Goal: Task Accomplishment & Management: Manage account settings

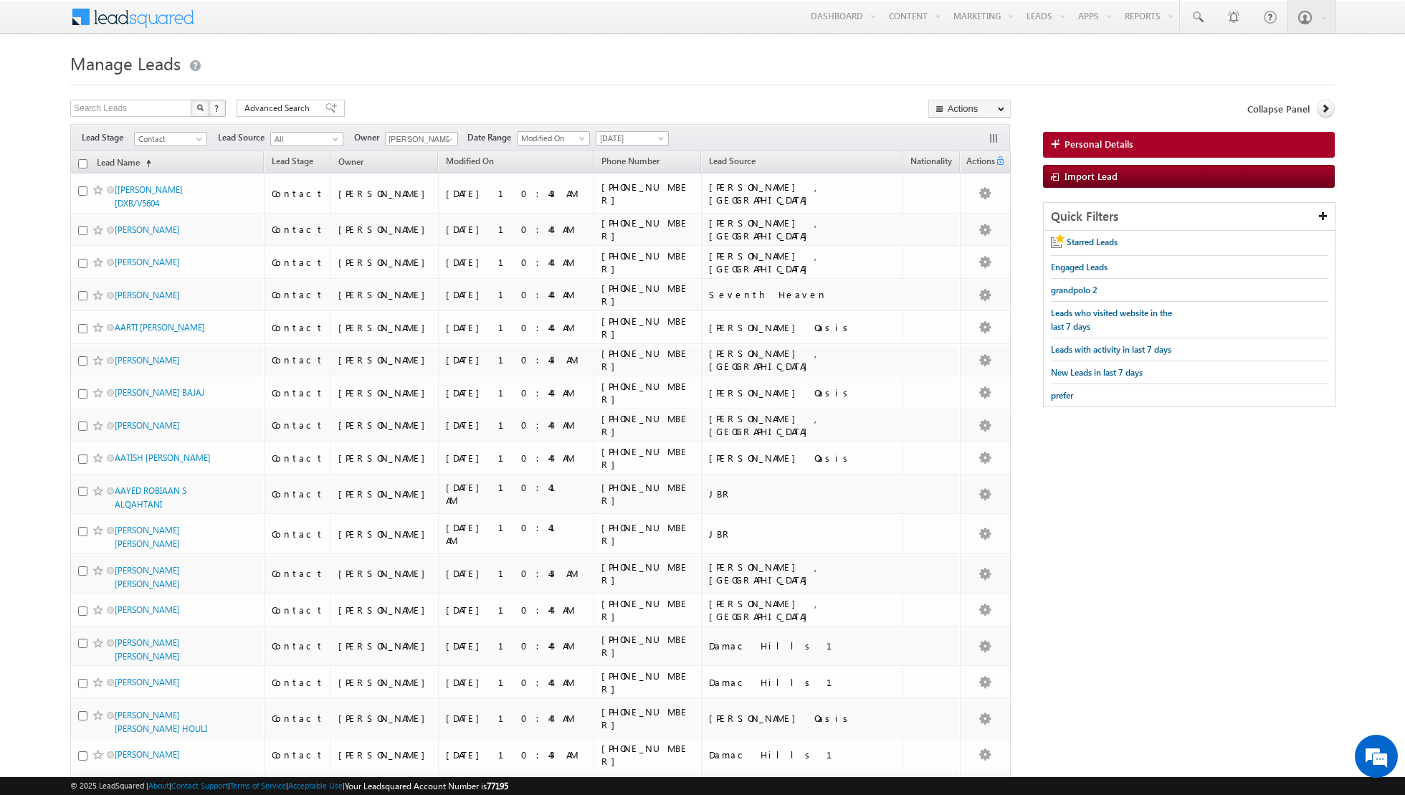
click at [82, 166] on input "checkbox" at bounding box center [82, 163] width 9 height 9
checkbox input "true"
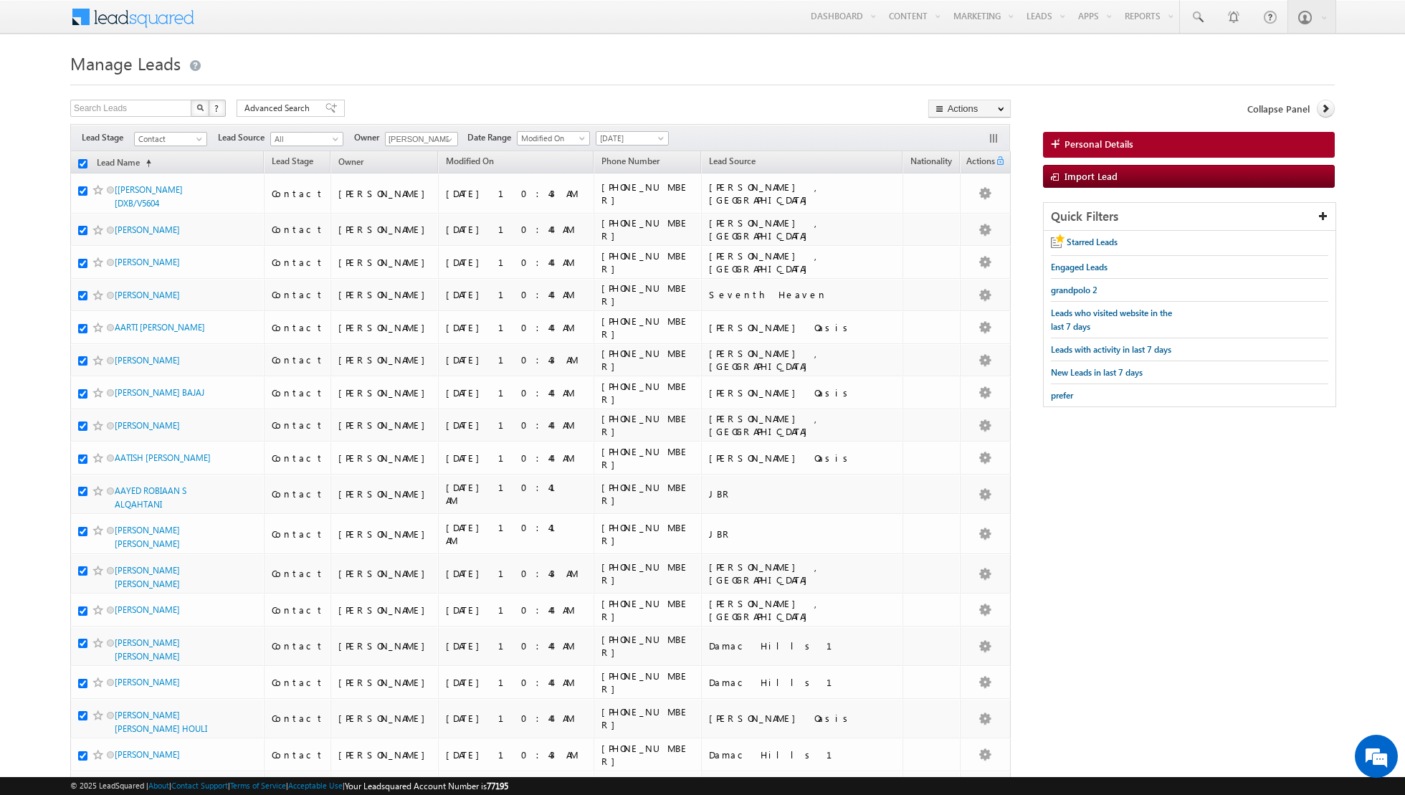
checkbox input "true"
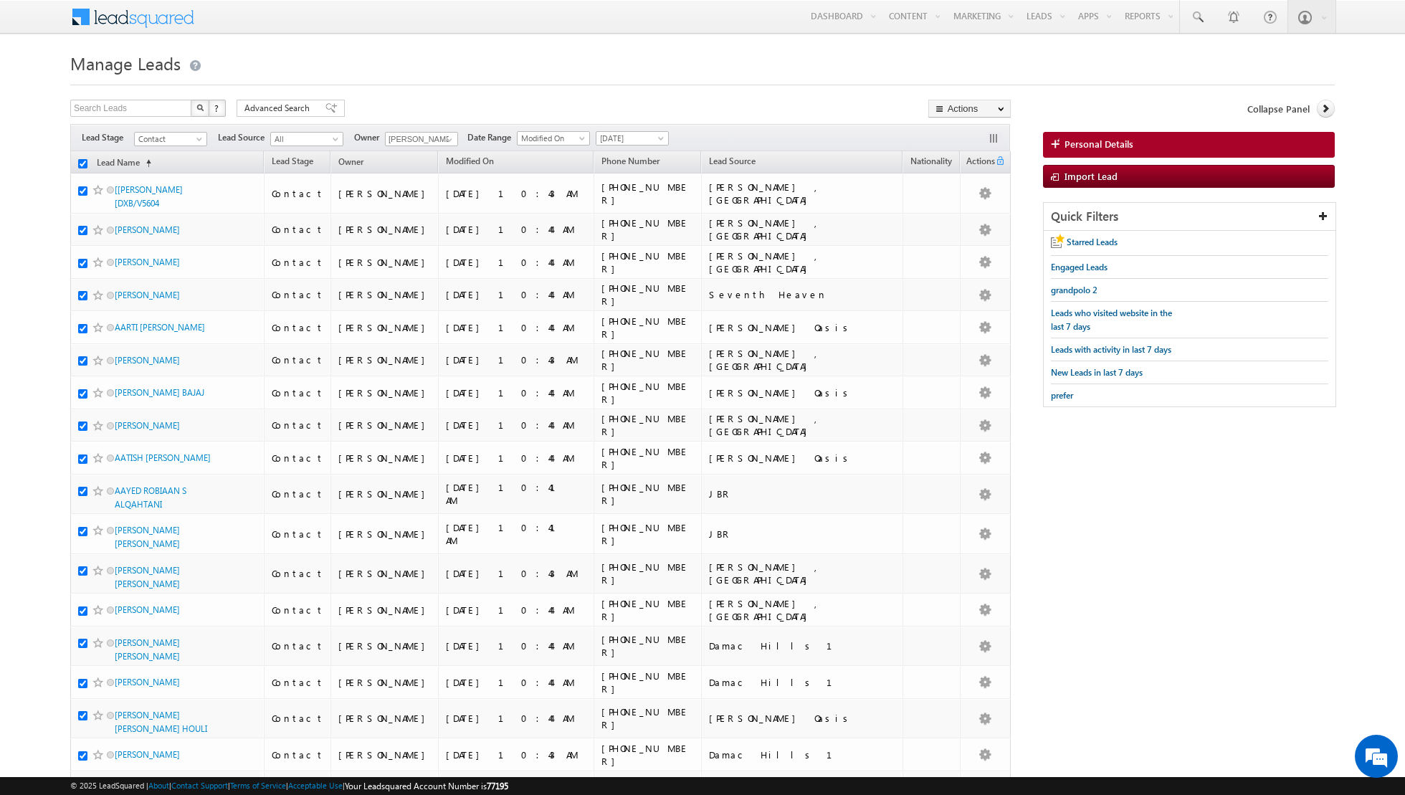
checkbox input "true"
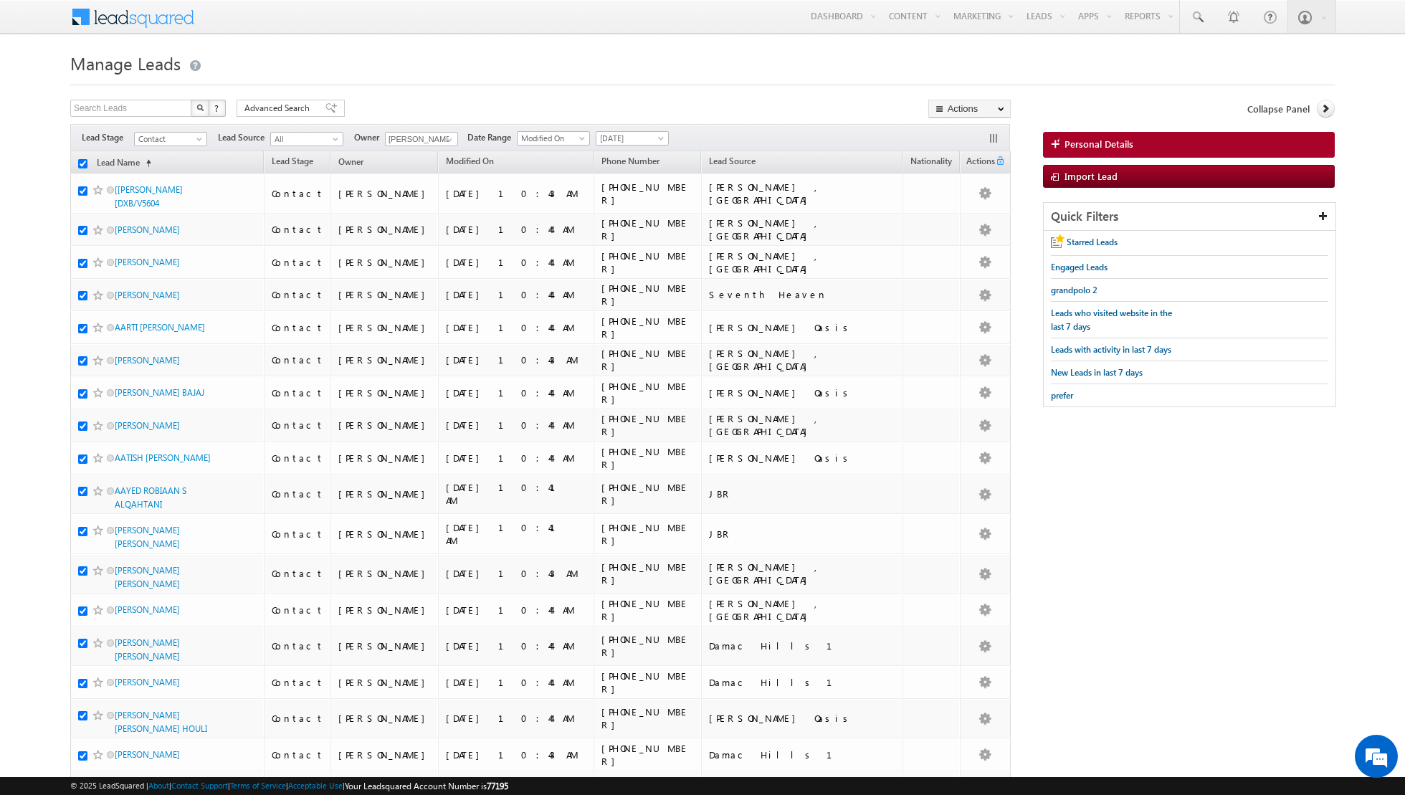
checkbox input "true"
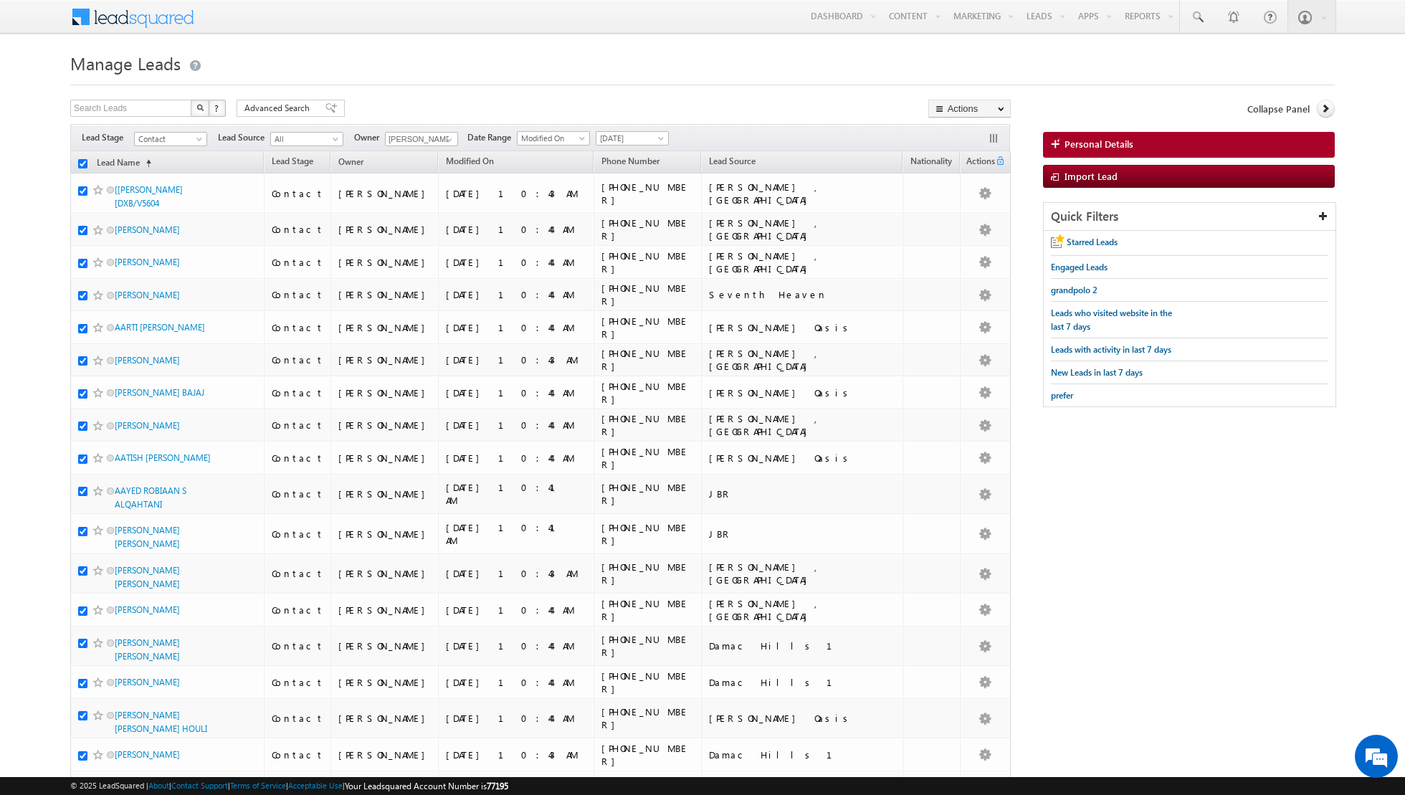
checkbox input "true"
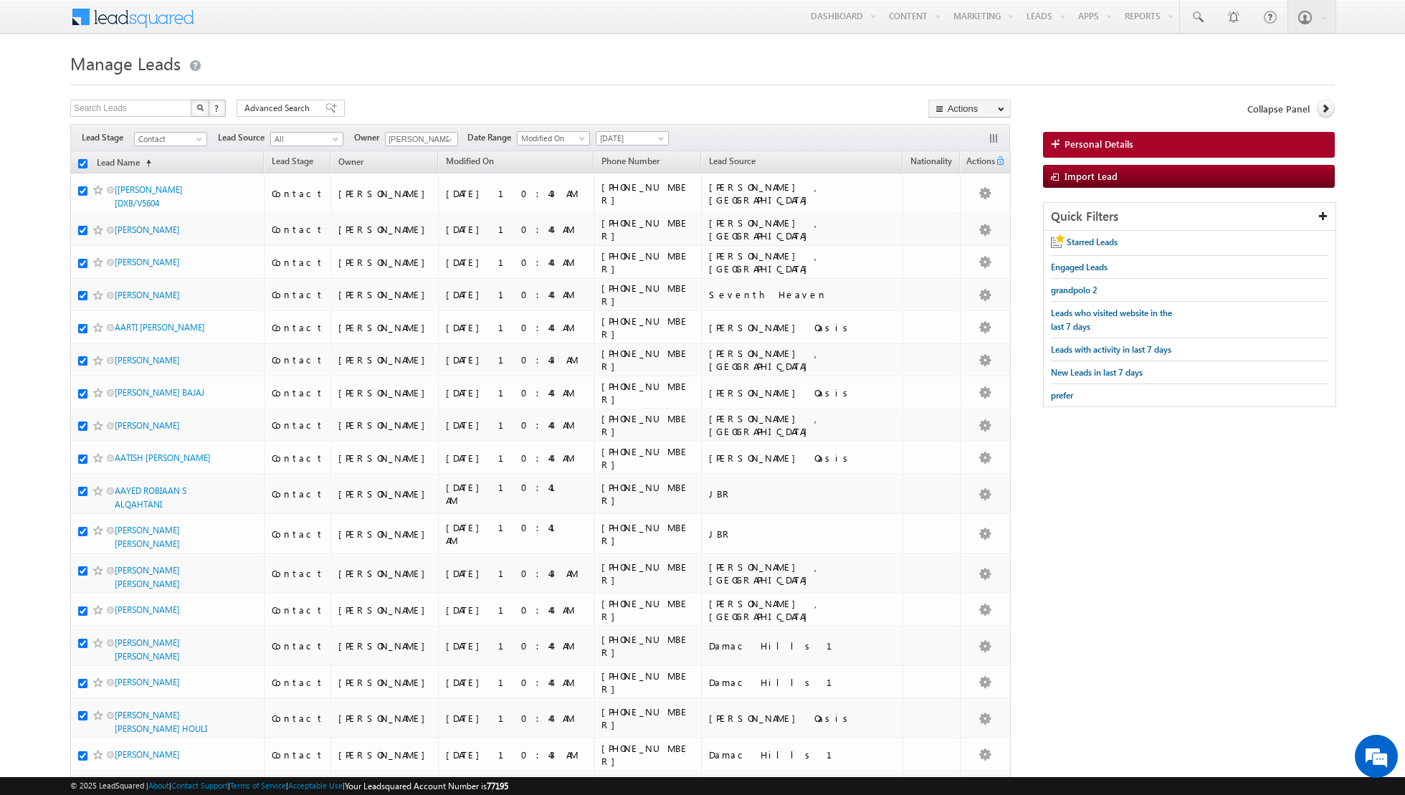
checkbox input "true"
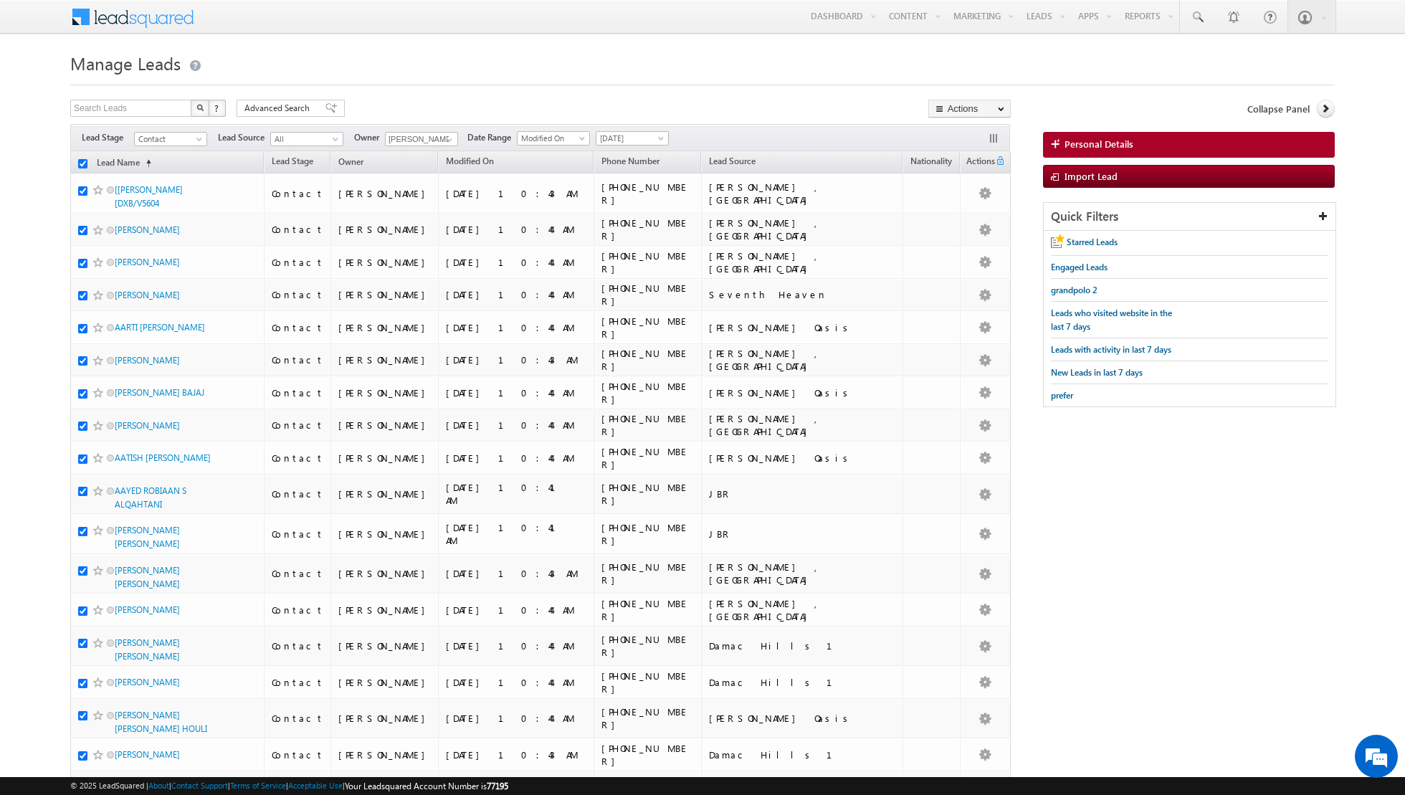
checkbox input "true"
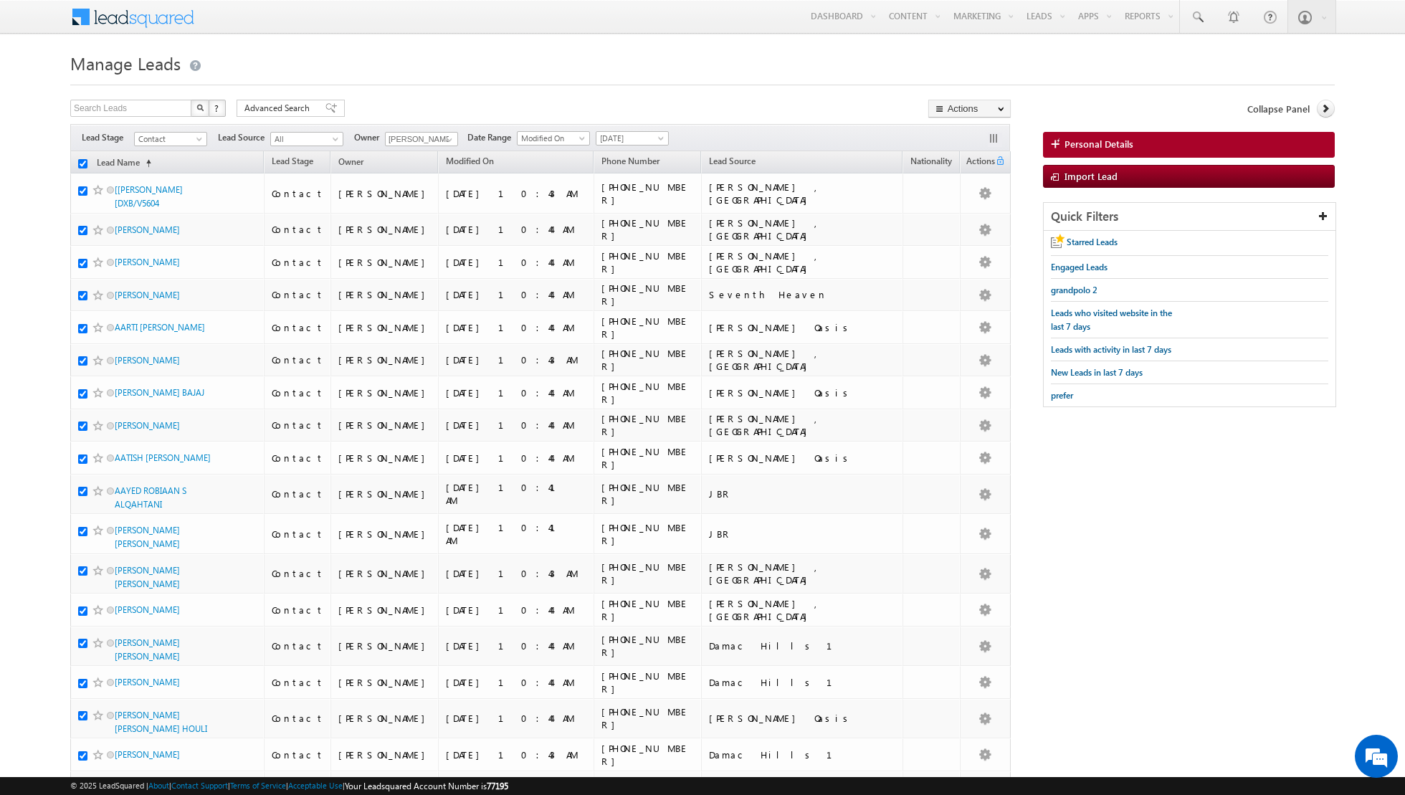
checkbox input "true"
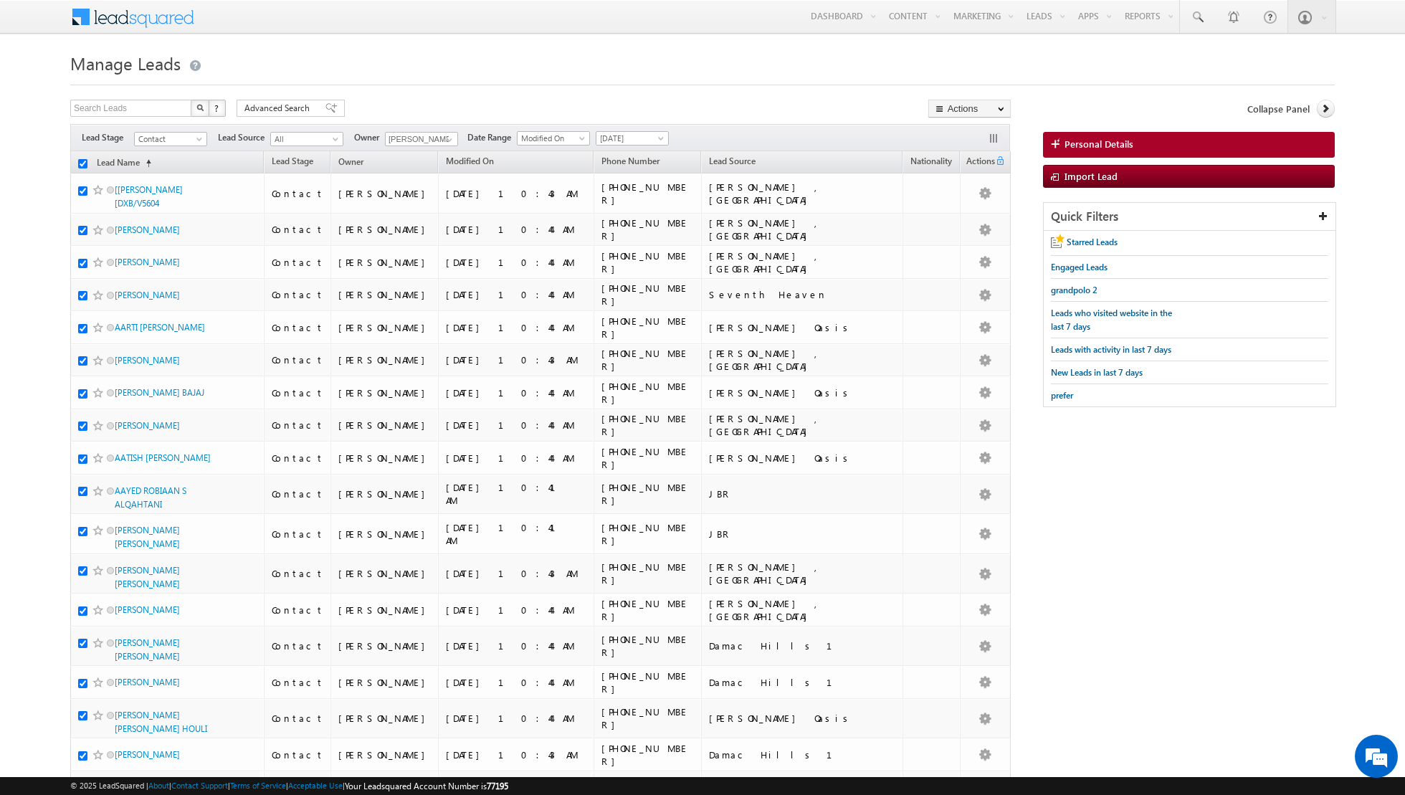
checkbox input "true"
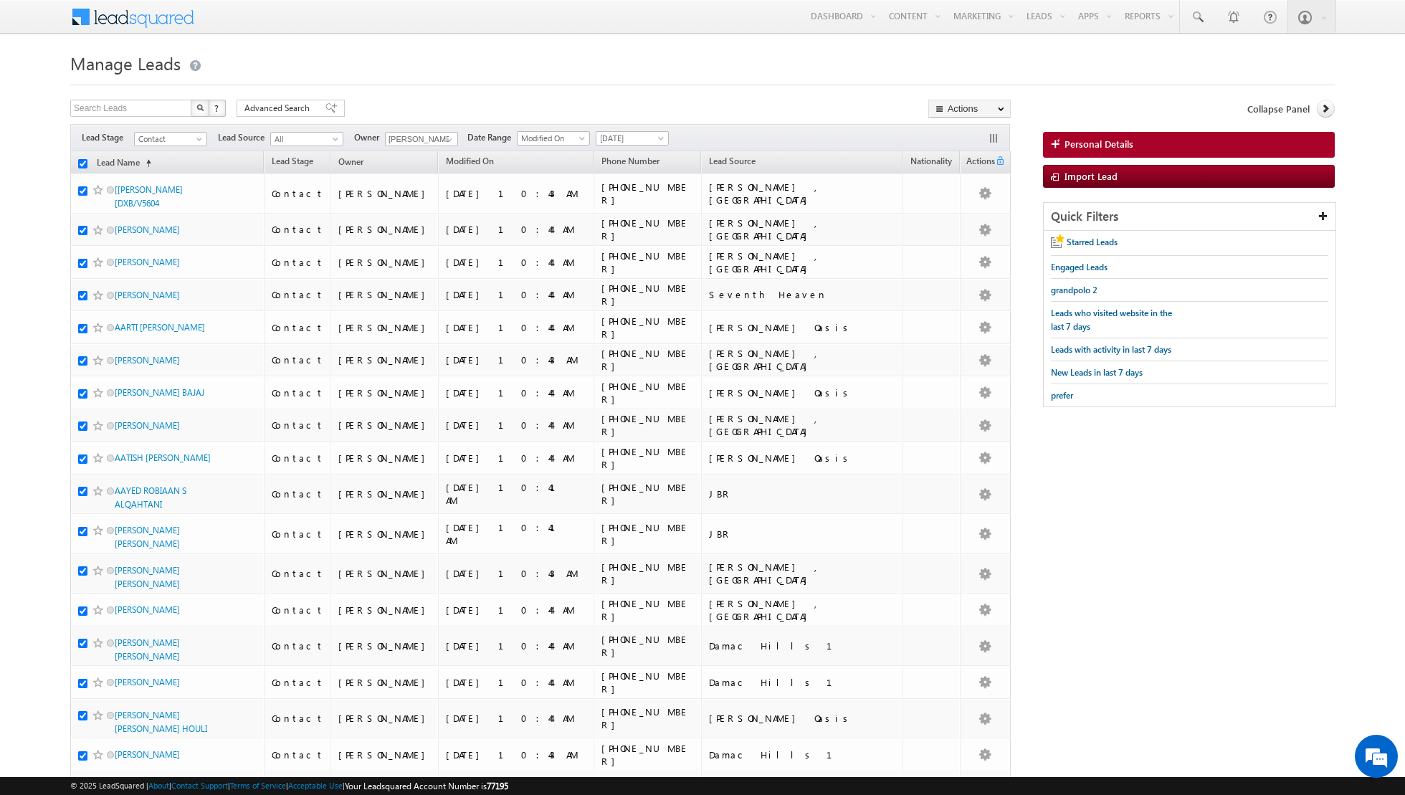
checkbox input "true"
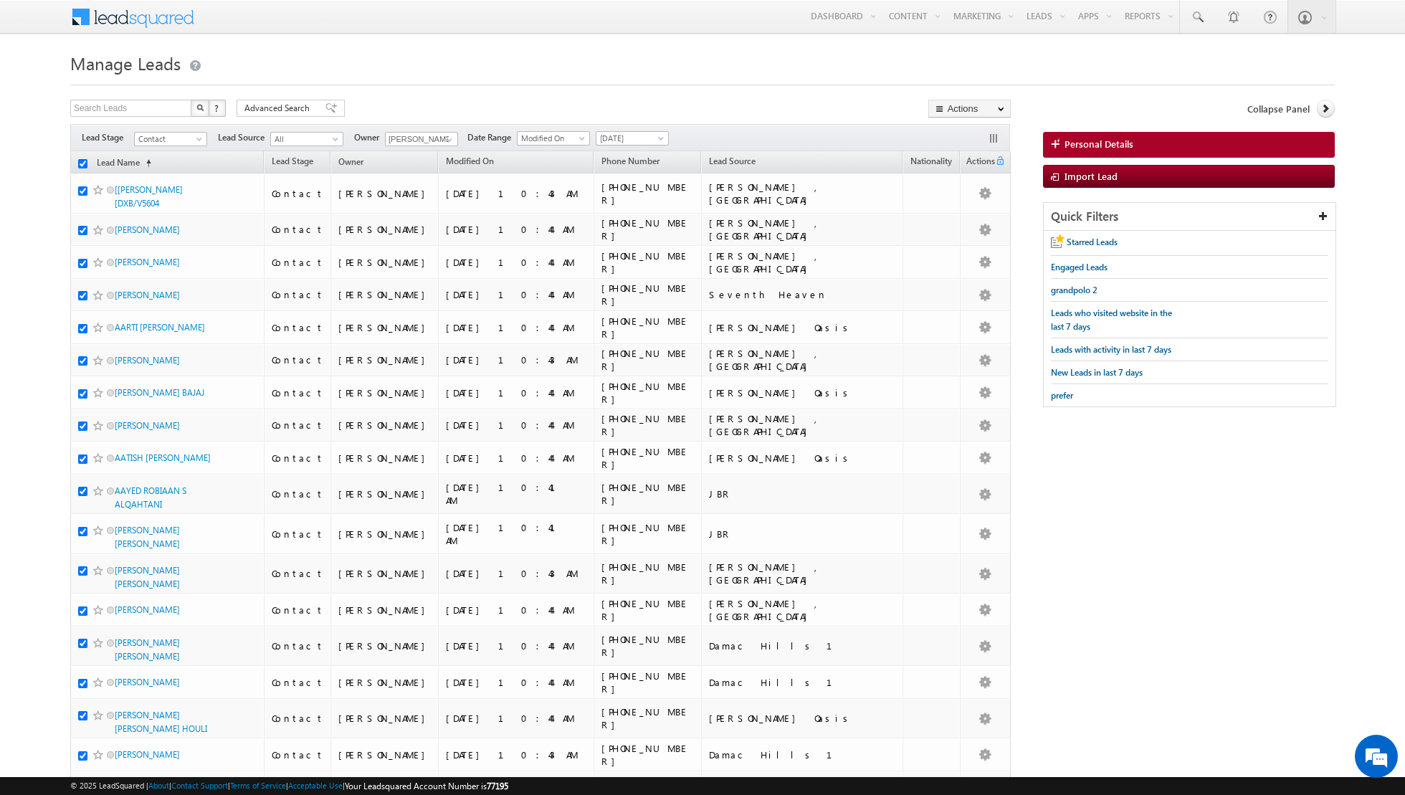
checkbox input "true"
click at [961, 232] on link "Change Owner" at bounding box center [969, 232] width 81 height 17
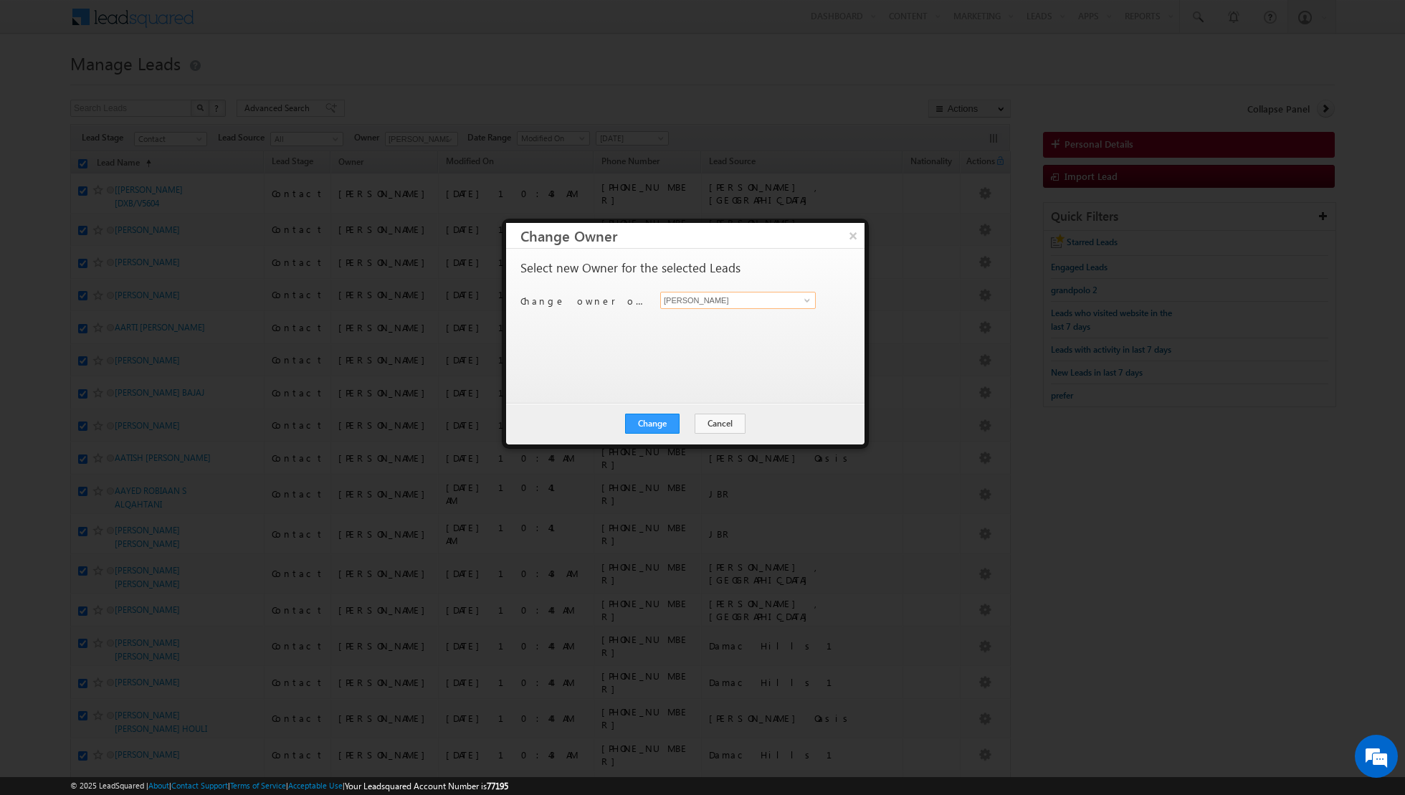
click at [771, 305] on input "[PERSON_NAME]" at bounding box center [738, 300] width 156 height 17
click at [805, 305] on link at bounding box center [805, 300] width 18 height 14
click at [710, 393] on link "[PERSON_NAME] [PERSON_NAME] [PERSON_NAME][EMAIL_ADDRESS][PERSON_NAME][DOMAIN_NA…" at bounding box center [738, 397] width 156 height 27
type input "[PERSON_NAME] [PERSON_NAME]"
click at [658, 421] on button "Change" at bounding box center [652, 424] width 54 height 20
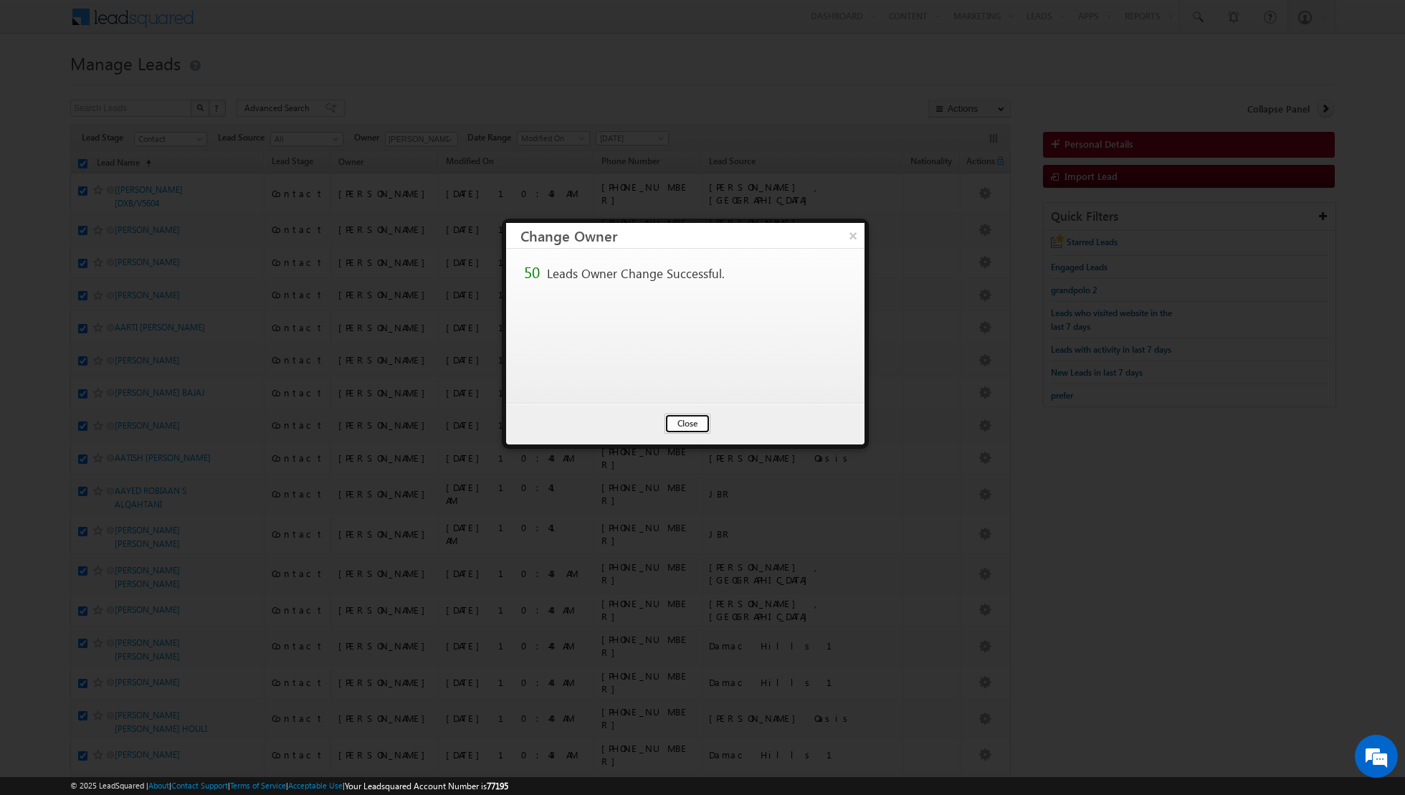
click at [689, 420] on button "Close" at bounding box center [688, 424] width 46 height 20
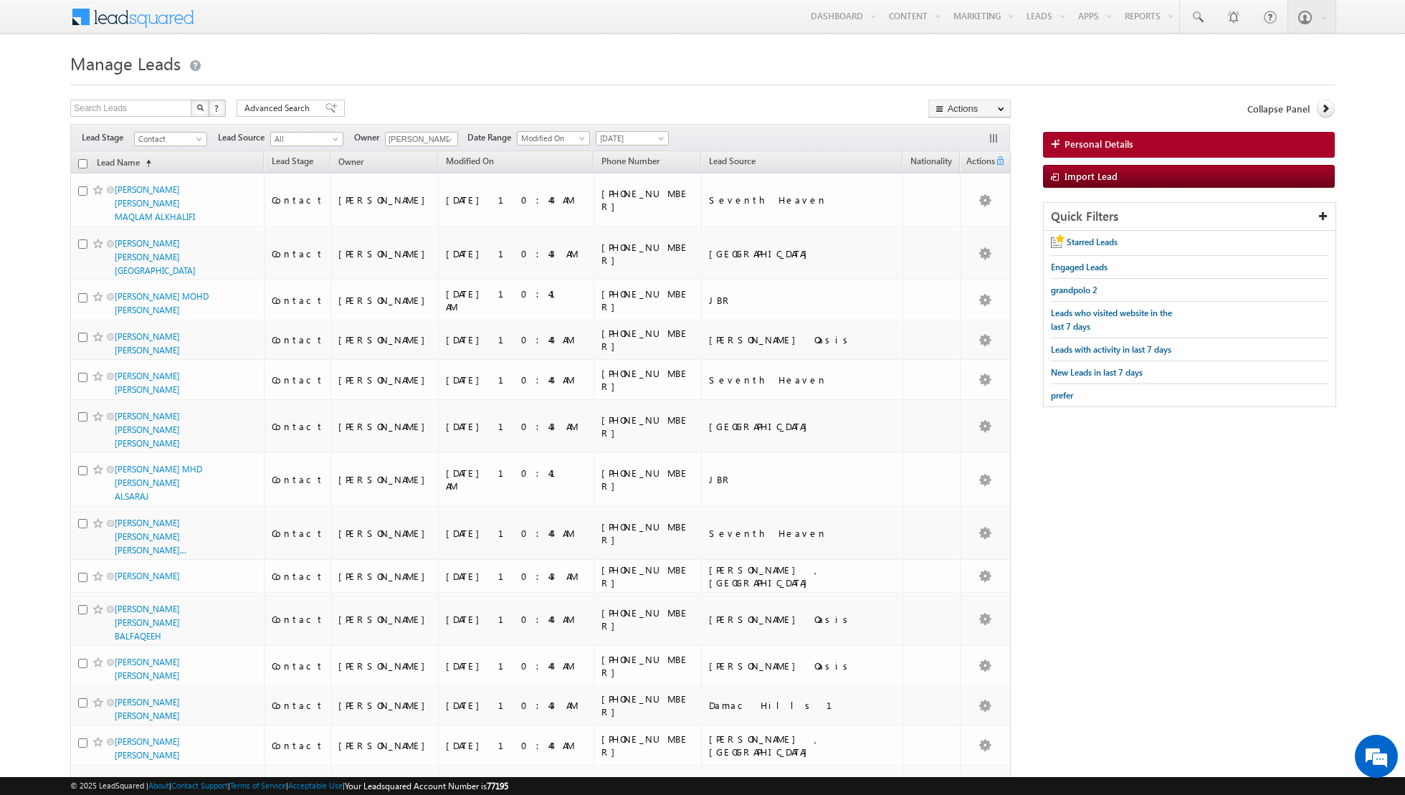
click at [81, 161] on input "checkbox" at bounding box center [82, 163] width 9 height 9
checkbox input "true"
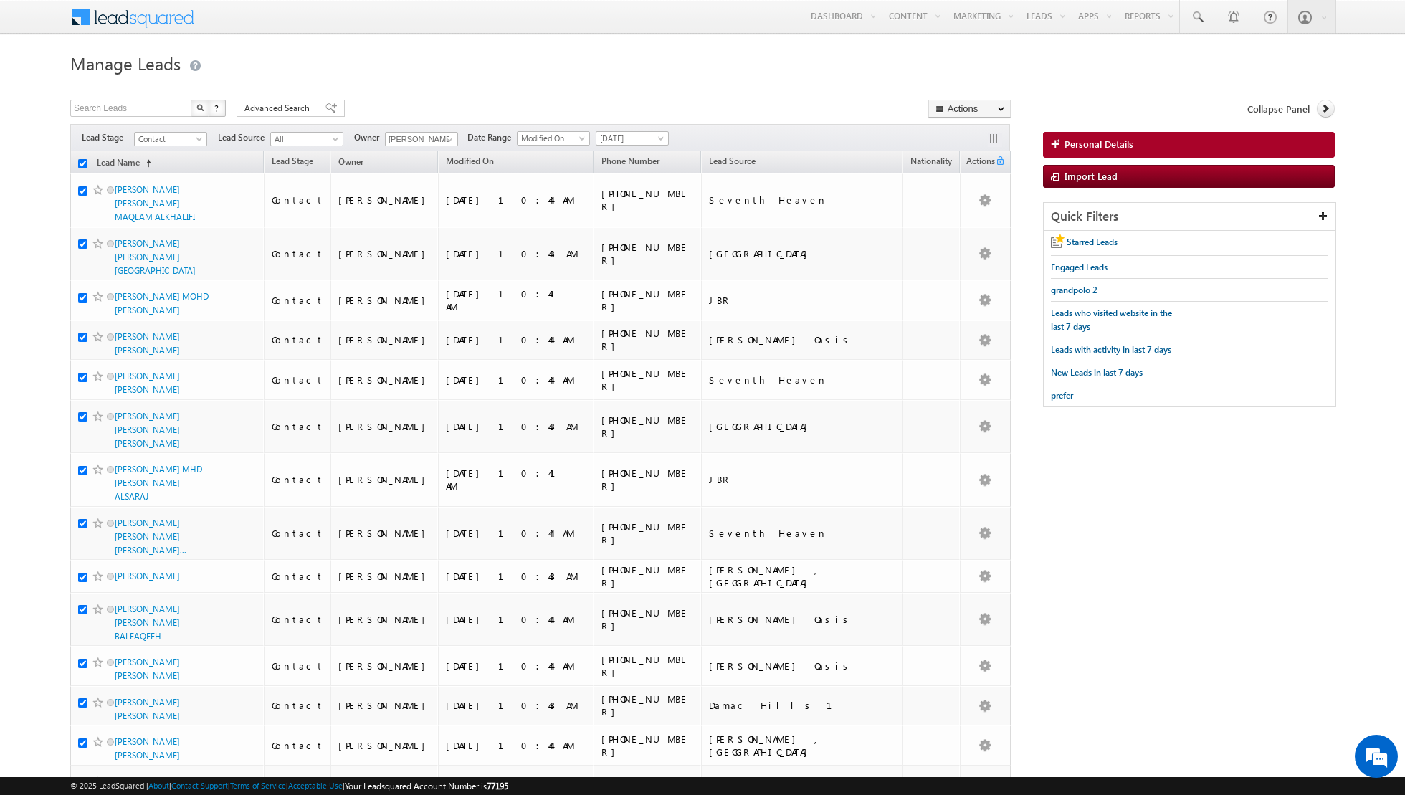
checkbox input "true"
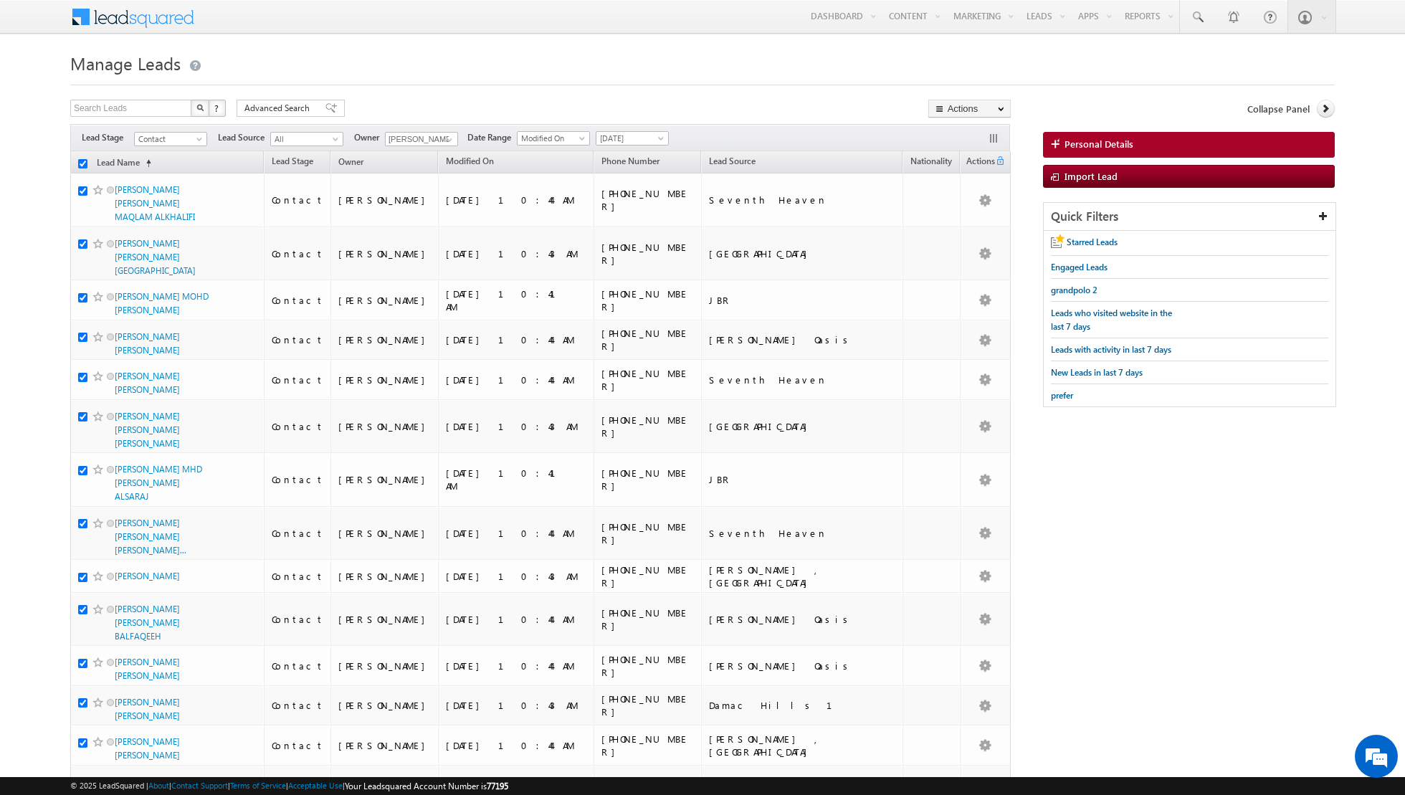
checkbox input "true"
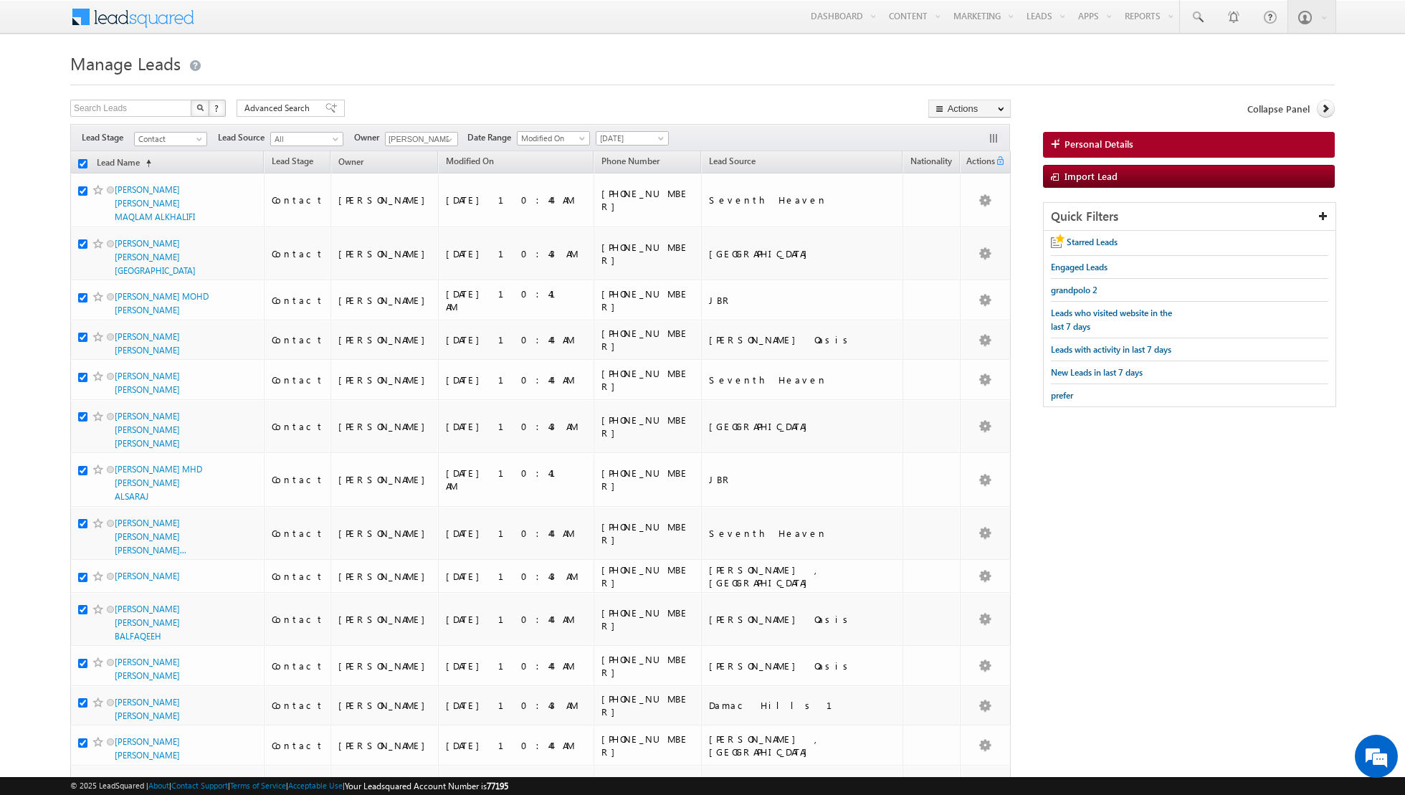
checkbox input "true"
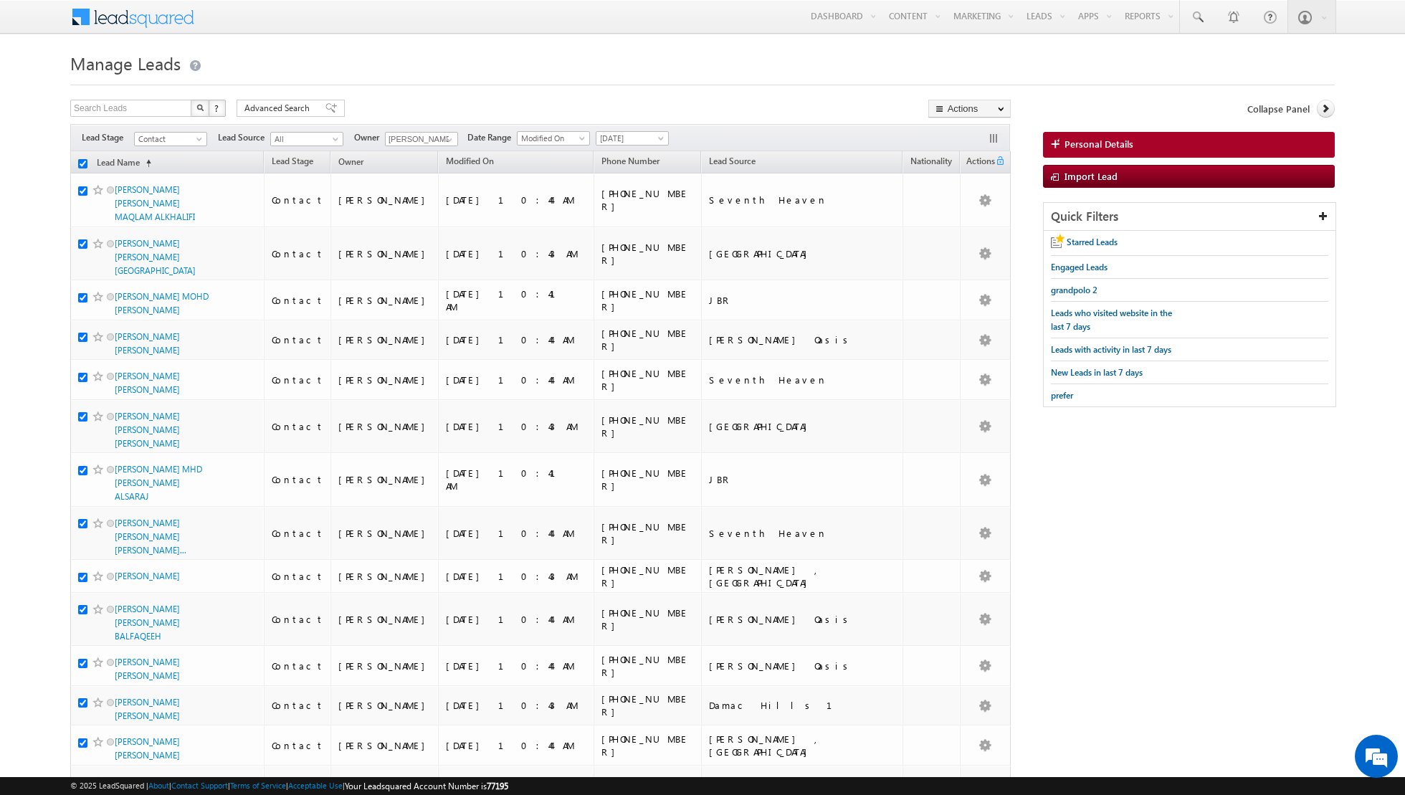
checkbox input "true"
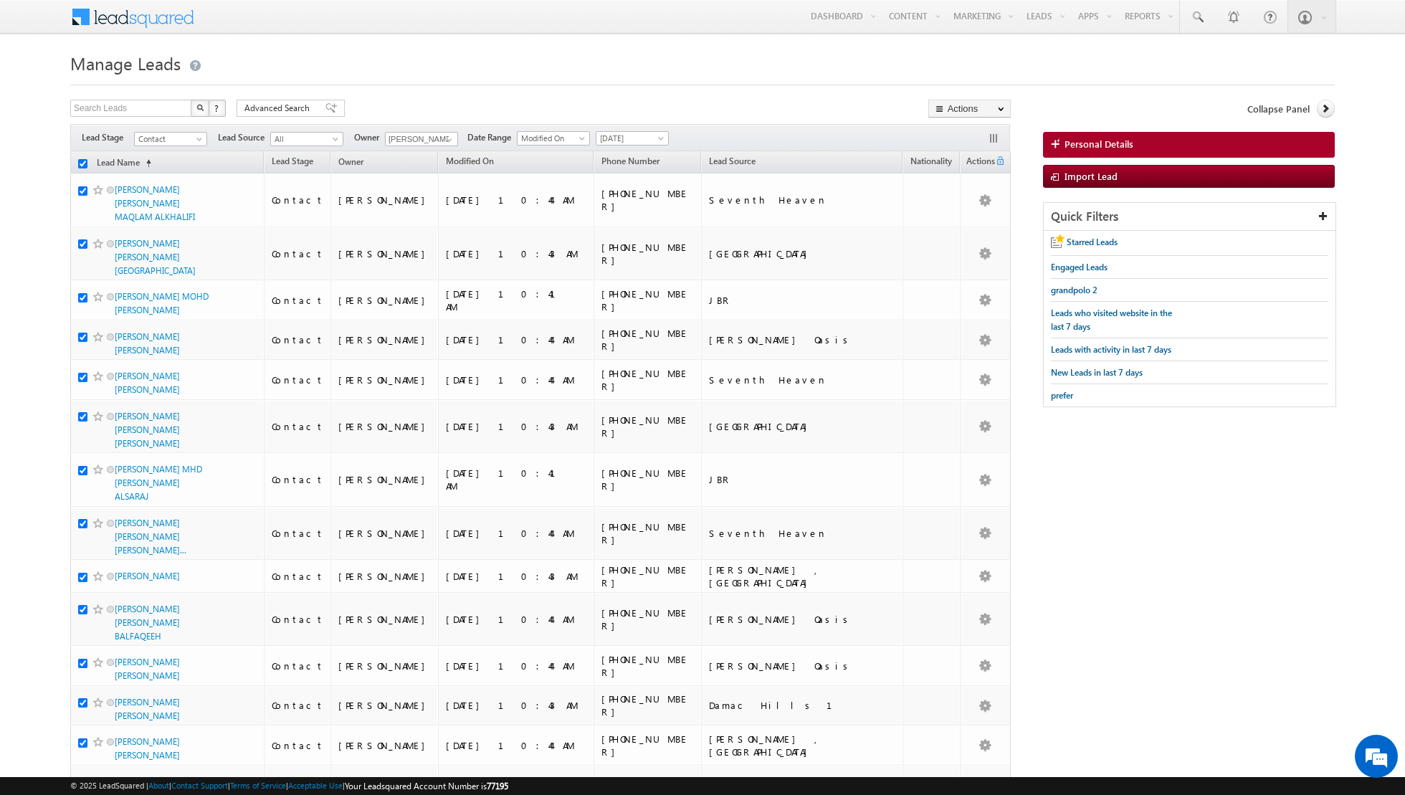
checkbox input "true"
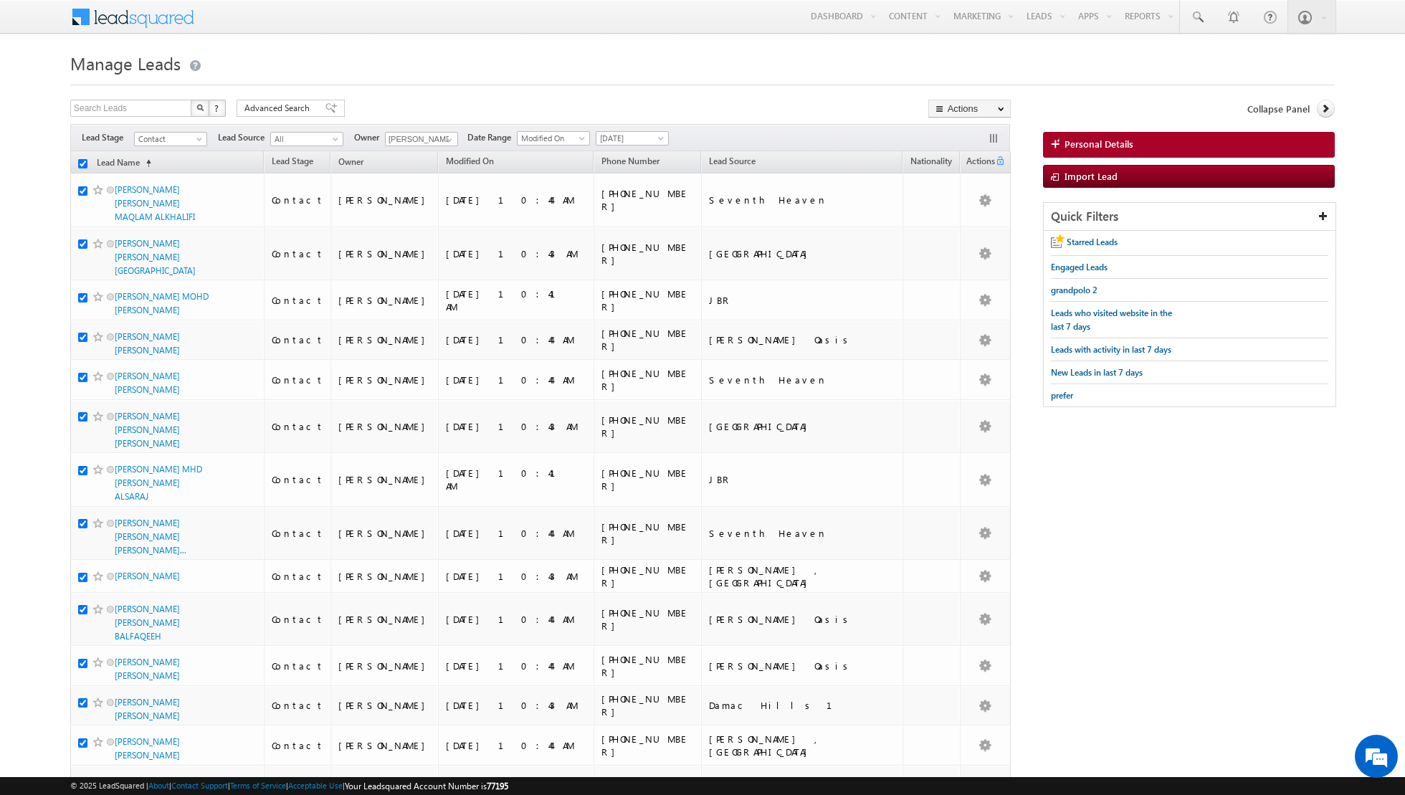
checkbox input "true"
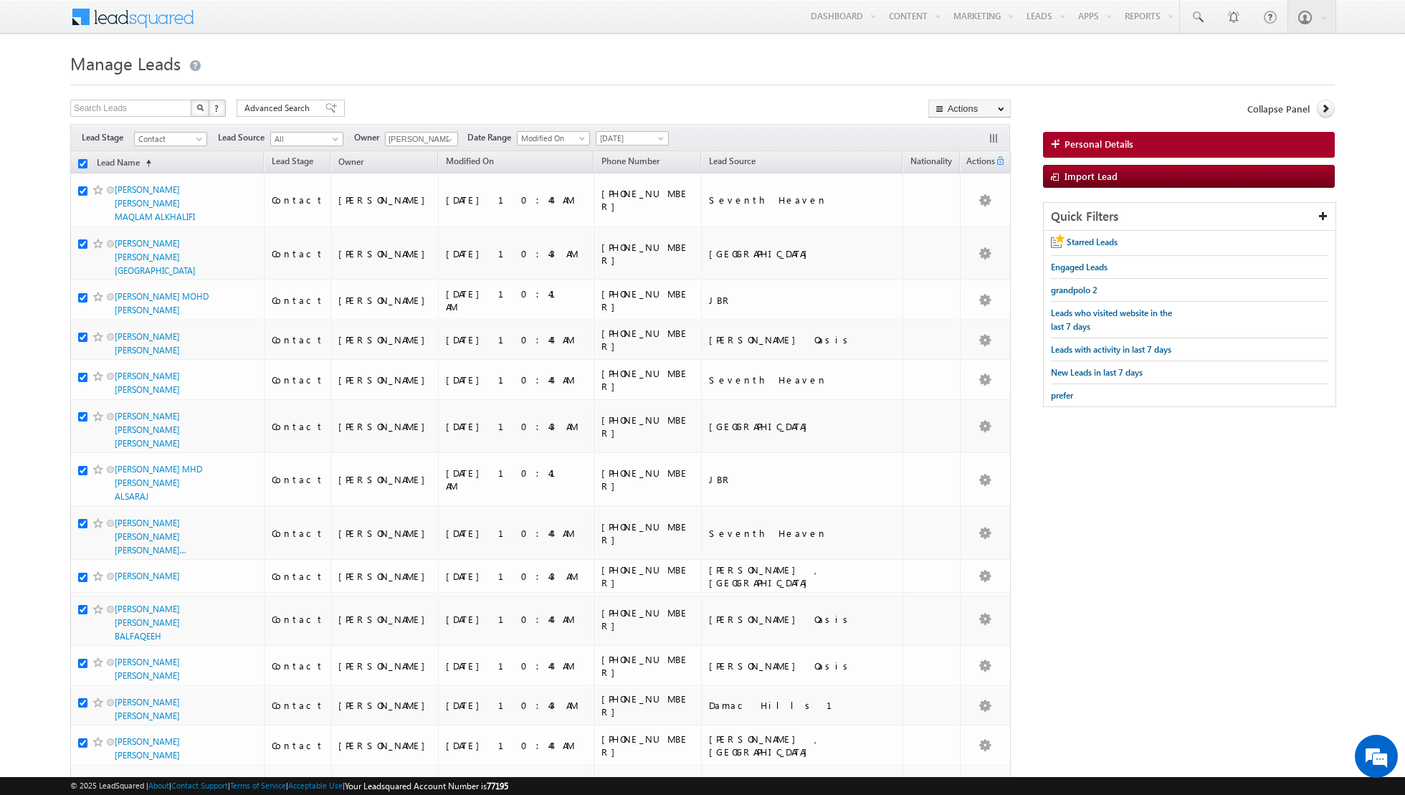
checkbox input "true"
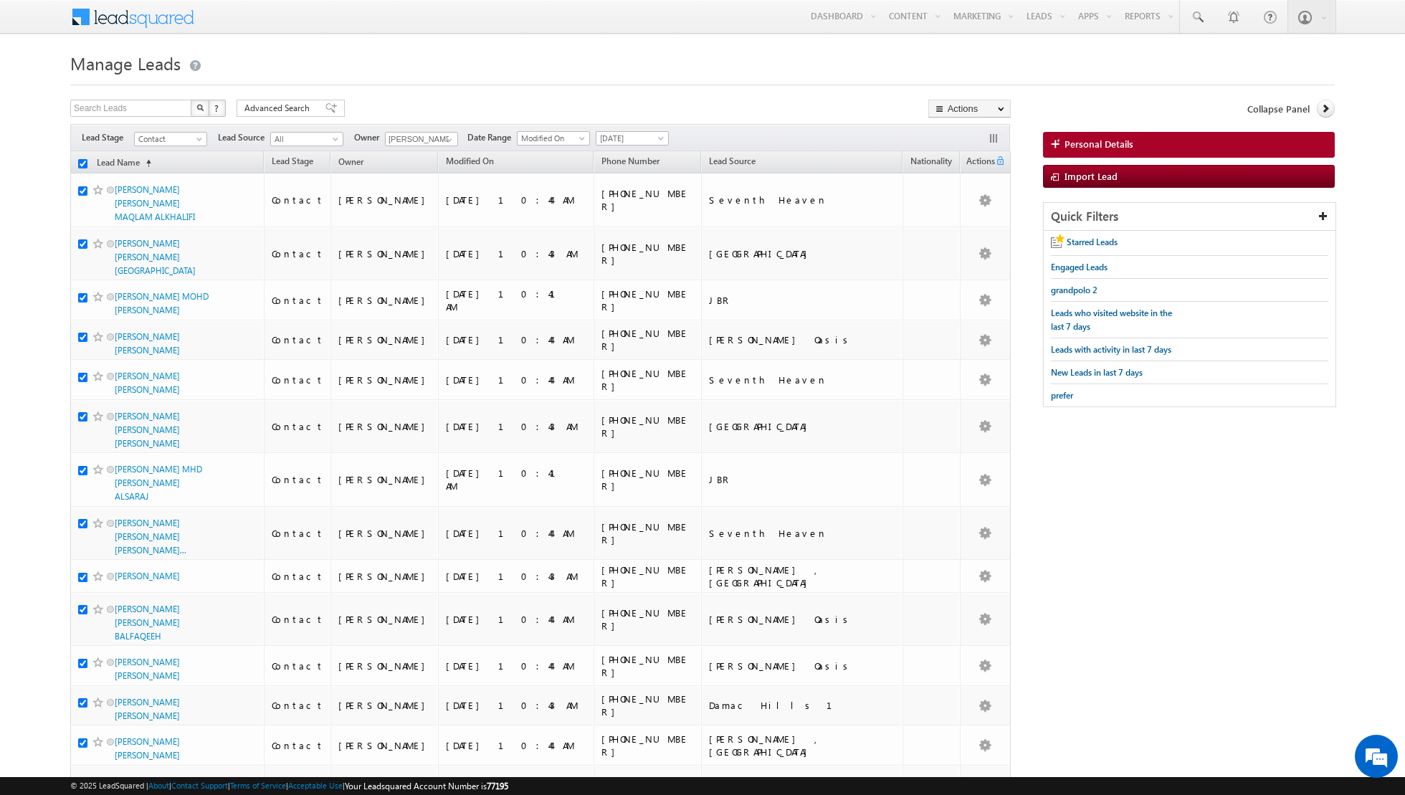
checkbox input "true"
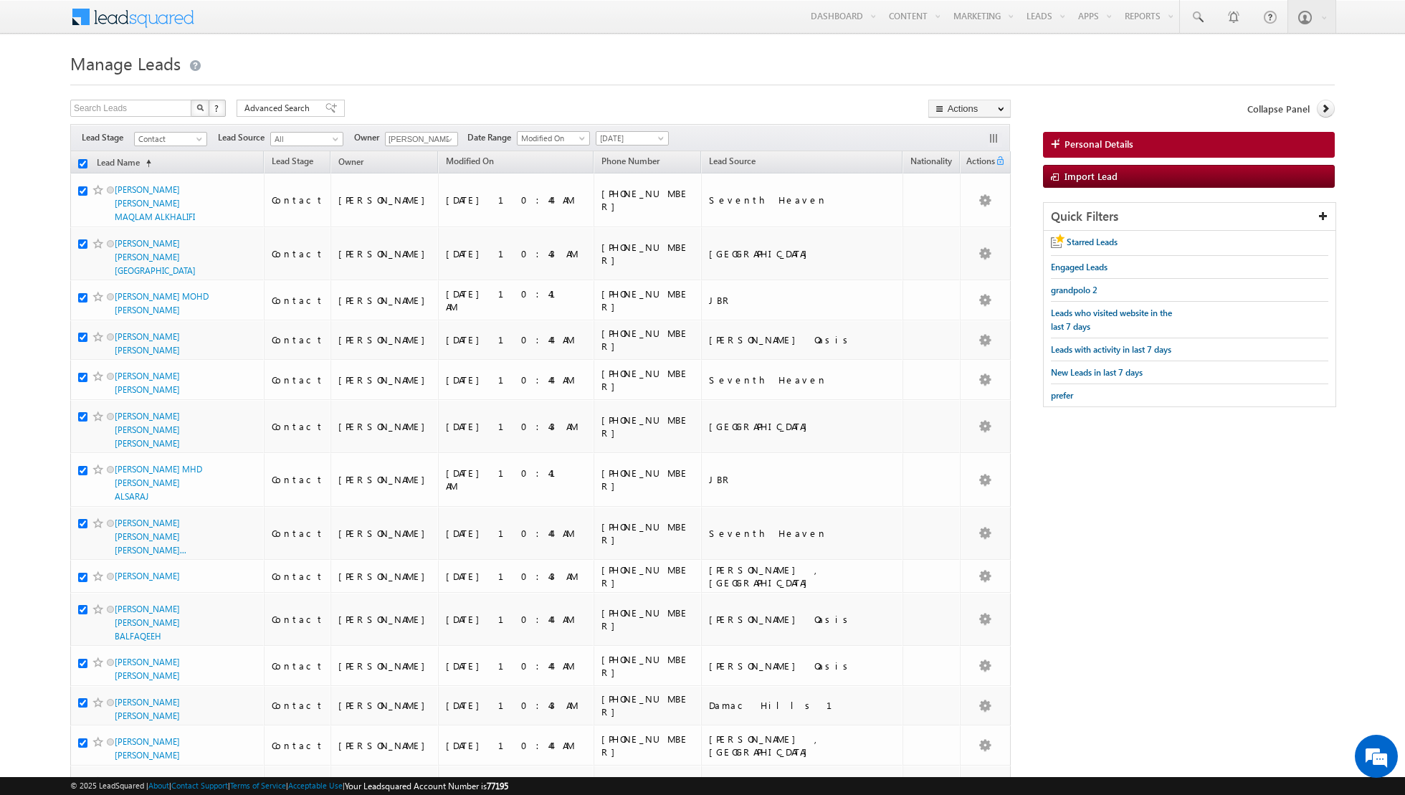
checkbox input "true"
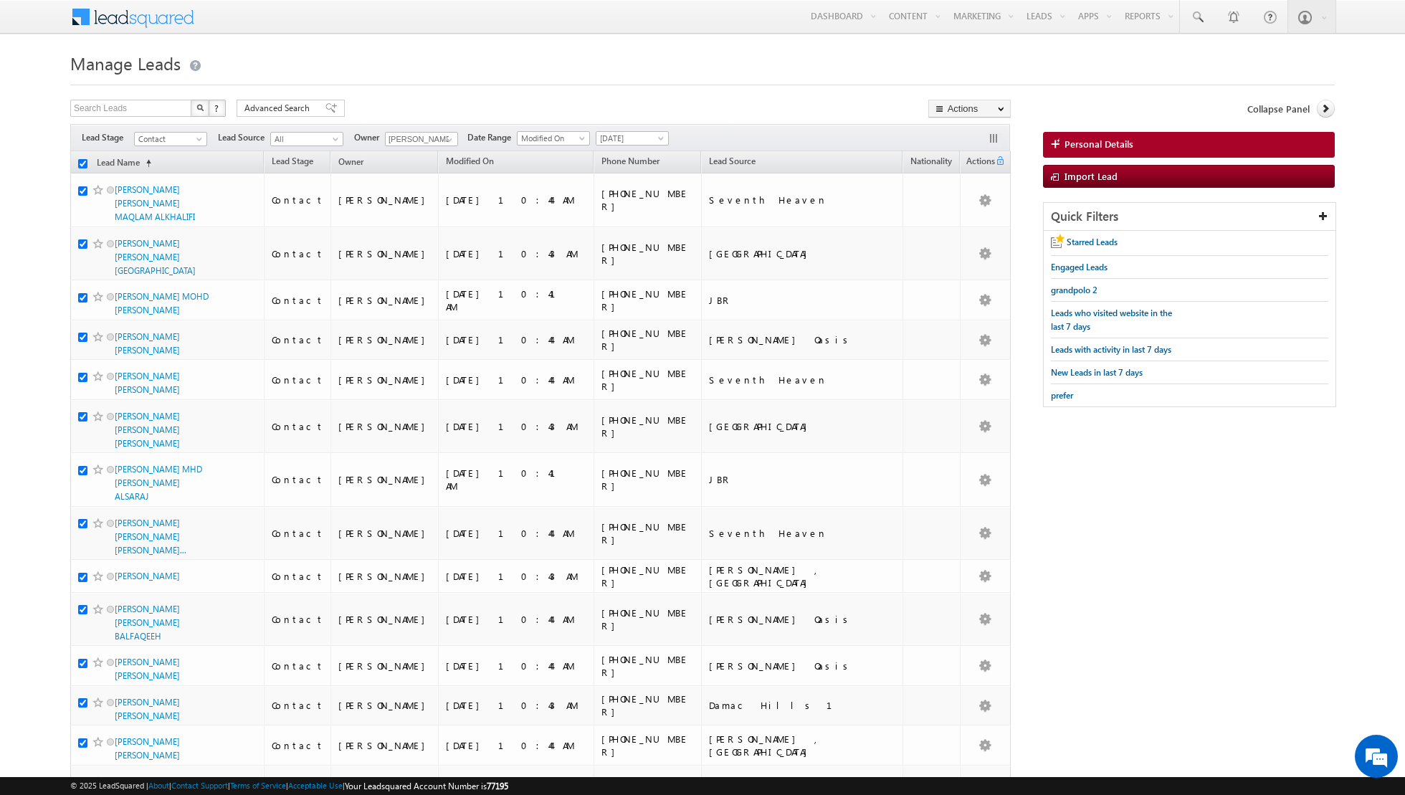
checkbox input "true"
click at [963, 230] on link "Change Owner" at bounding box center [969, 232] width 81 height 17
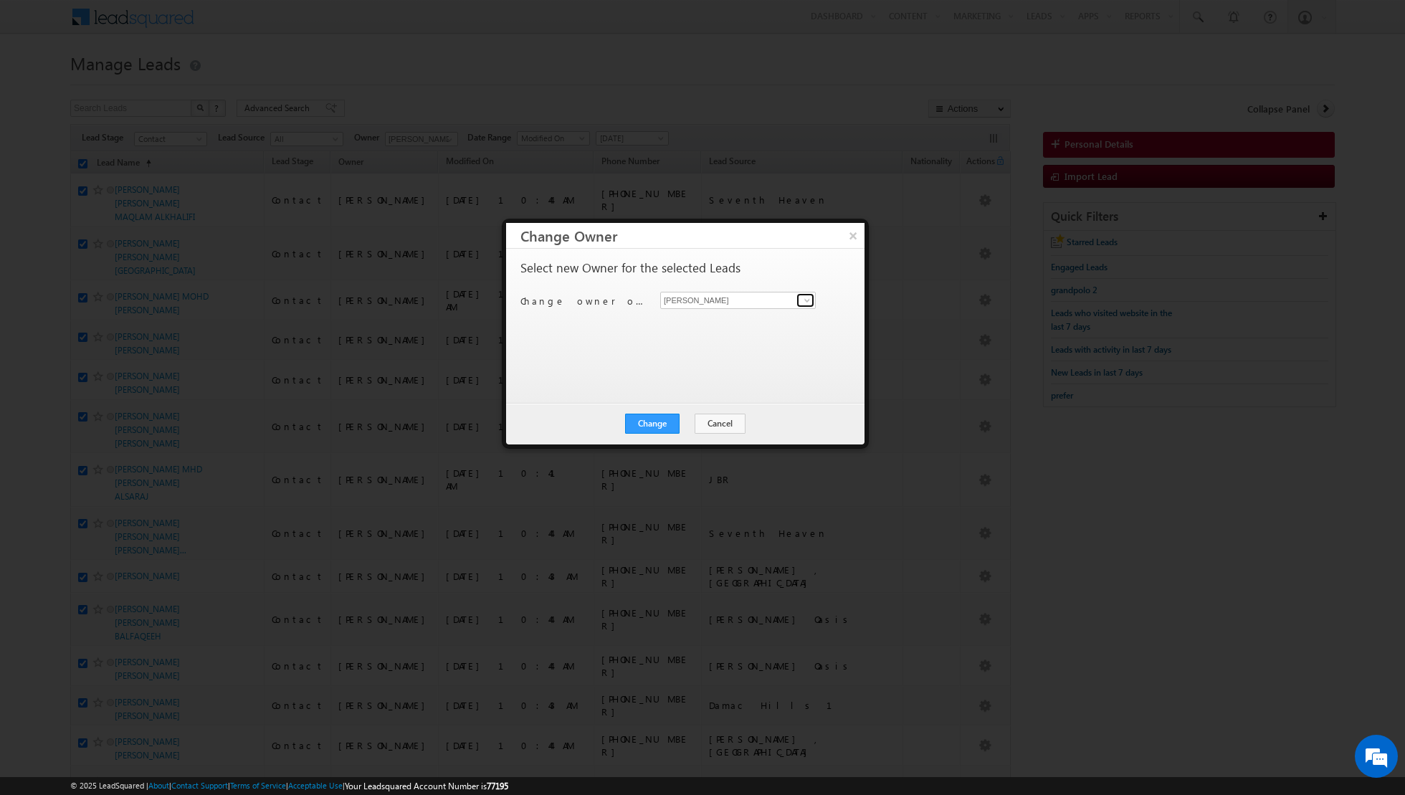
click at [809, 304] on span at bounding box center [806, 300] width 11 height 11
click at [697, 416] on link "[PERSON_NAME] [PERSON_NAME][EMAIL_ADDRESS][PERSON_NAME][DOMAIN_NAME]" at bounding box center [738, 420] width 156 height 27
type input "[PERSON_NAME]"
click at [650, 419] on button "Change" at bounding box center [652, 424] width 54 height 20
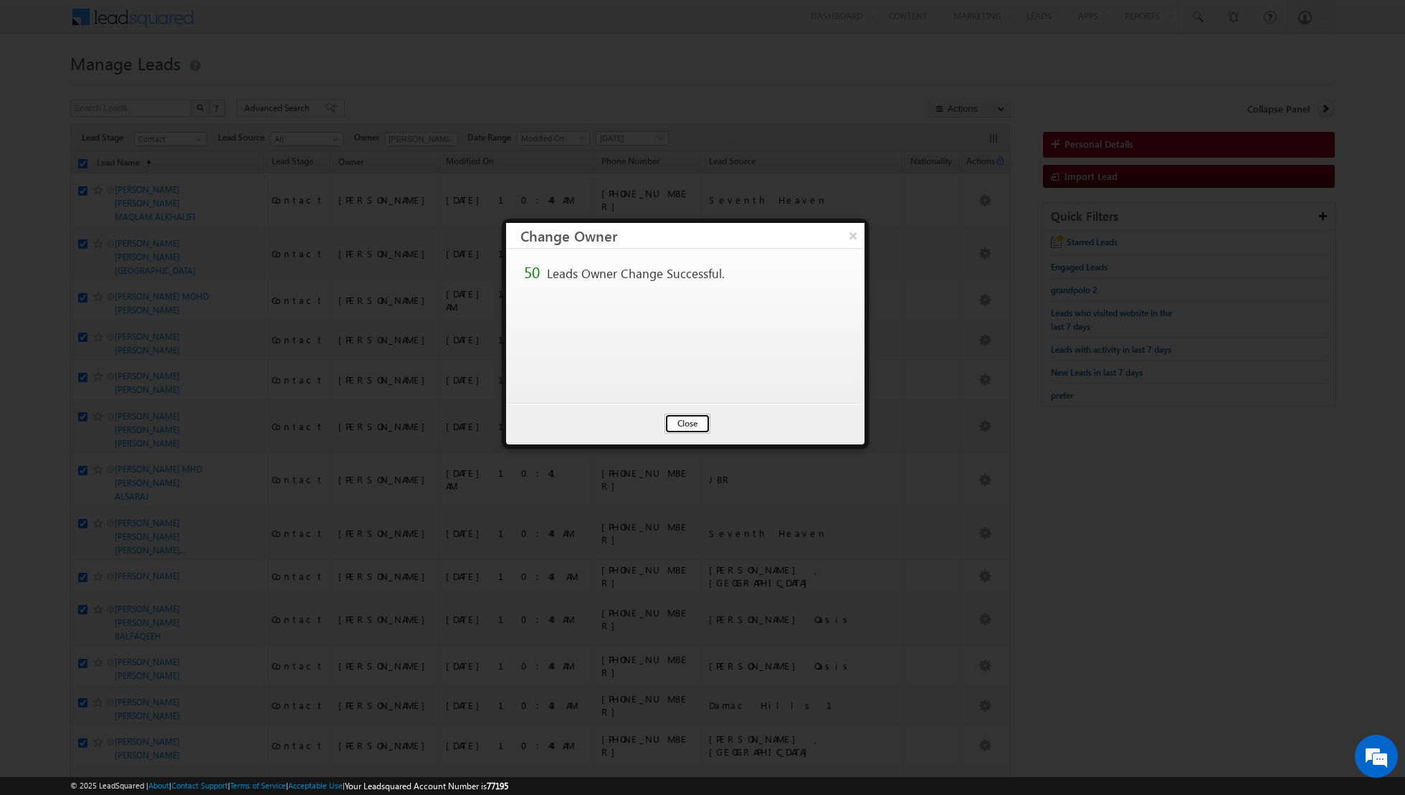
click at [685, 421] on button "Close" at bounding box center [688, 424] width 46 height 20
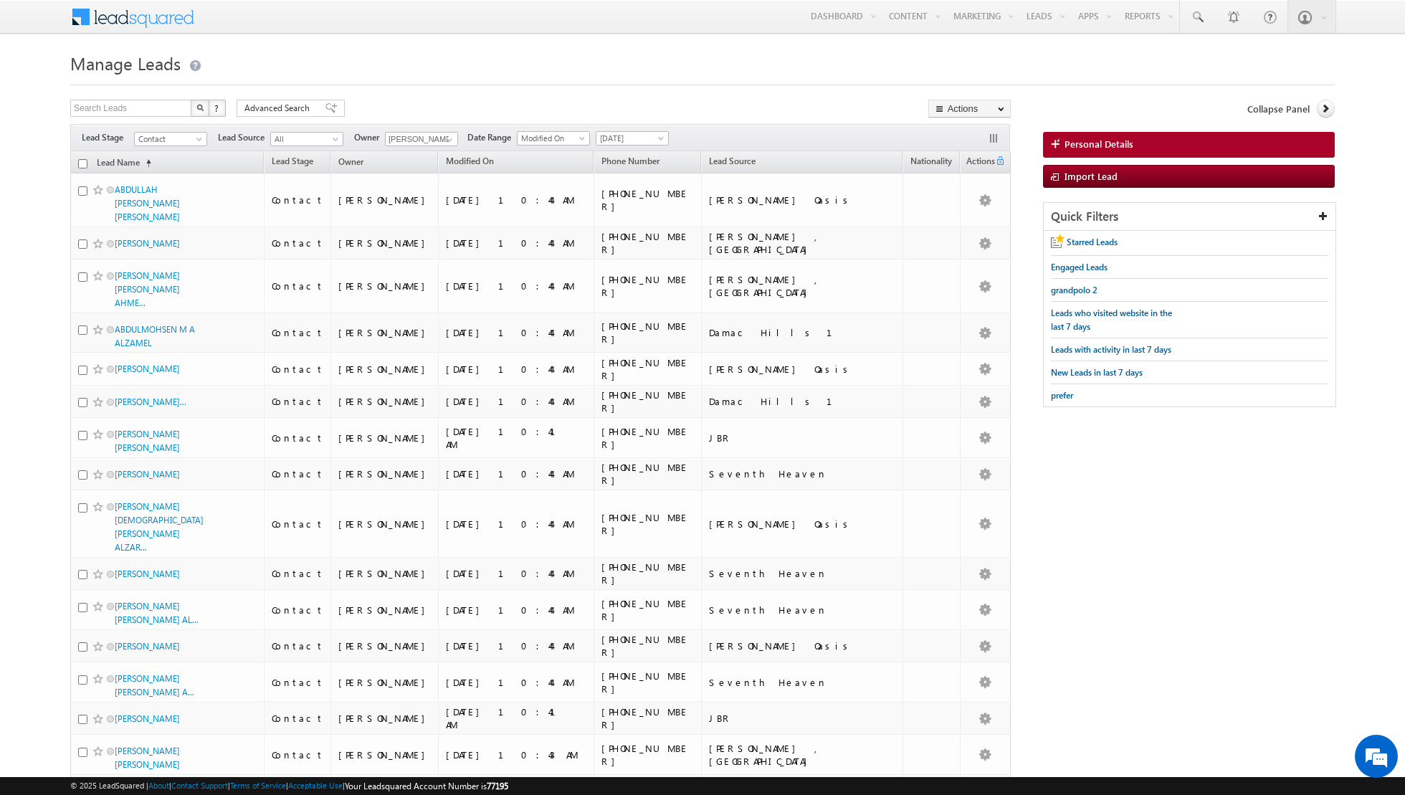
click at [82, 161] on input "checkbox" at bounding box center [82, 163] width 9 height 9
checkbox input "true"
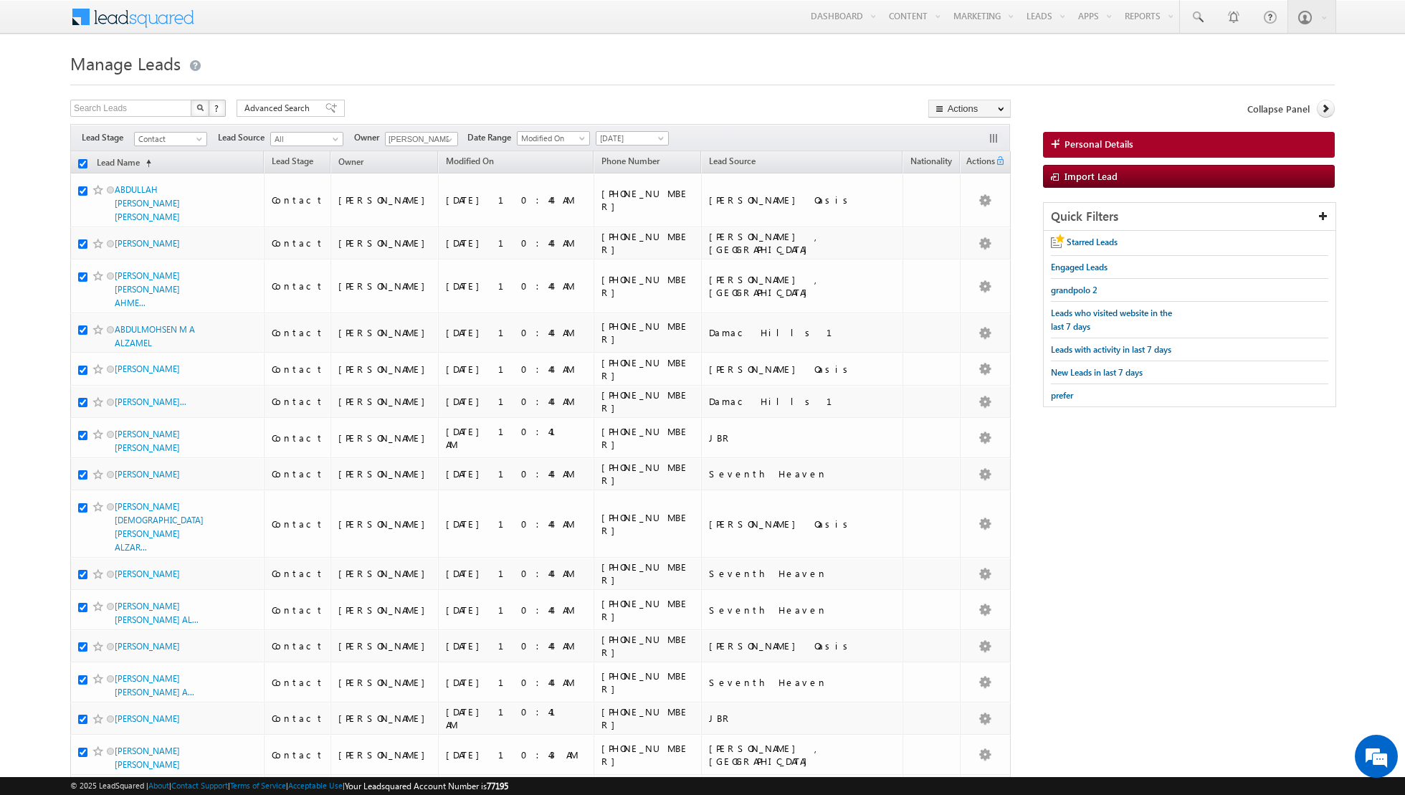
checkbox input "true"
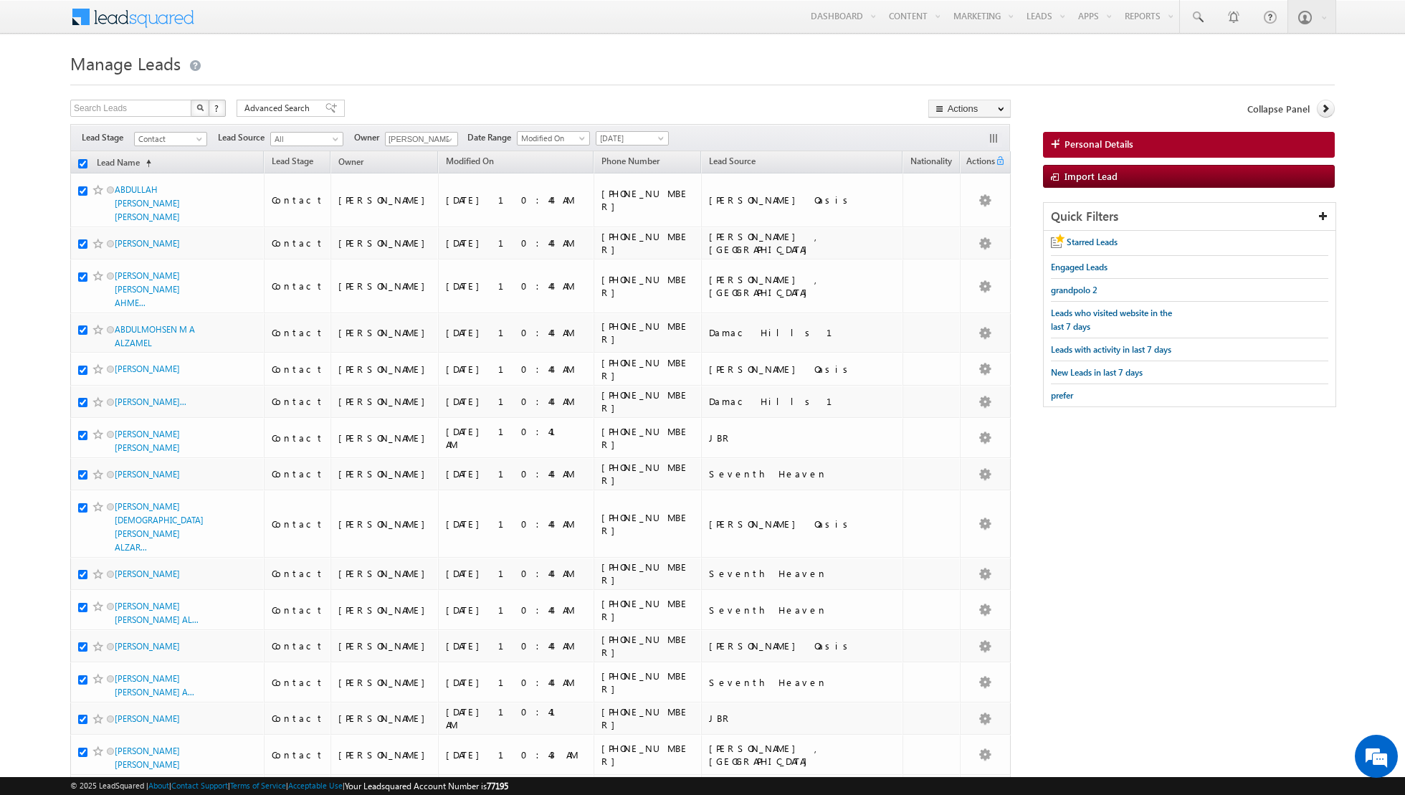
checkbox input "true"
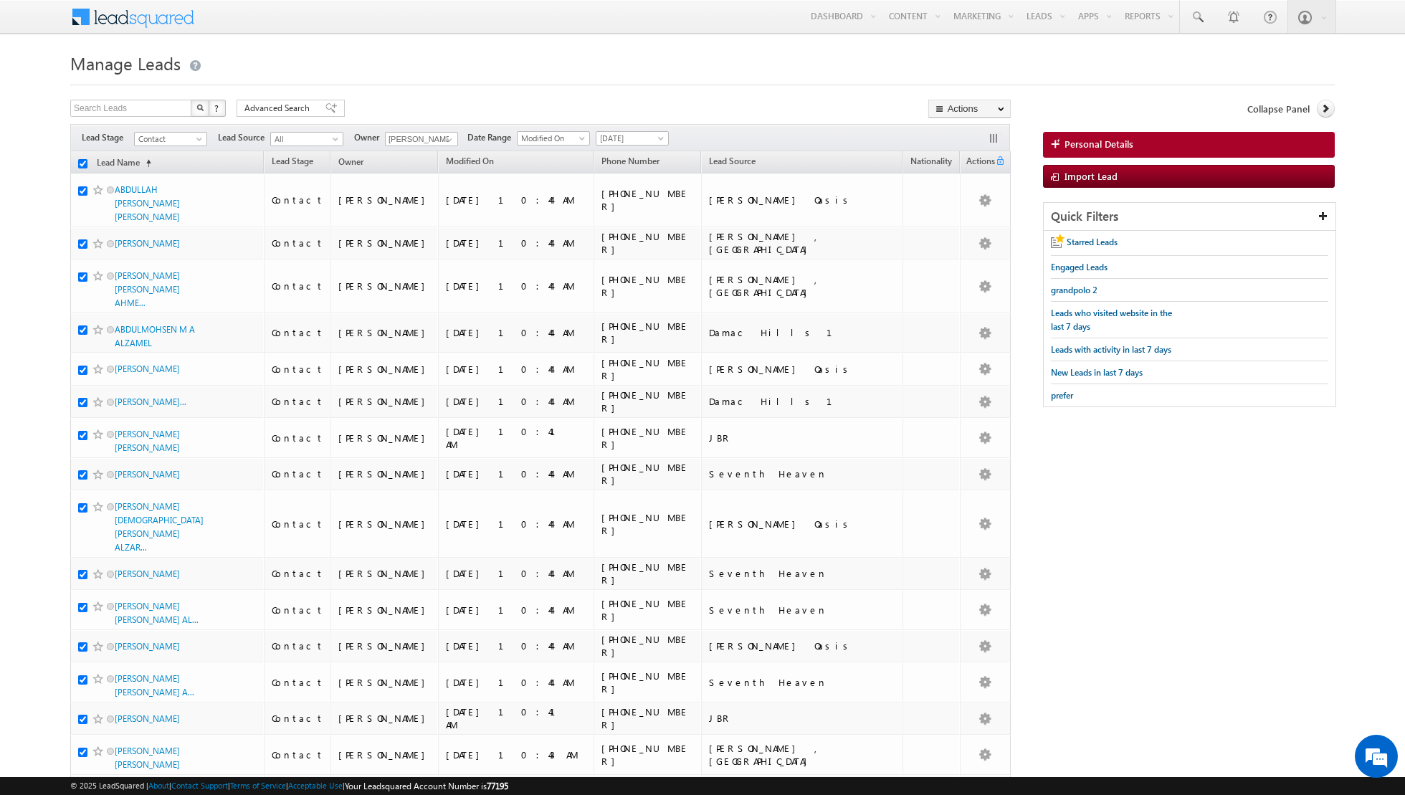
checkbox input "true"
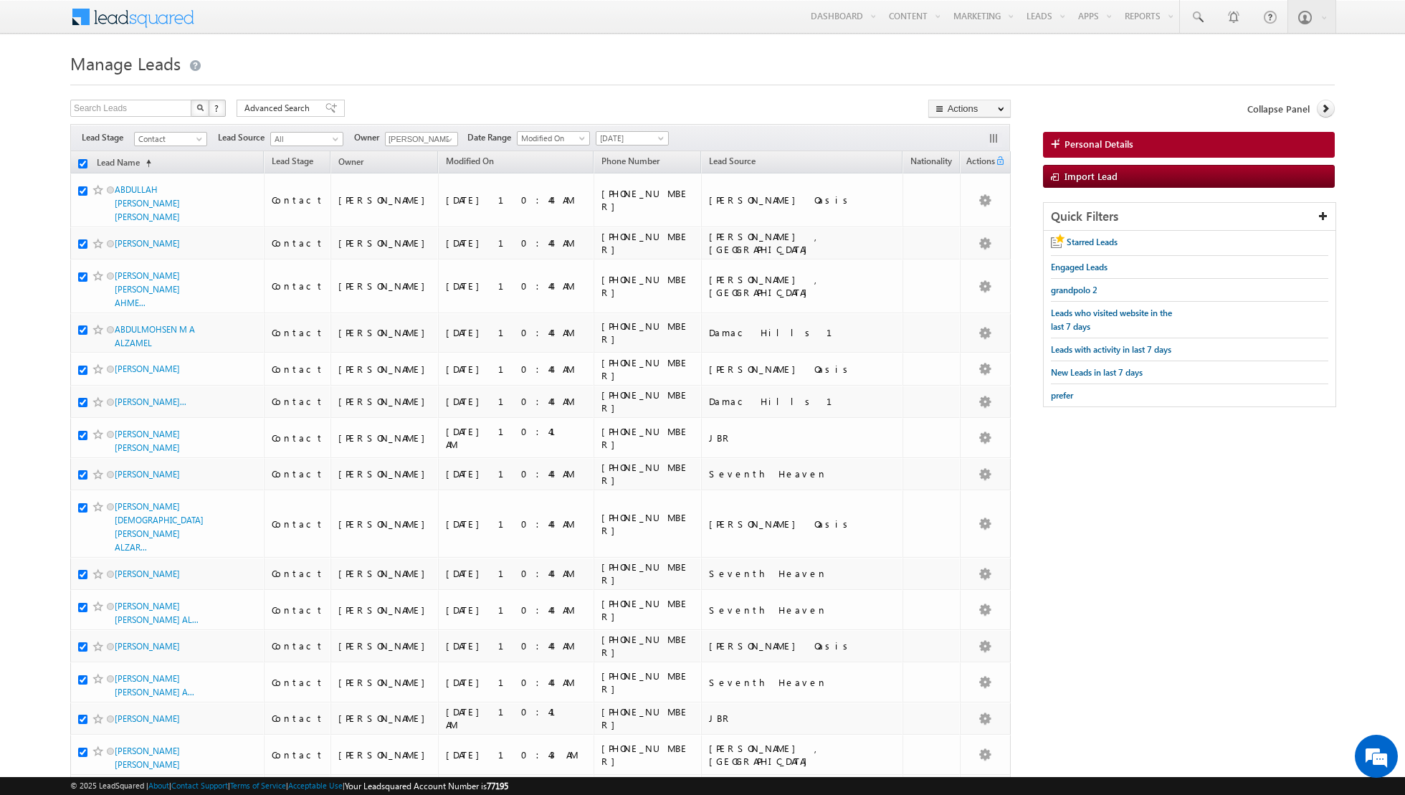
checkbox input "true"
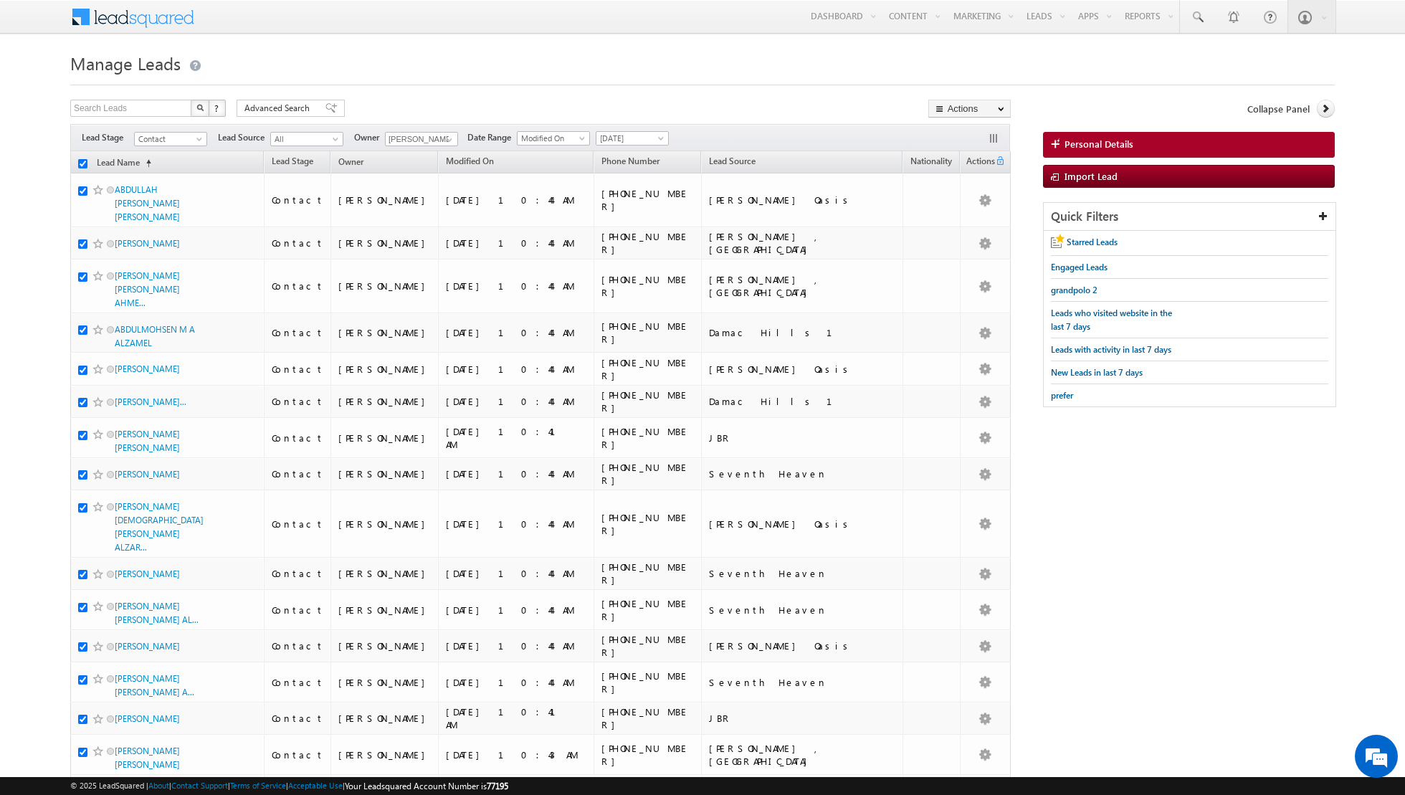
checkbox input "true"
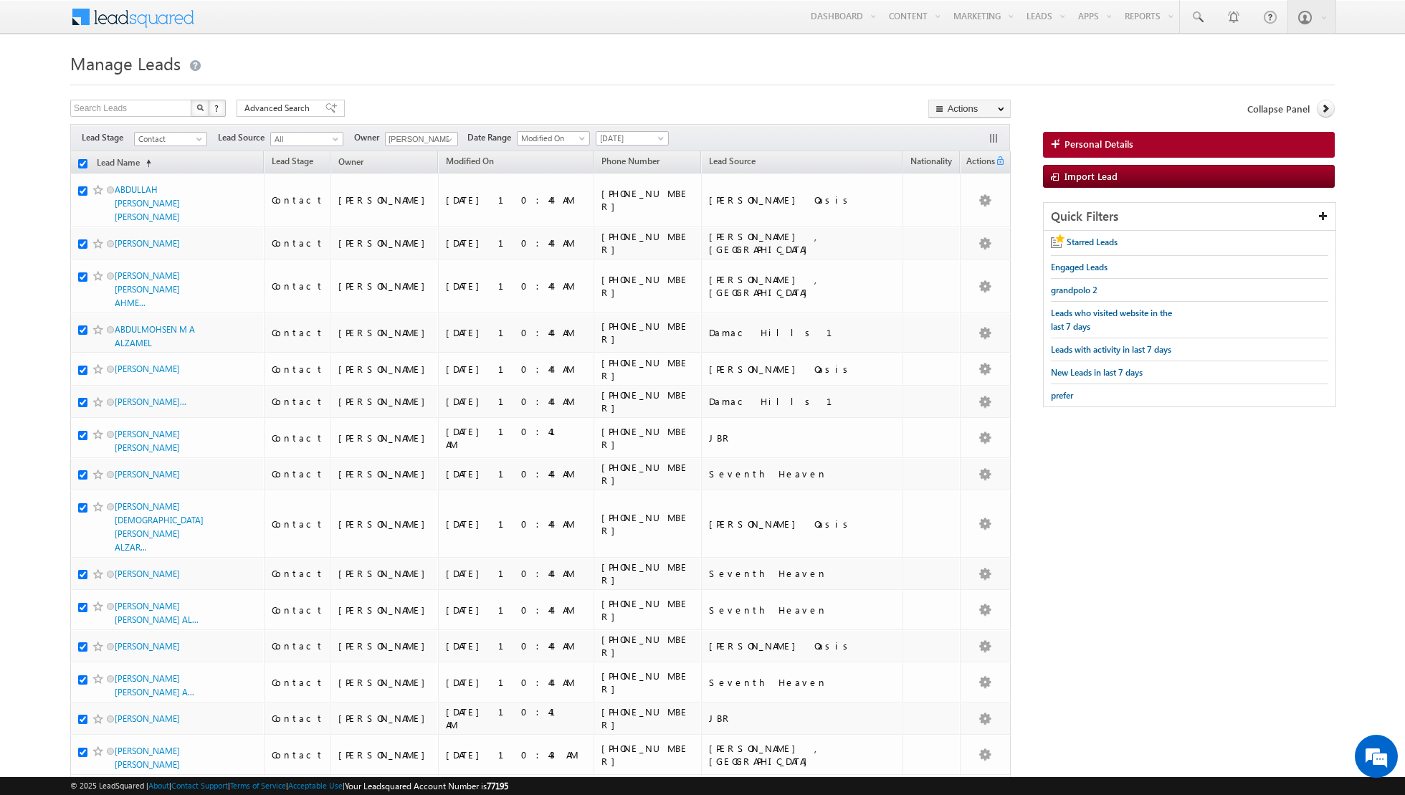
checkbox input "true"
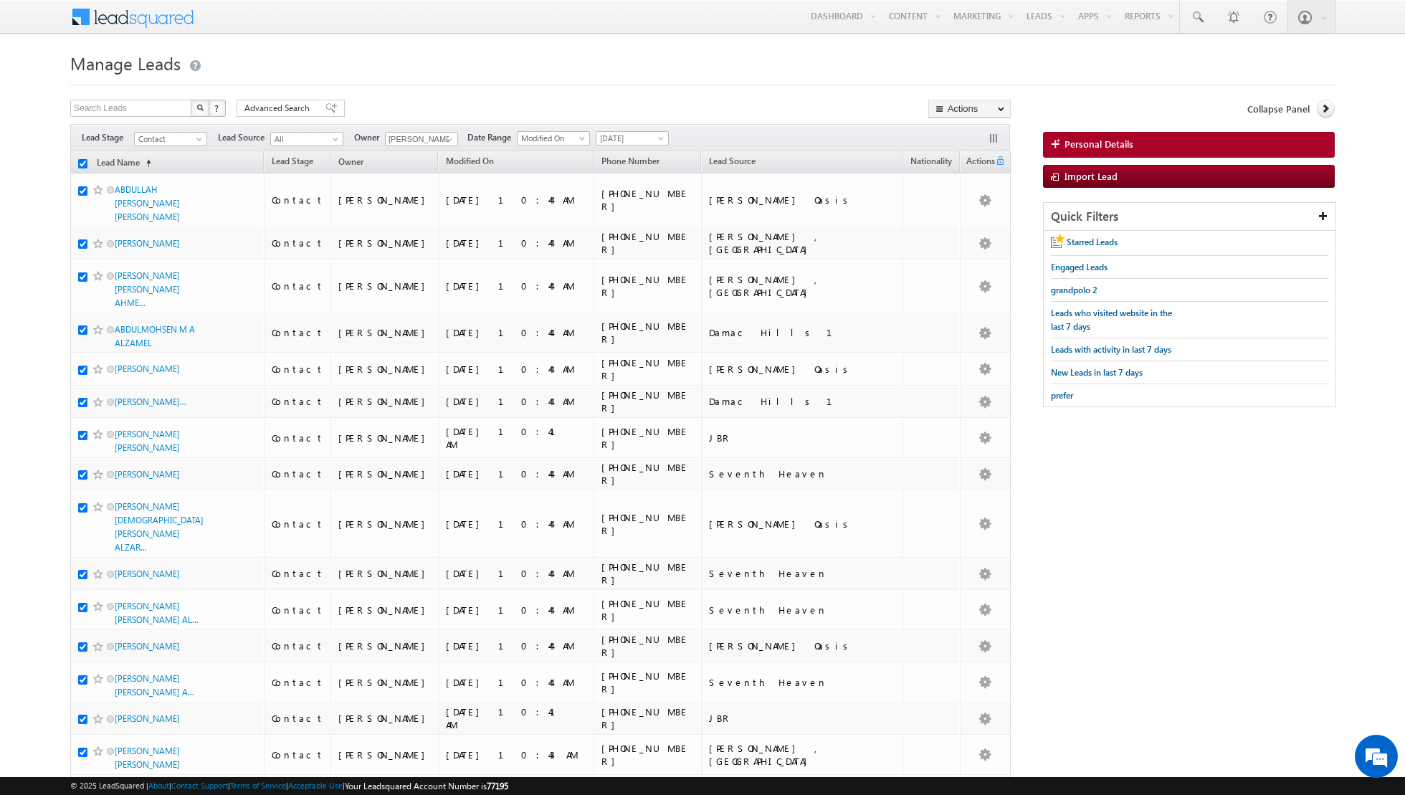
checkbox input "true"
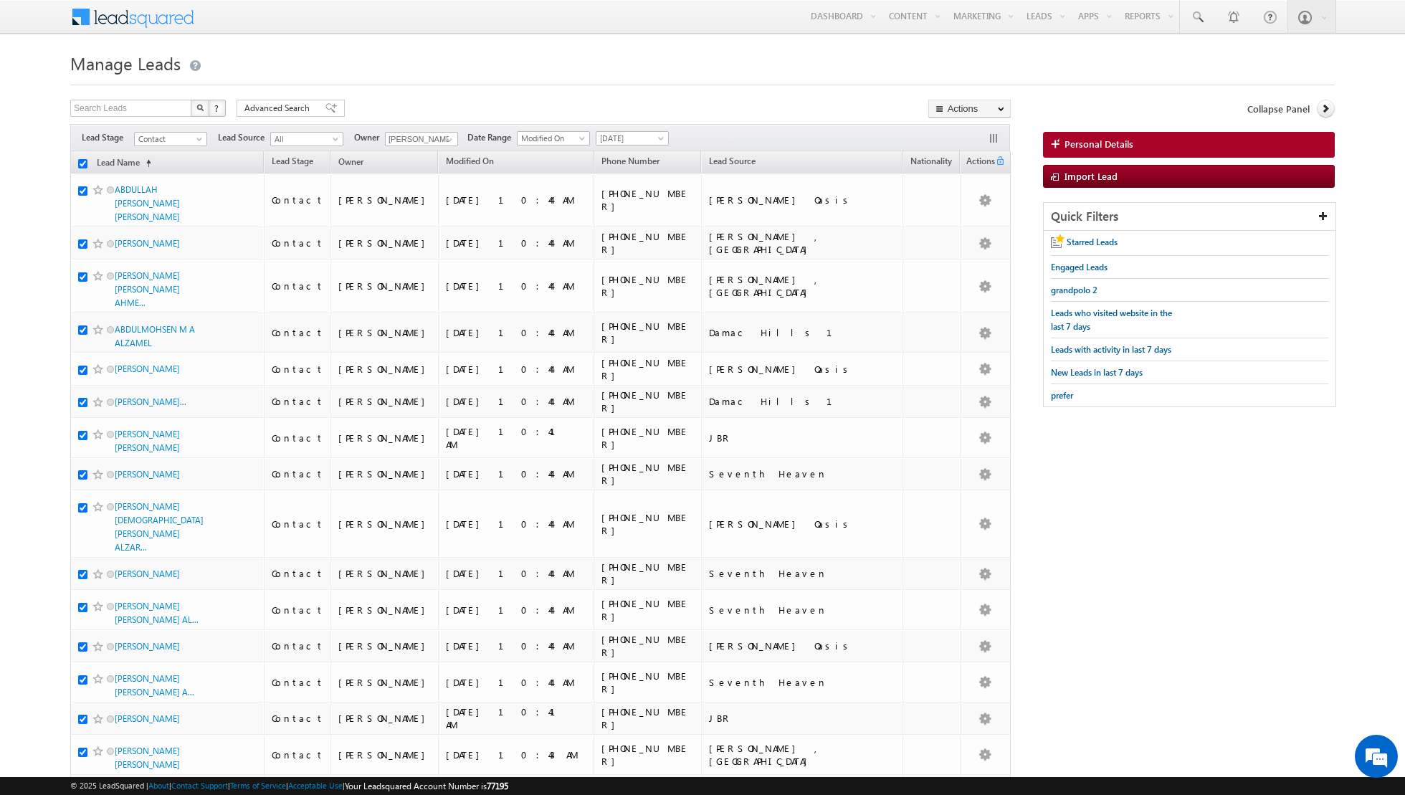
checkbox input "true"
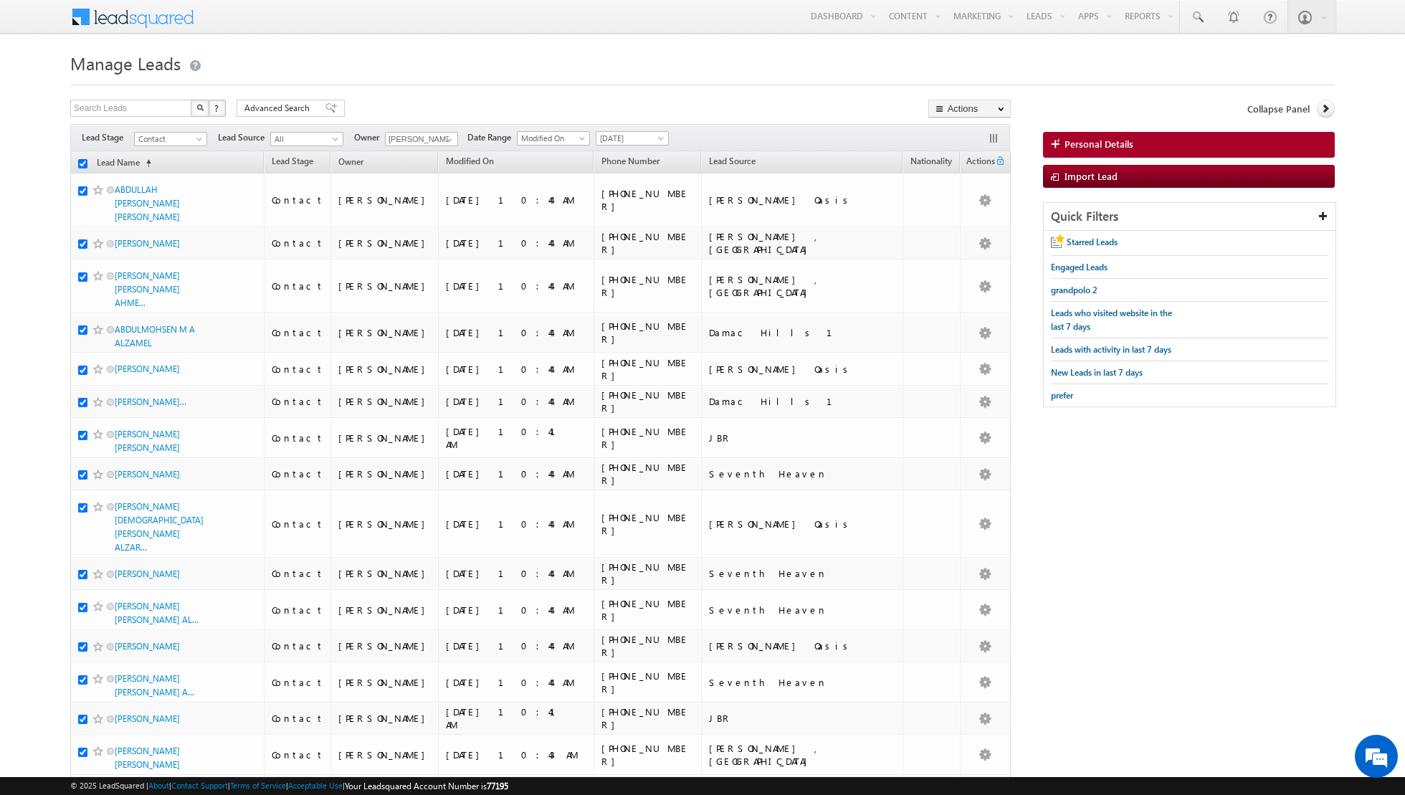
checkbox input "true"
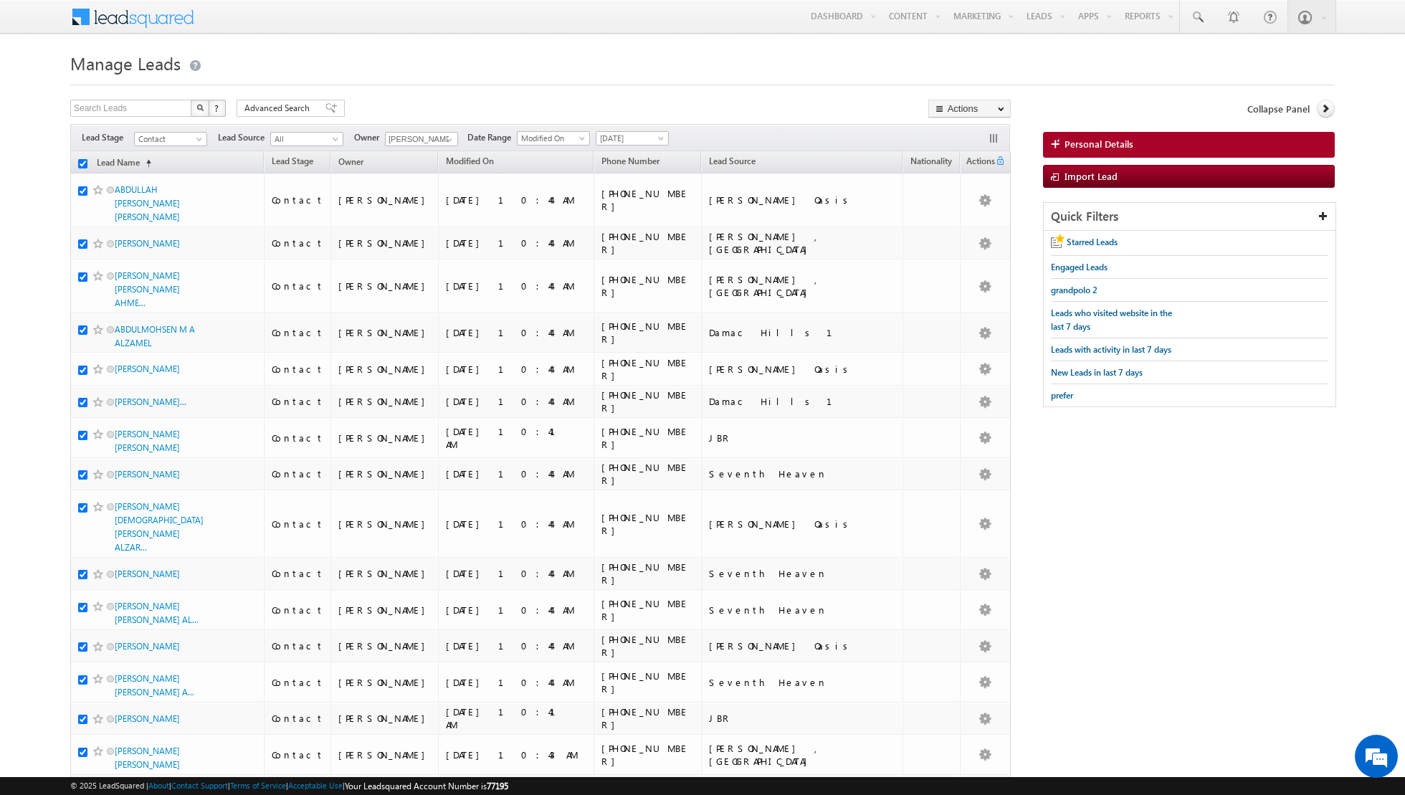
checkbox input "true"
click at [971, 237] on link "Change Owner" at bounding box center [969, 232] width 81 height 17
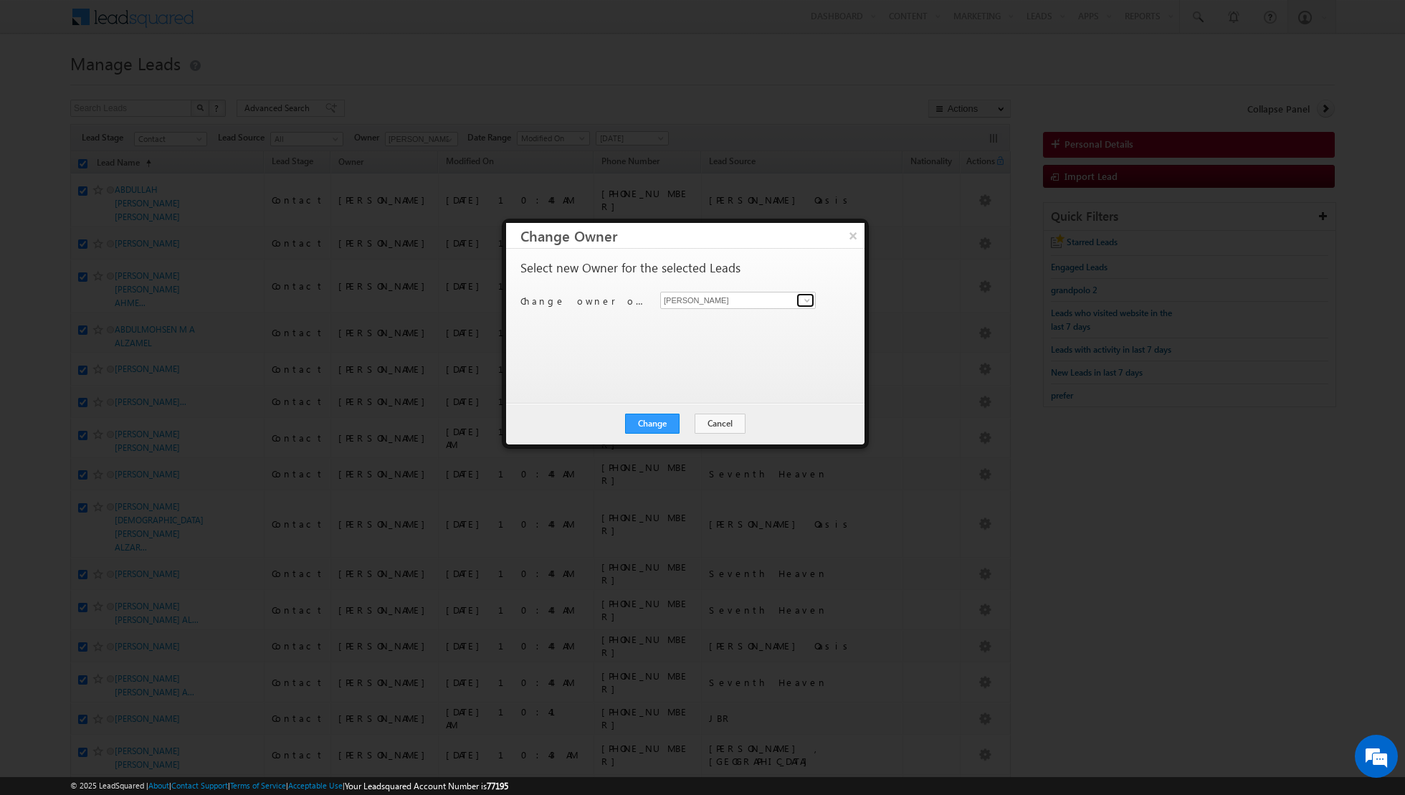
click at [808, 300] on span at bounding box center [806, 300] width 11 height 11
click at [708, 344] on link "[PERSON_NAME] [EMAIL_ADDRESS][PERSON_NAME][DOMAIN_NAME]" at bounding box center [738, 346] width 156 height 27
type input "[PERSON_NAME]"
click at [652, 426] on button "Change" at bounding box center [652, 424] width 54 height 20
click at [680, 419] on button "Close" at bounding box center [688, 424] width 46 height 20
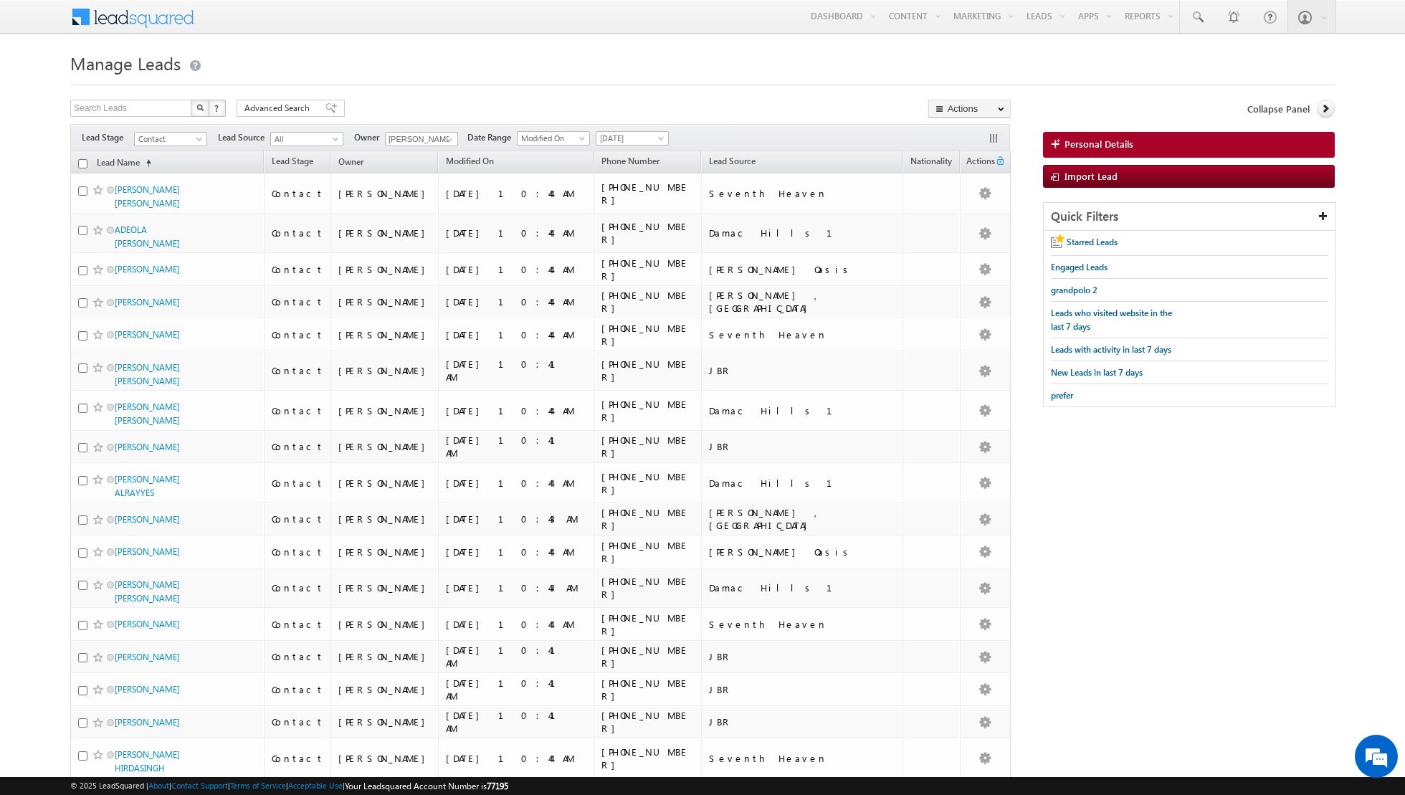
click at [84, 166] on input "checkbox" at bounding box center [82, 163] width 9 height 9
checkbox input "true"
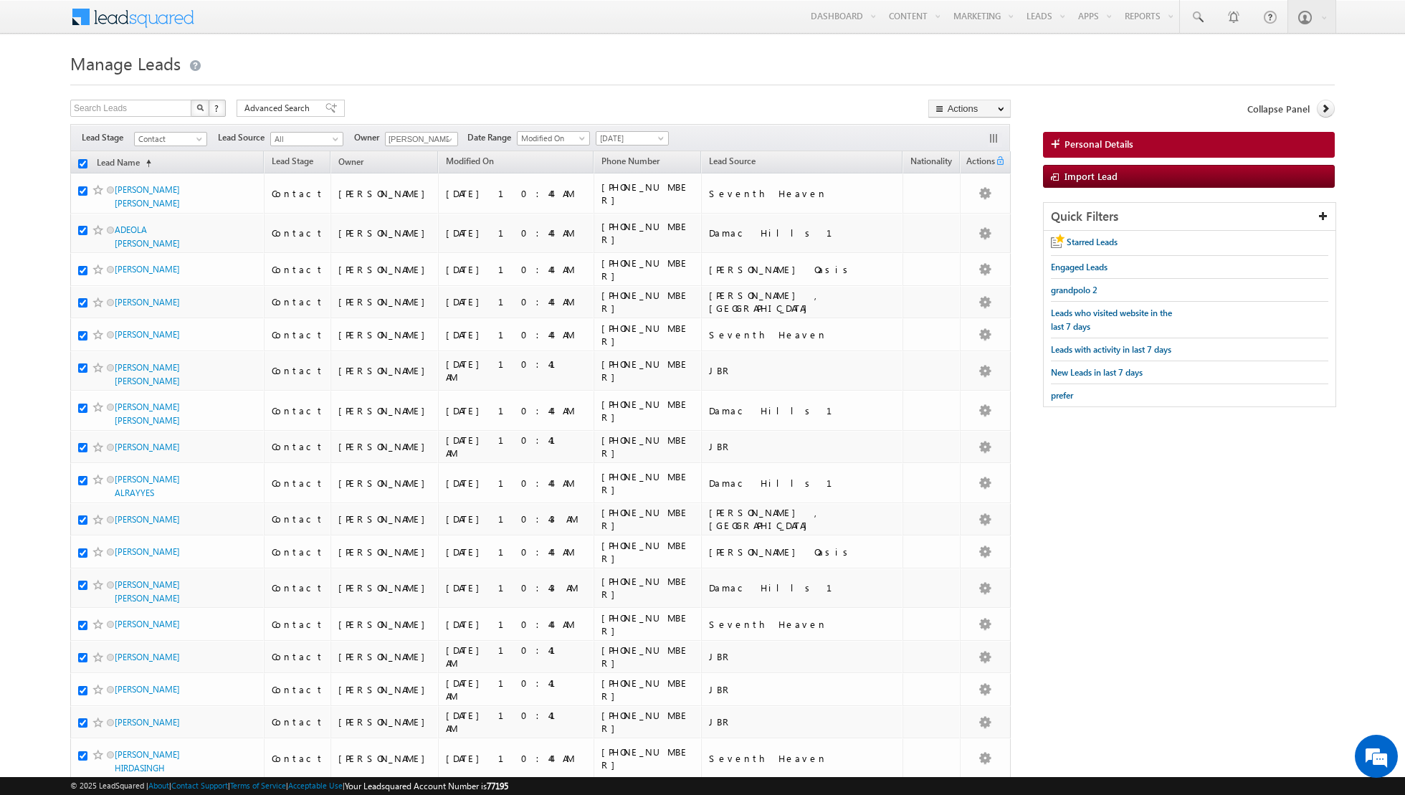
checkbox input "true"
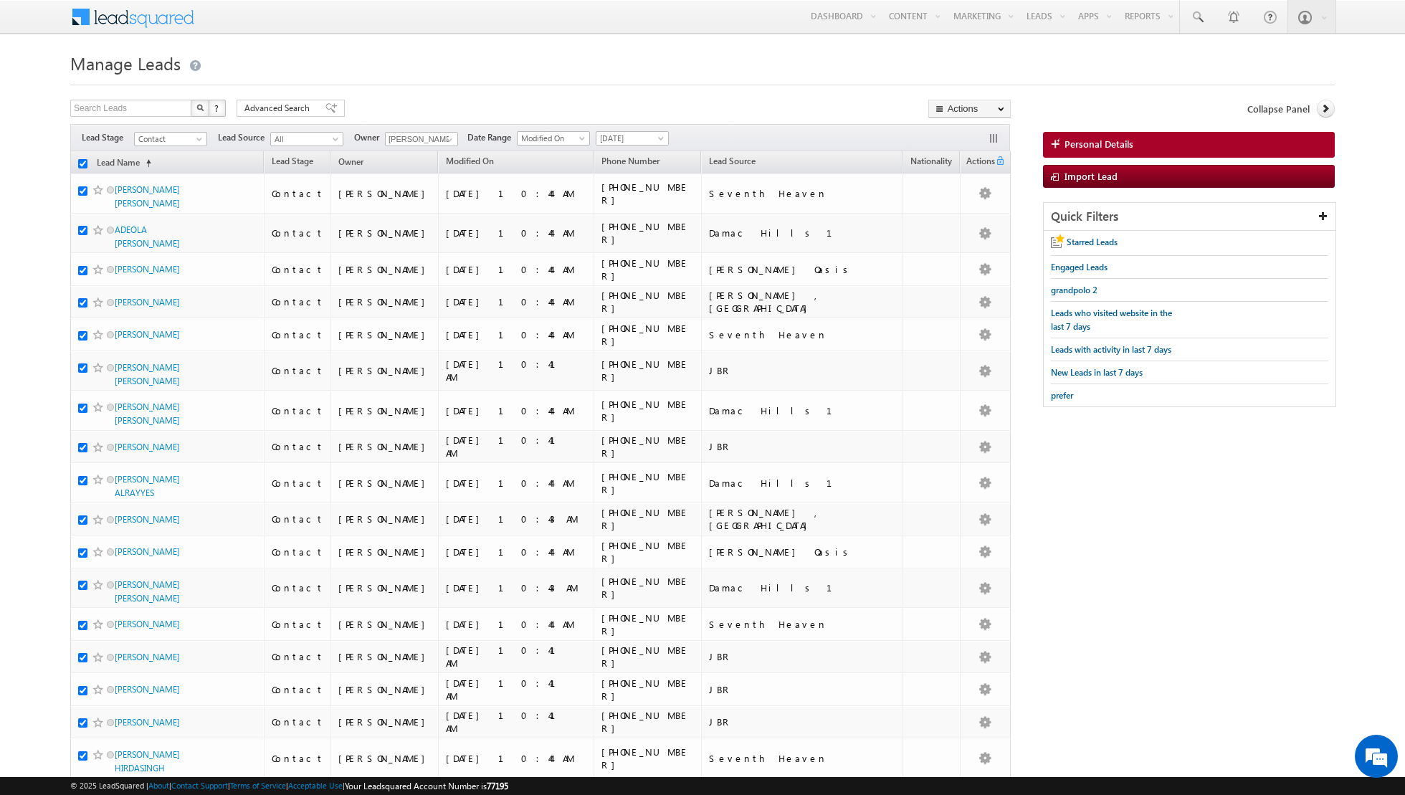
checkbox input "true"
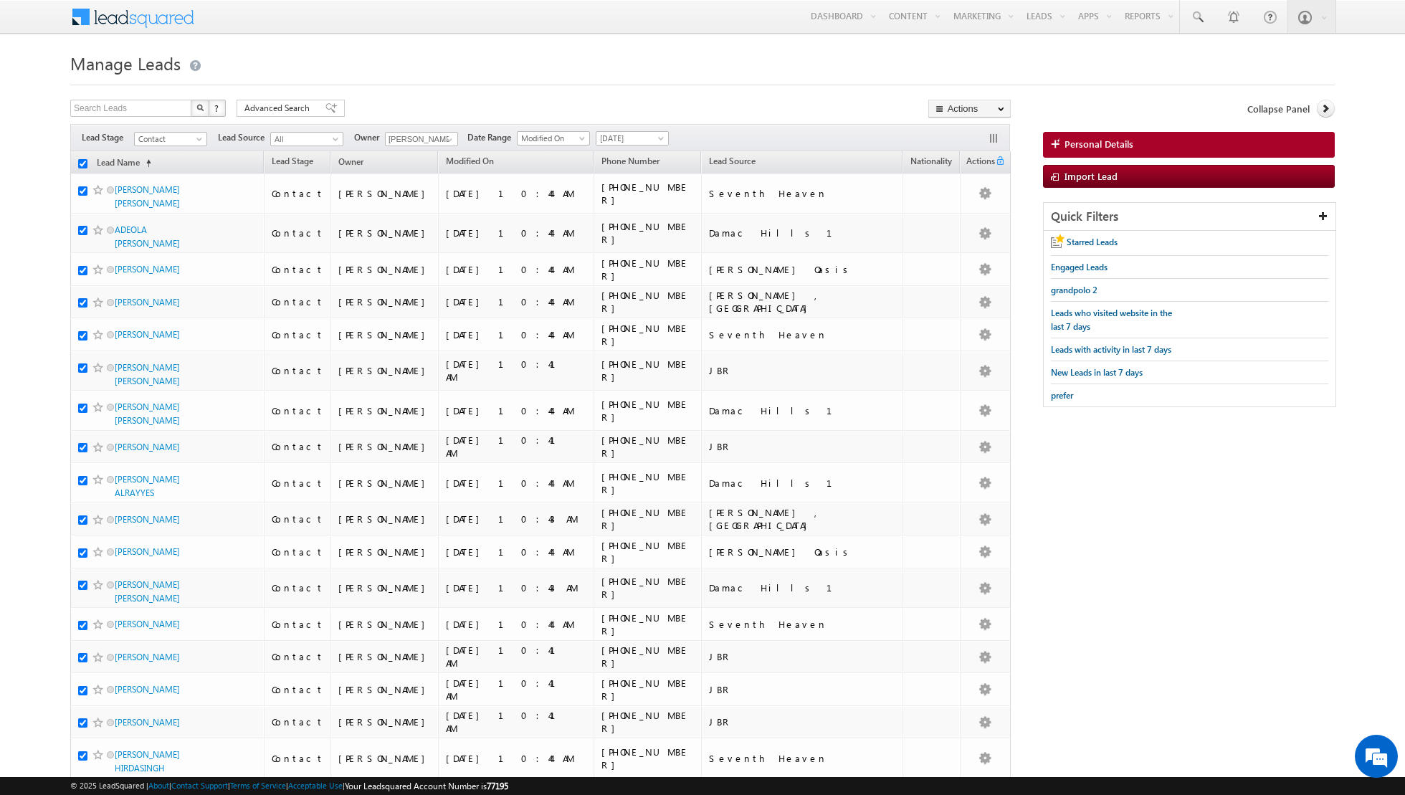
checkbox input "true"
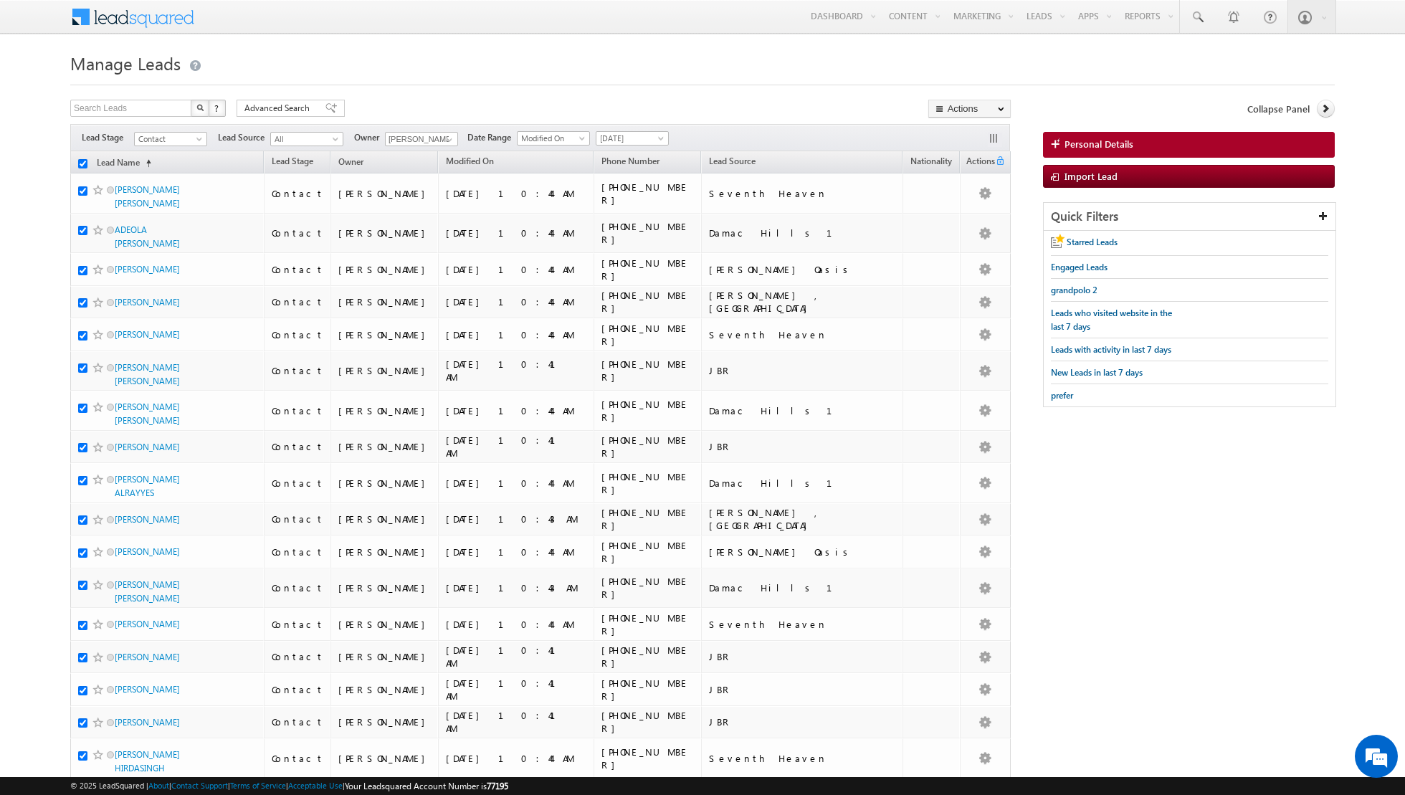
checkbox input "true"
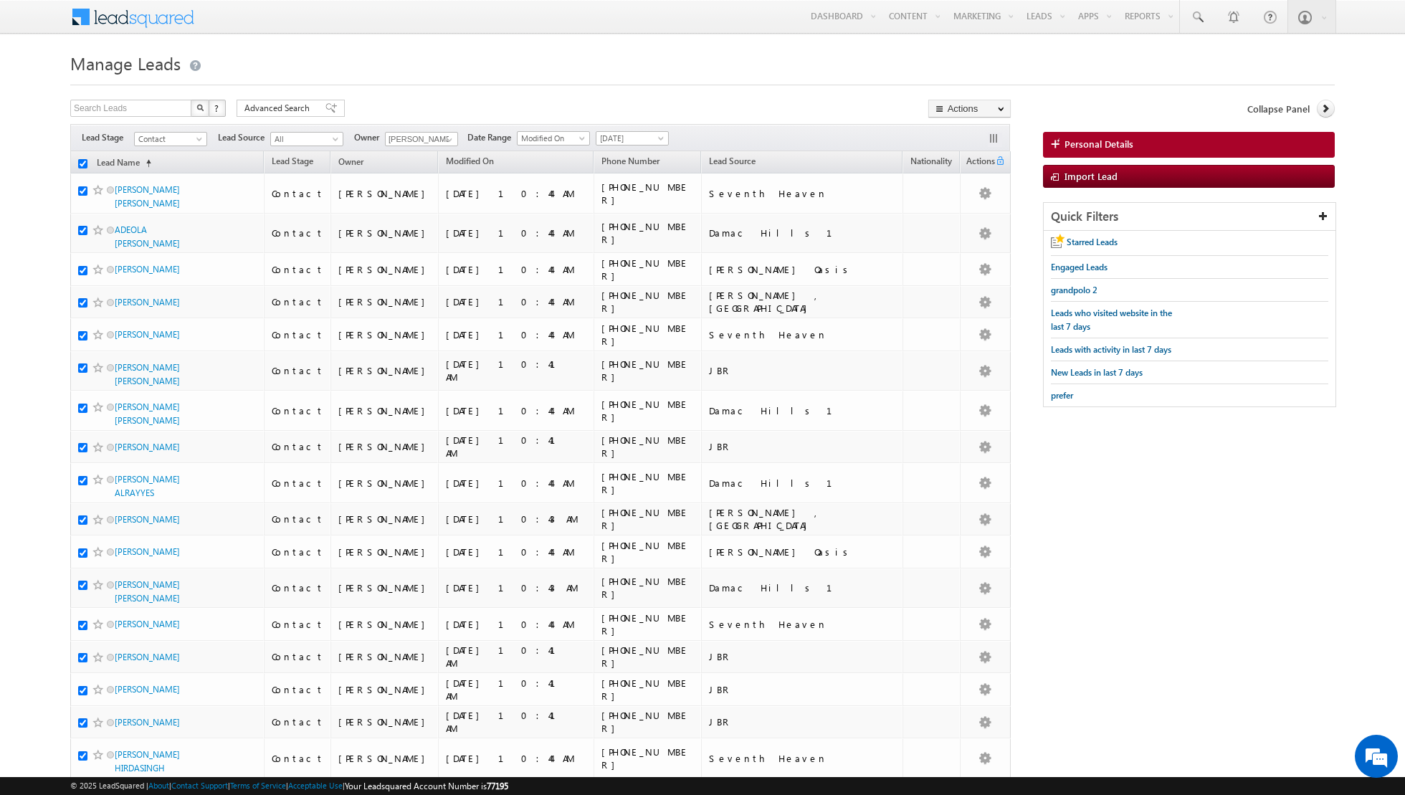
checkbox input "true"
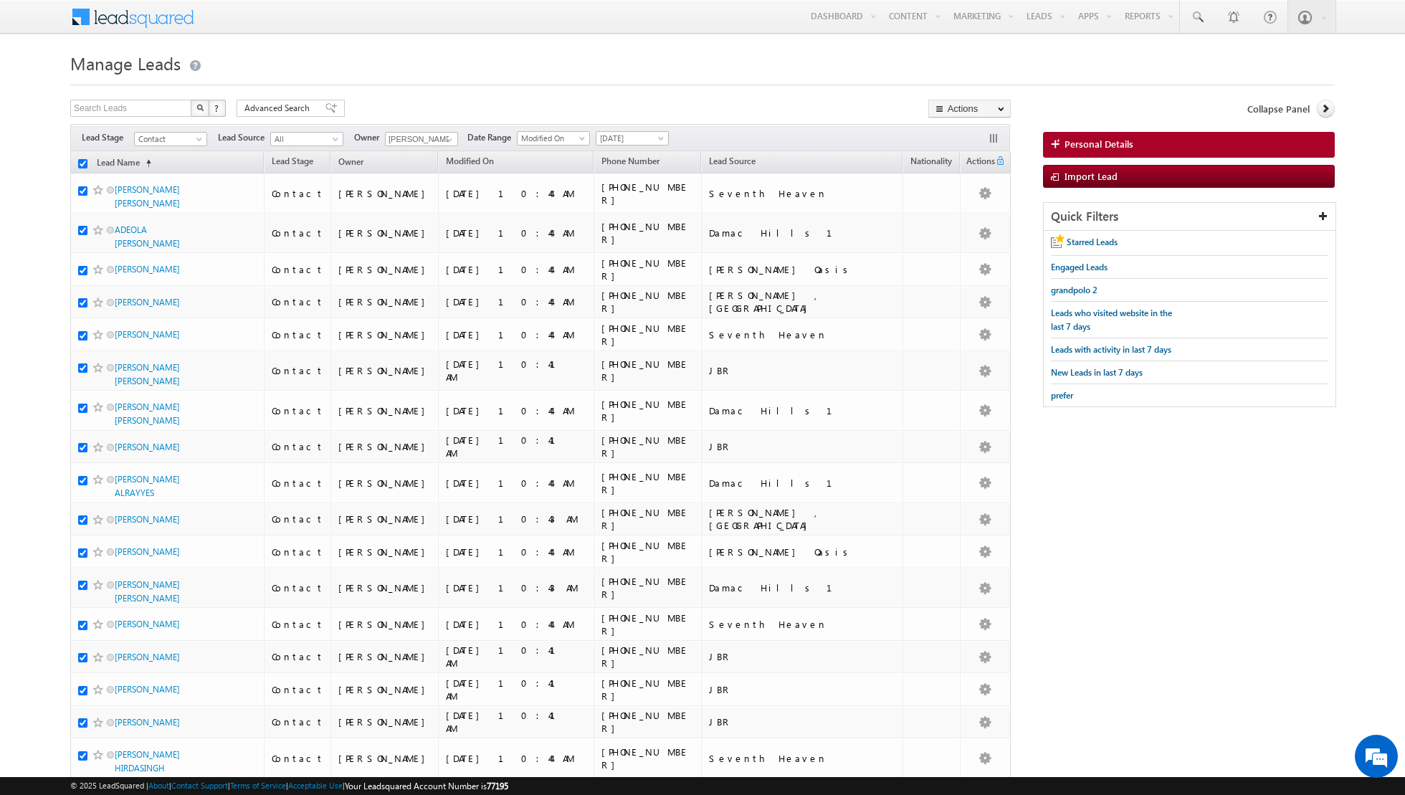
checkbox input "true"
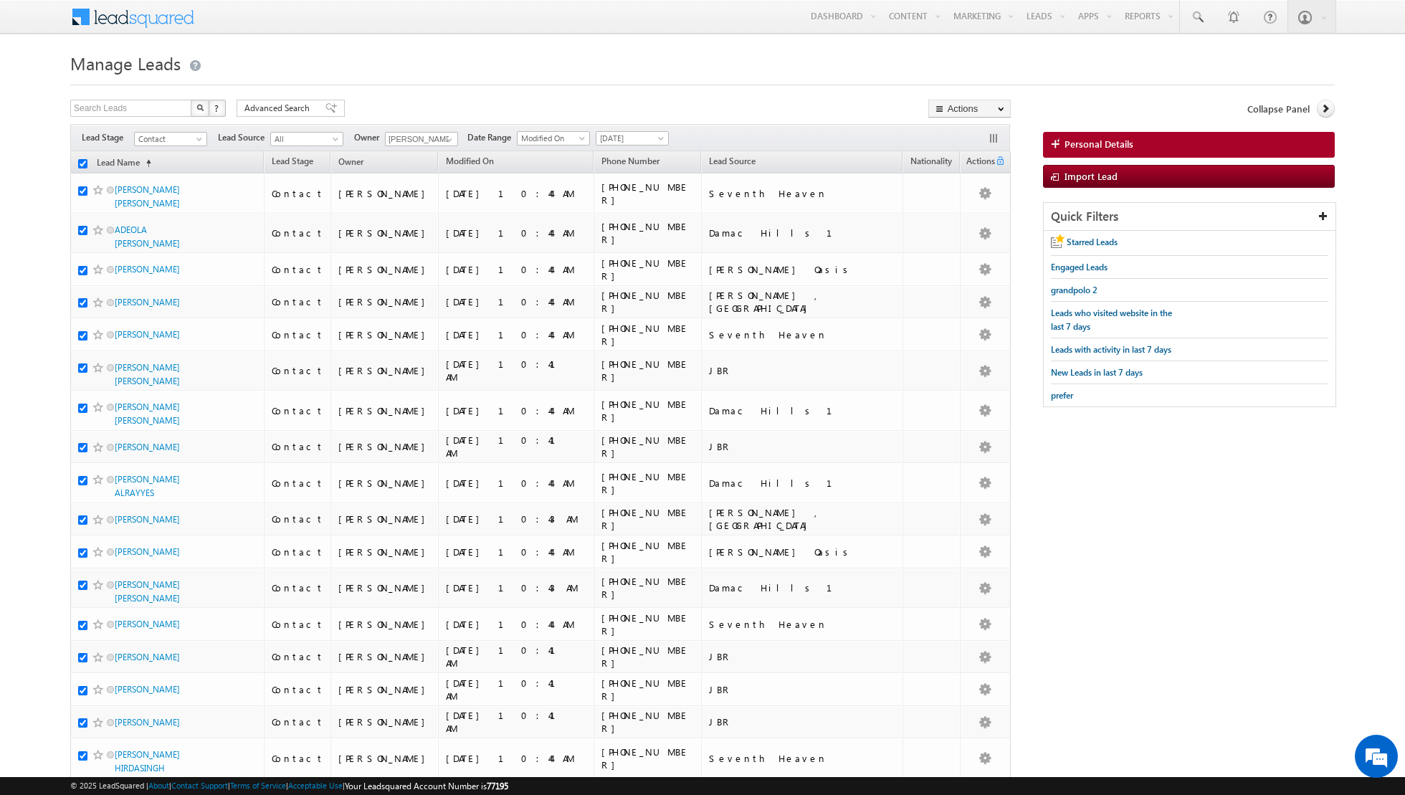
checkbox input "true"
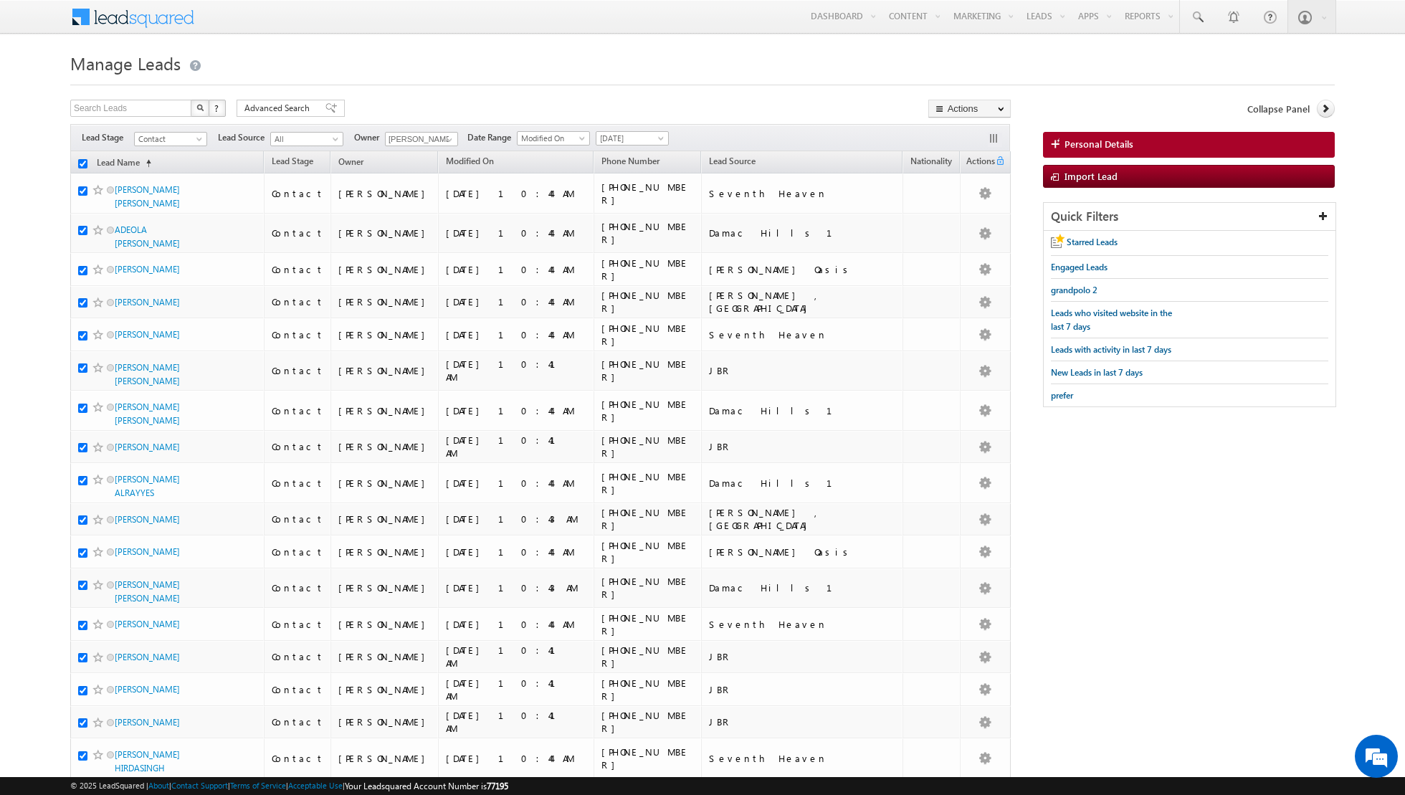
checkbox input "true"
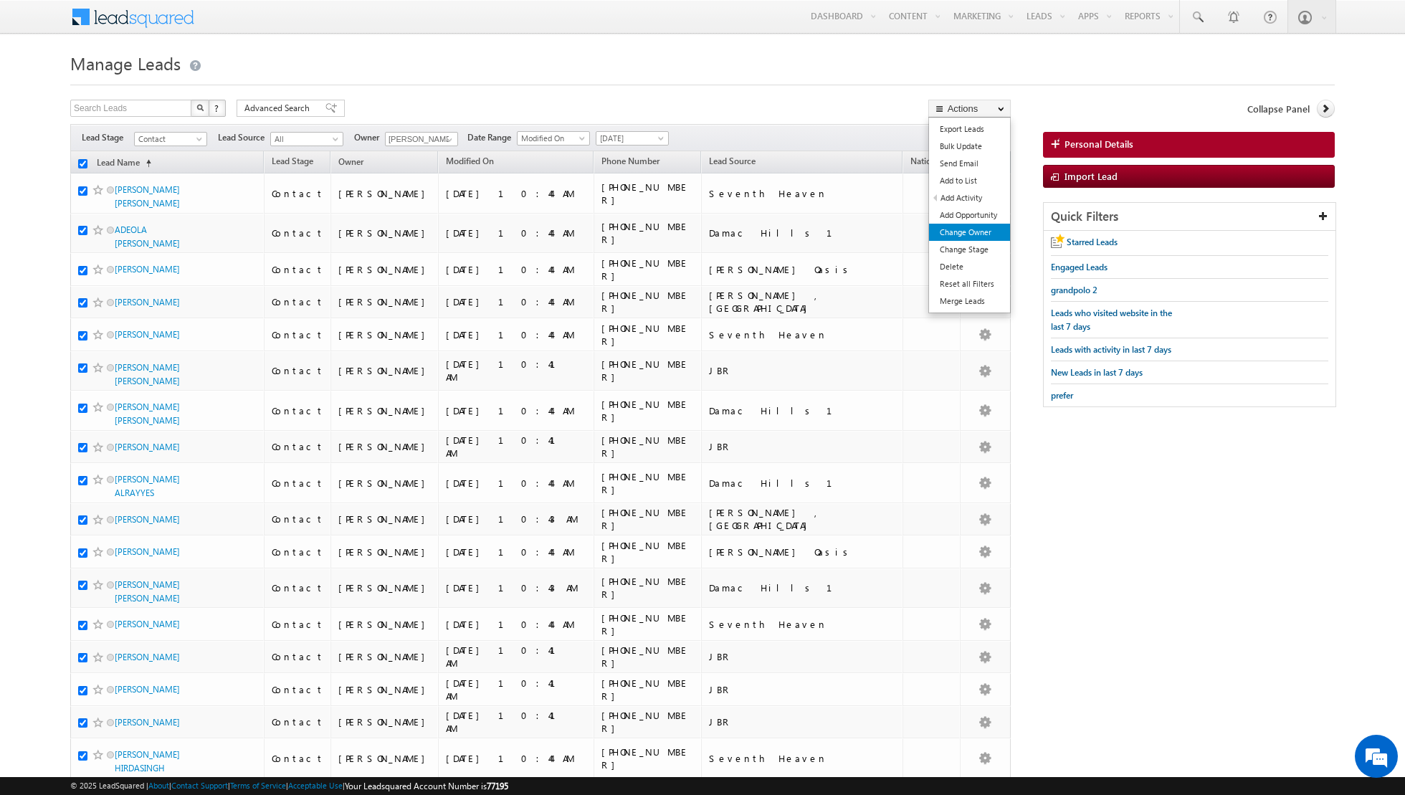
click at [972, 235] on link "Change Owner" at bounding box center [969, 232] width 81 height 17
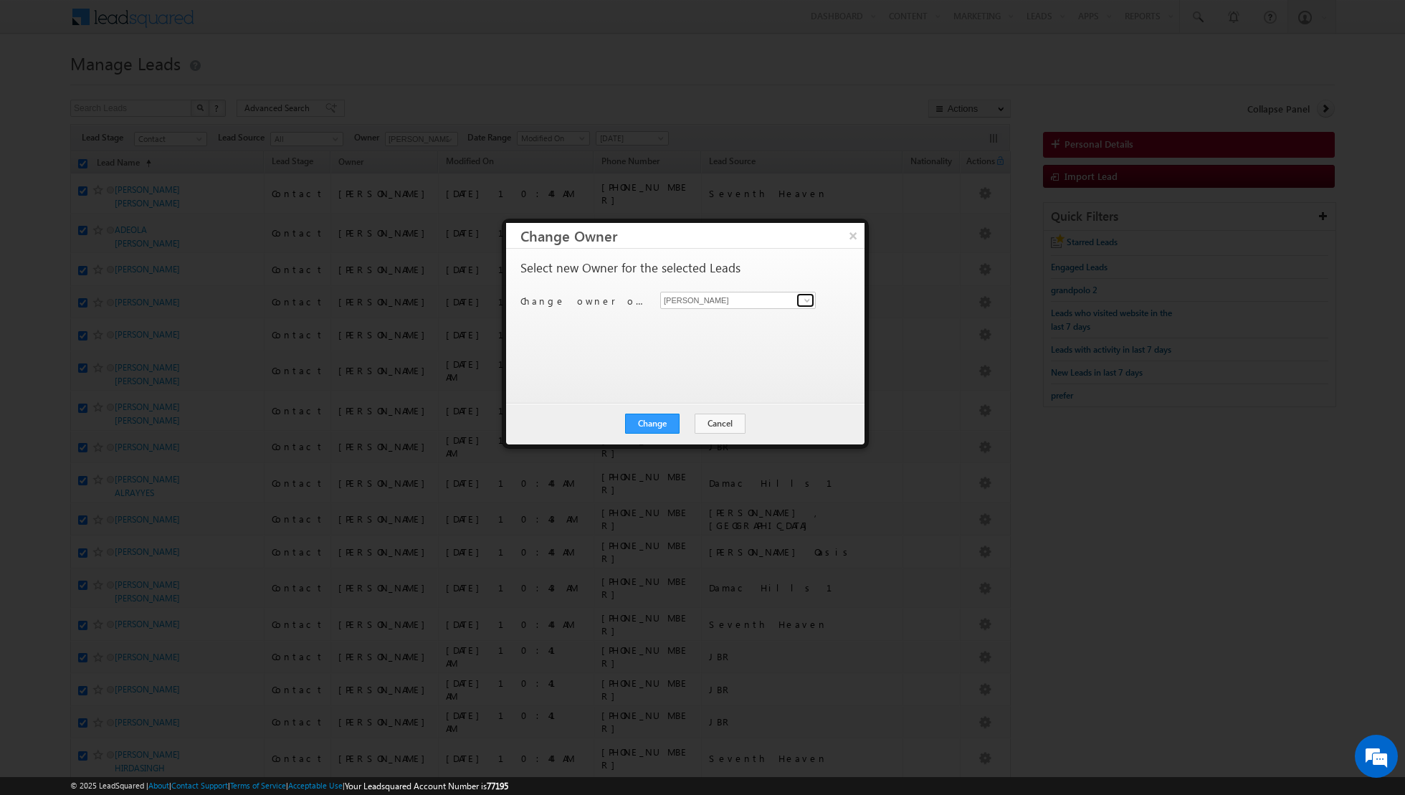
click at [805, 305] on span at bounding box center [806, 300] width 11 height 11
click at [852, 231] on button "×" at bounding box center [853, 235] width 24 height 25
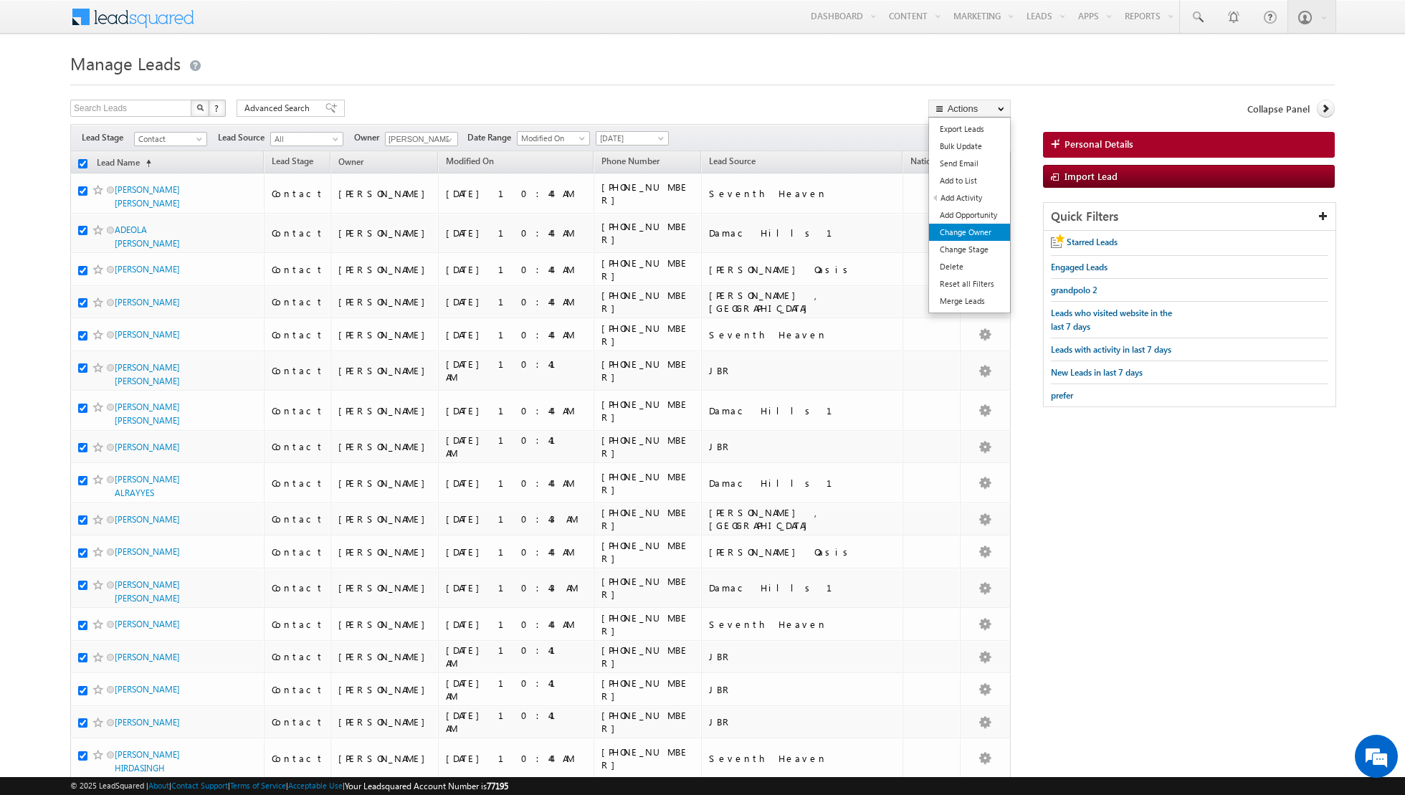
click at [960, 230] on link "Change Owner" at bounding box center [969, 232] width 81 height 17
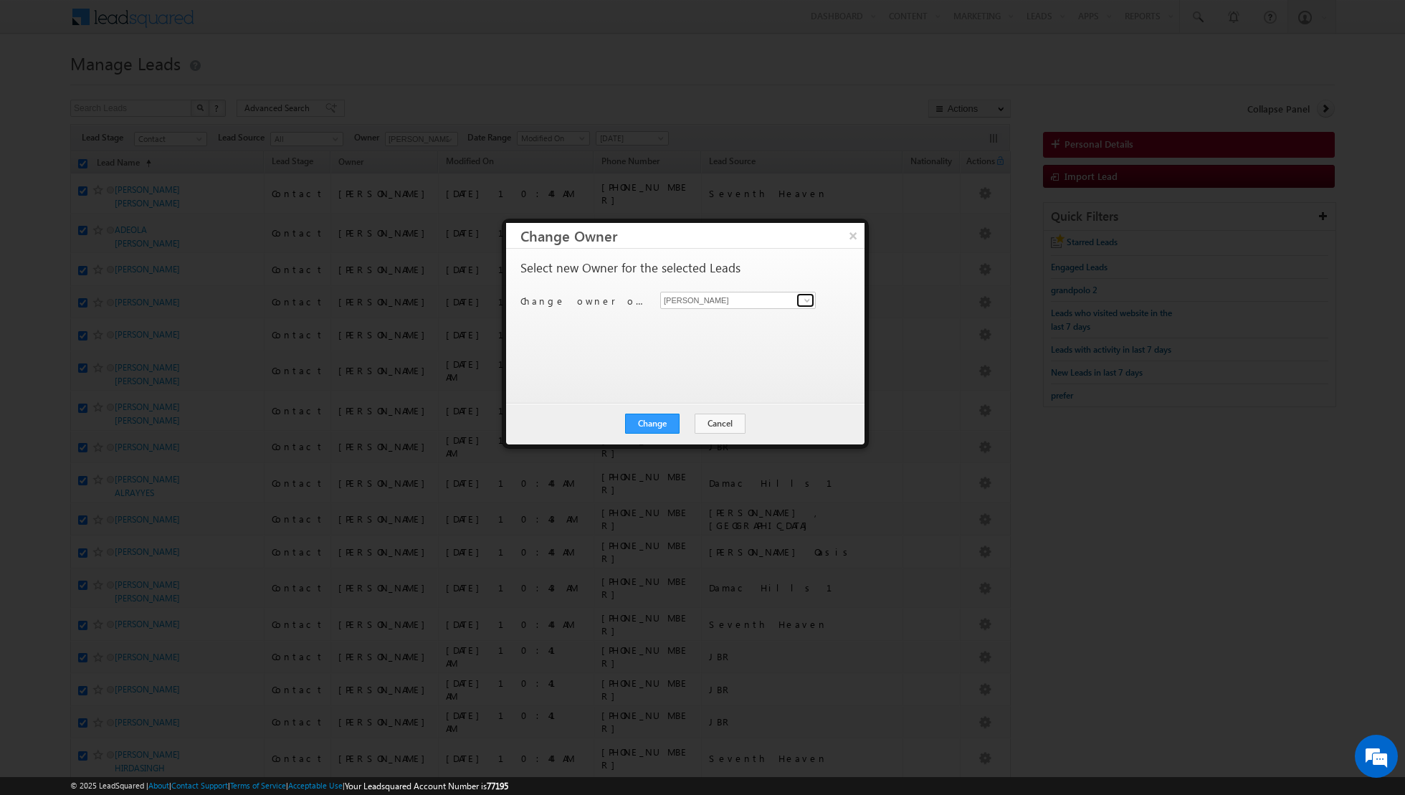
click at [806, 301] on span at bounding box center [806, 300] width 11 height 11
click at [716, 419] on link "[PERSON_NAME] [PERSON_NAME][EMAIL_ADDRESS][PERSON_NAME][DOMAIN_NAME]" at bounding box center [738, 420] width 156 height 27
click at [664, 423] on button "Change" at bounding box center [652, 424] width 54 height 20
click at [688, 424] on button "Close" at bounding box center [688, 424] width 46 height 20
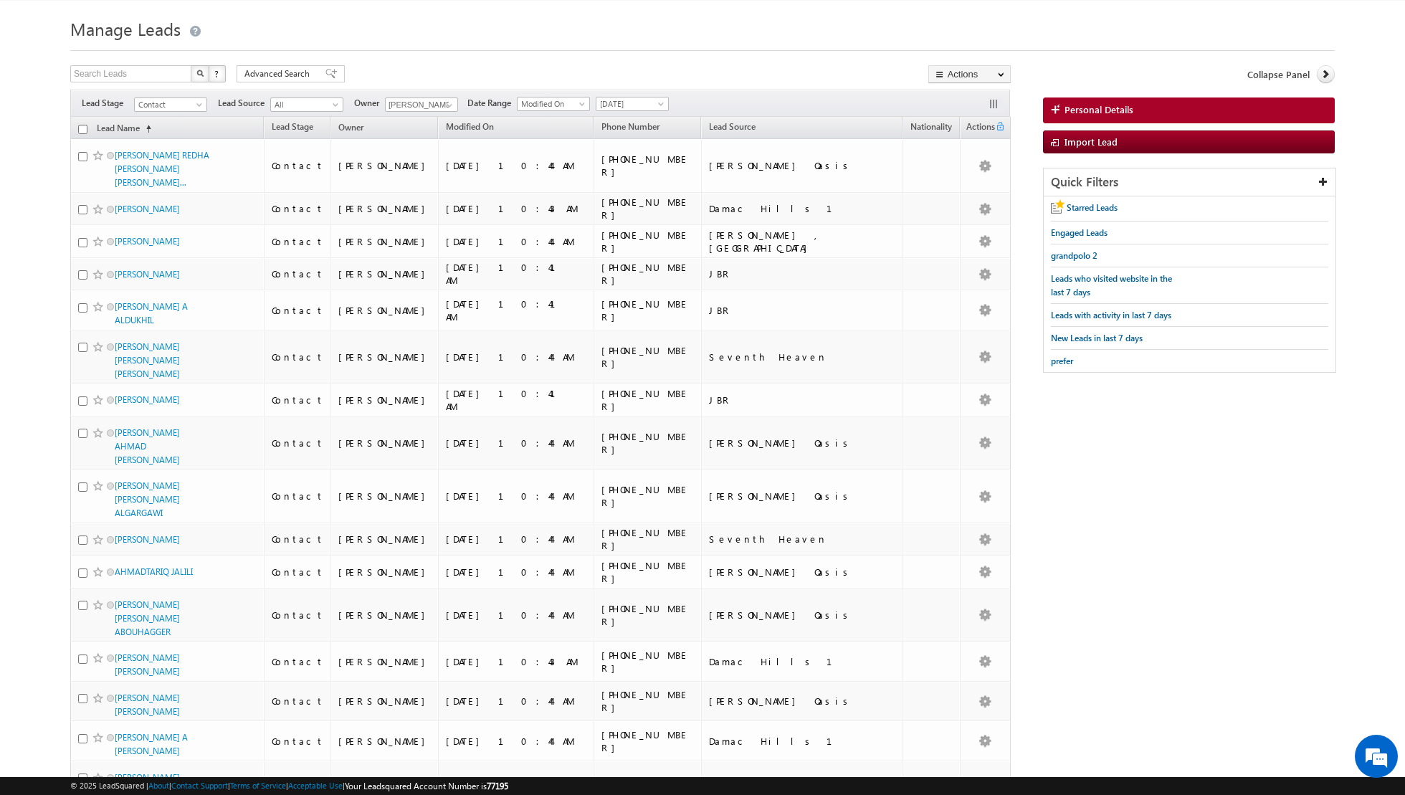
scroll to position [0, 0]
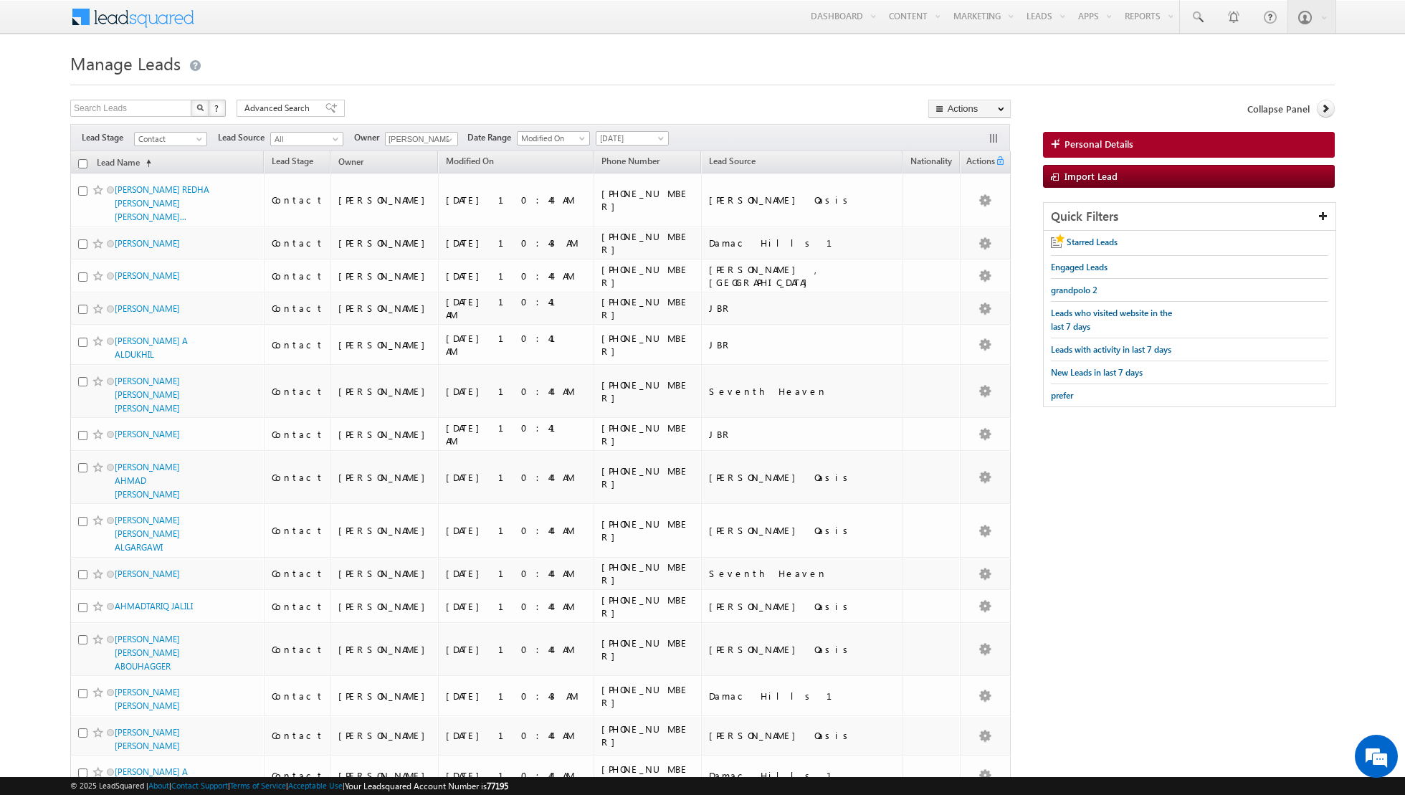
click at [82, 162] on input "checkbox" at bounding box center [82, 163] width 9 height 9
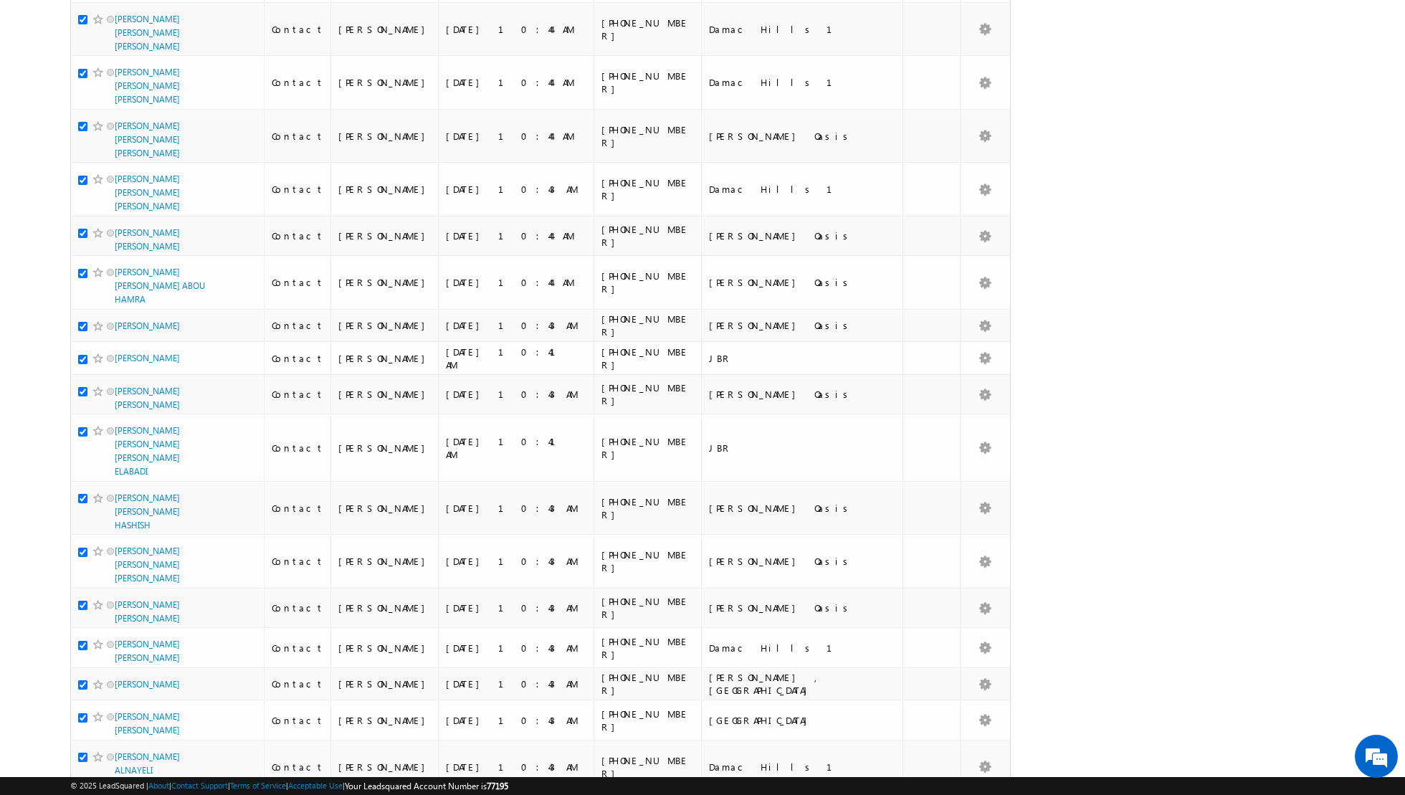
scroll to position [1426, 0]
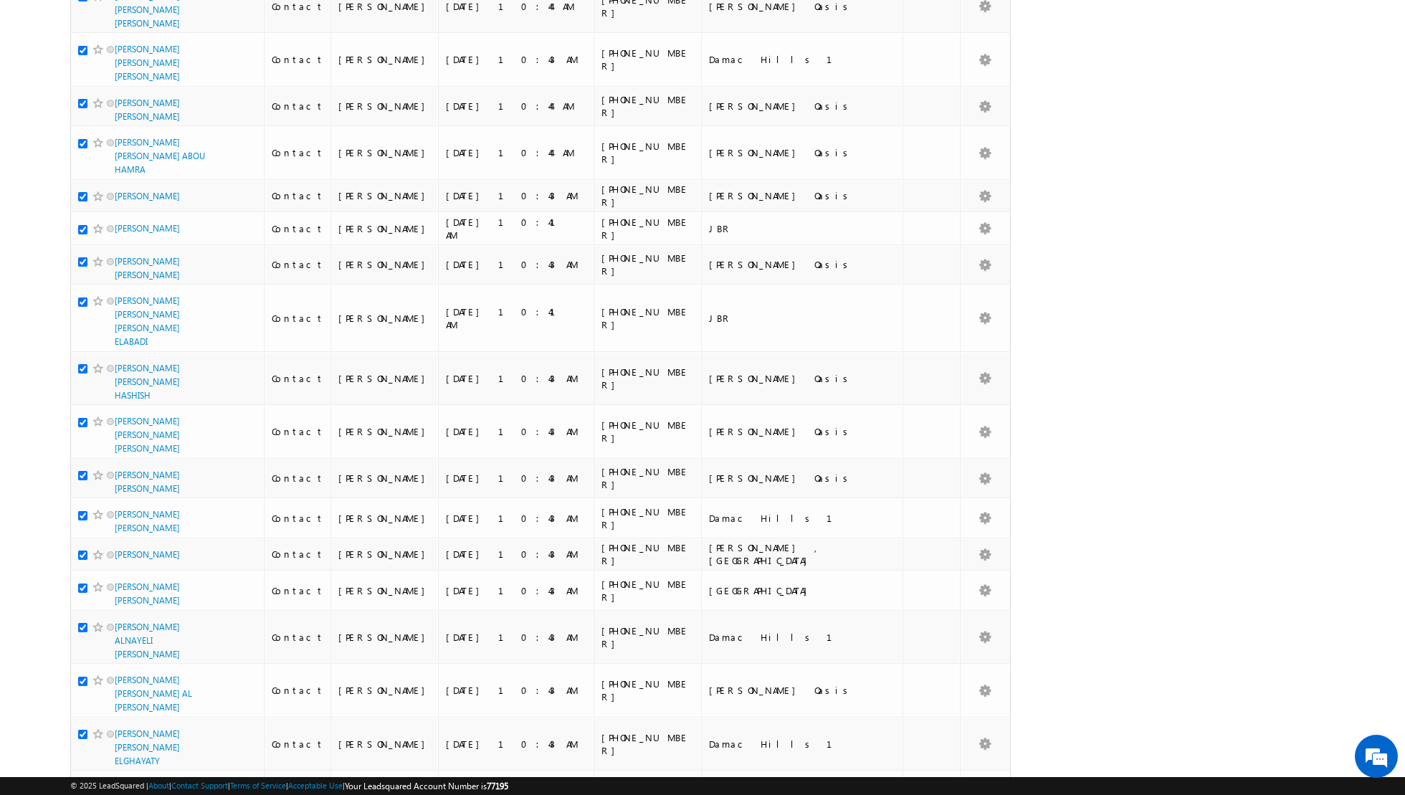
click at [111, 763] on li "100" at bounding box center [120, 769] width 34 height 14
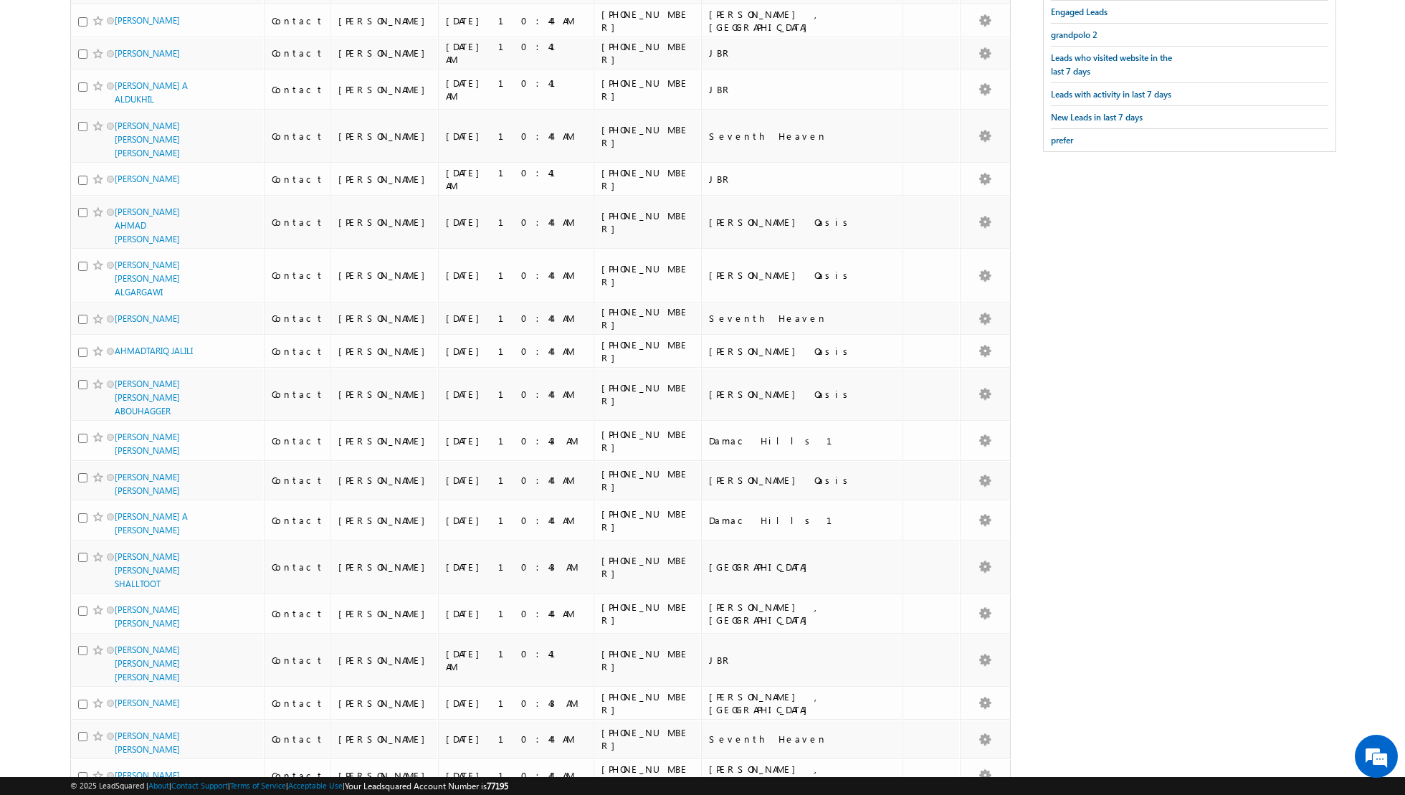
scroll to position [0, 0]
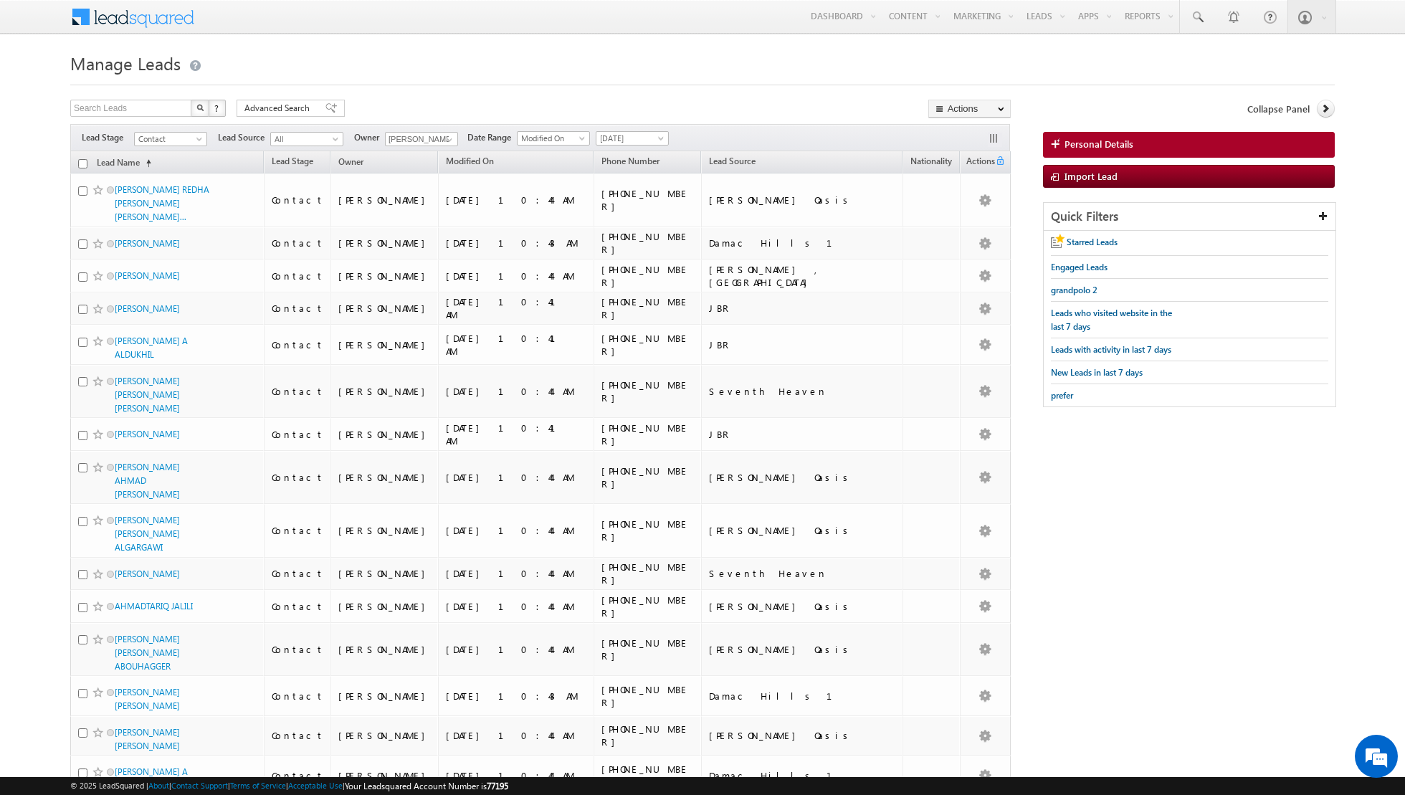
click at [82, 161] on input "checkbox" at bounding box center [82, 163] width 9 height 9
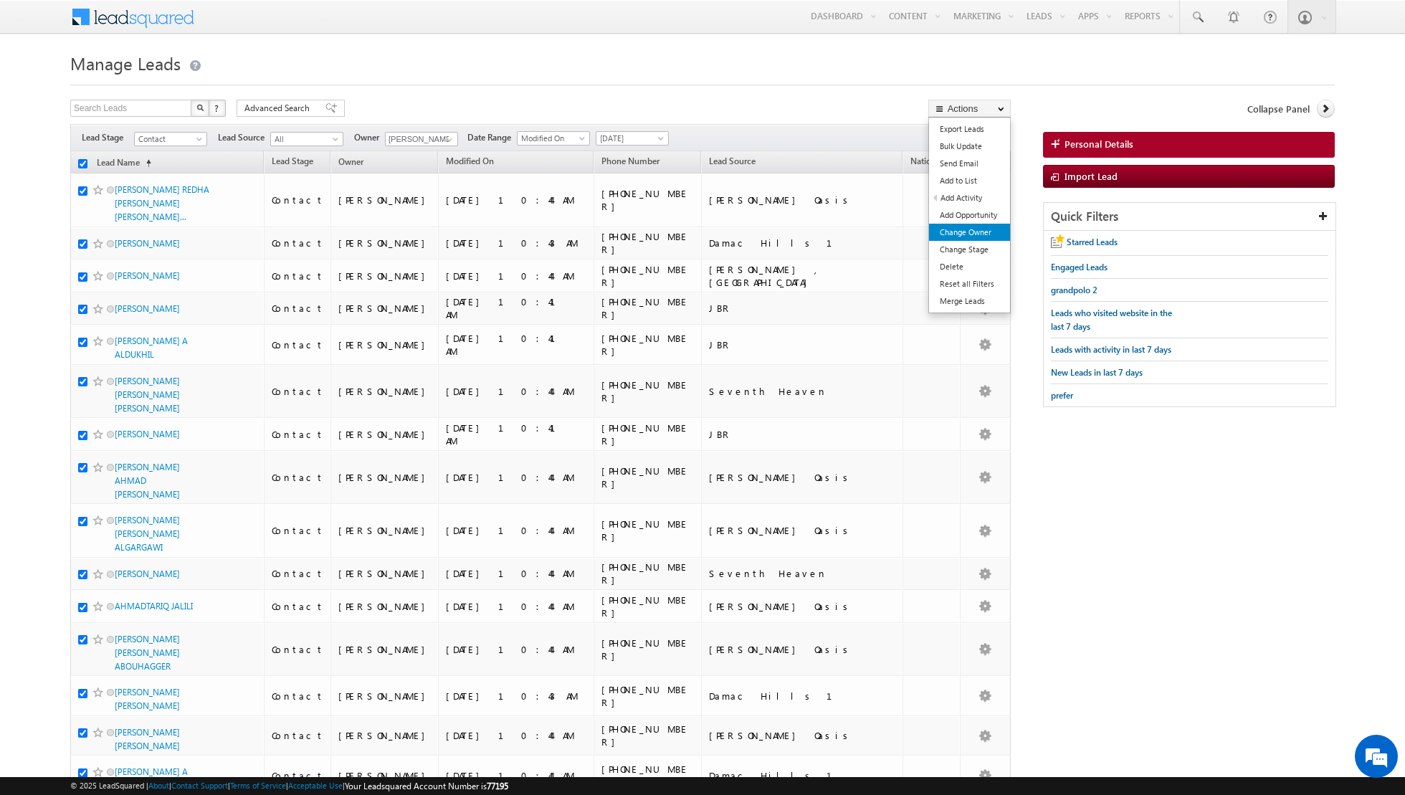
click at [963, 232] on link "Change Owner" at bounding box center [969, 232] width 81 height 17
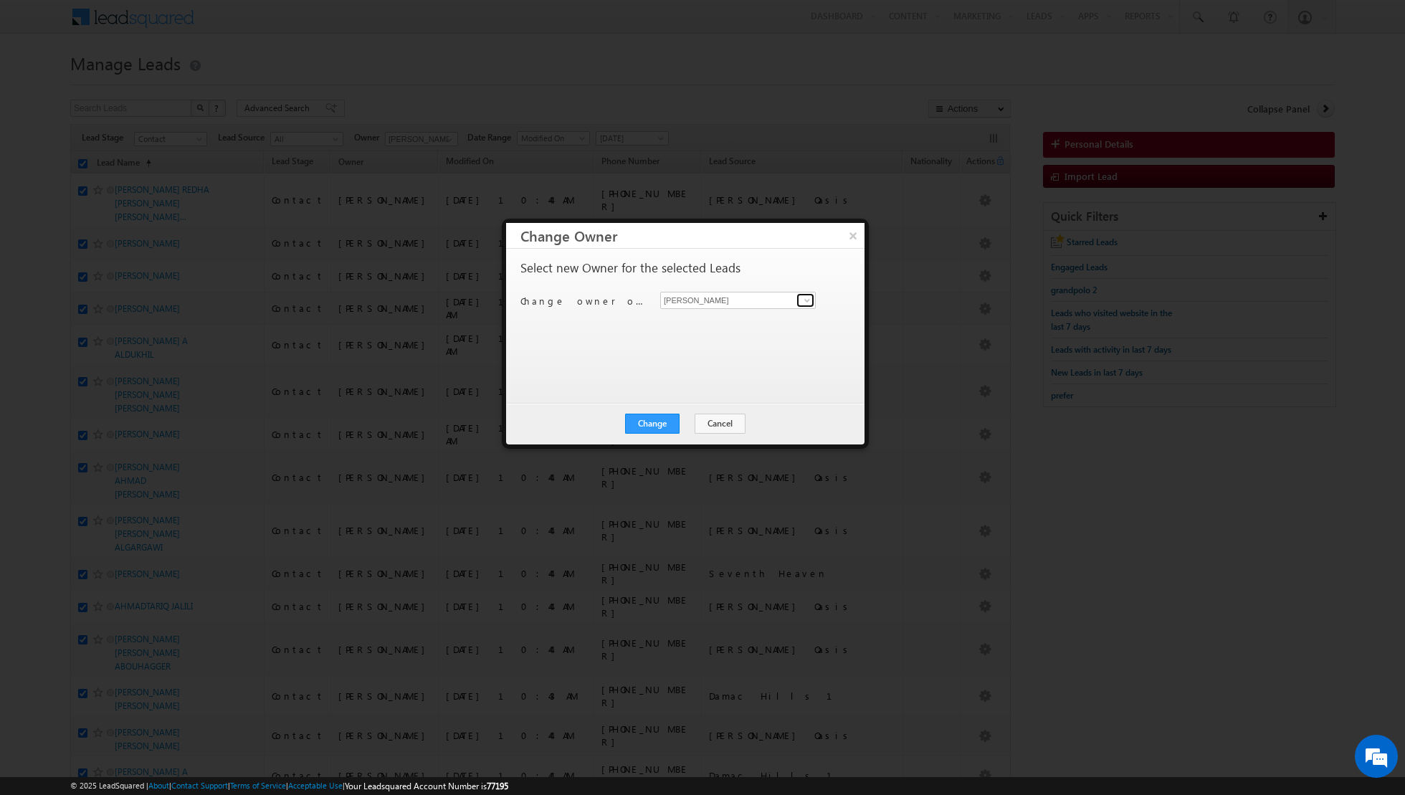
click at [801, 300] on span at bounding box center [806, 300] width 11 height 11
click at [703, 413] on link "[PERSON_NAME] [PERSON_NAME][EMAIL_ADDRESS][PERSON_NAME][DOMAIN_NAME]" at bounding box center [738, 420] width 156 height 27
click at [652, 419] on button "Change" at bounding box center [652, 424] width 54 height 20
click at [698, 417] on button "Close" at bounding box center [688, 424] width 46 height 20
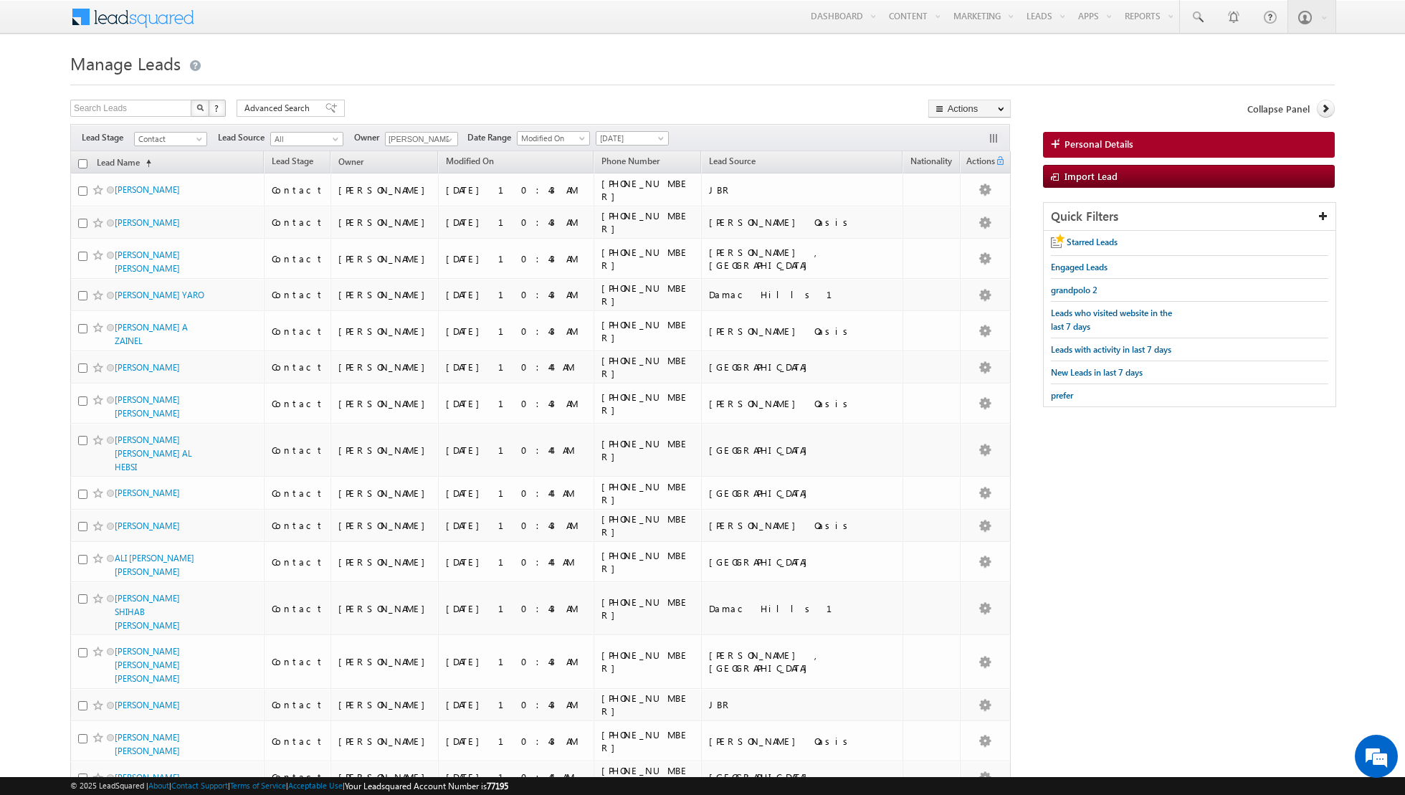
click at [83, 161] on input "checkbox" at bounding box center [82, 163] width 9 height 9
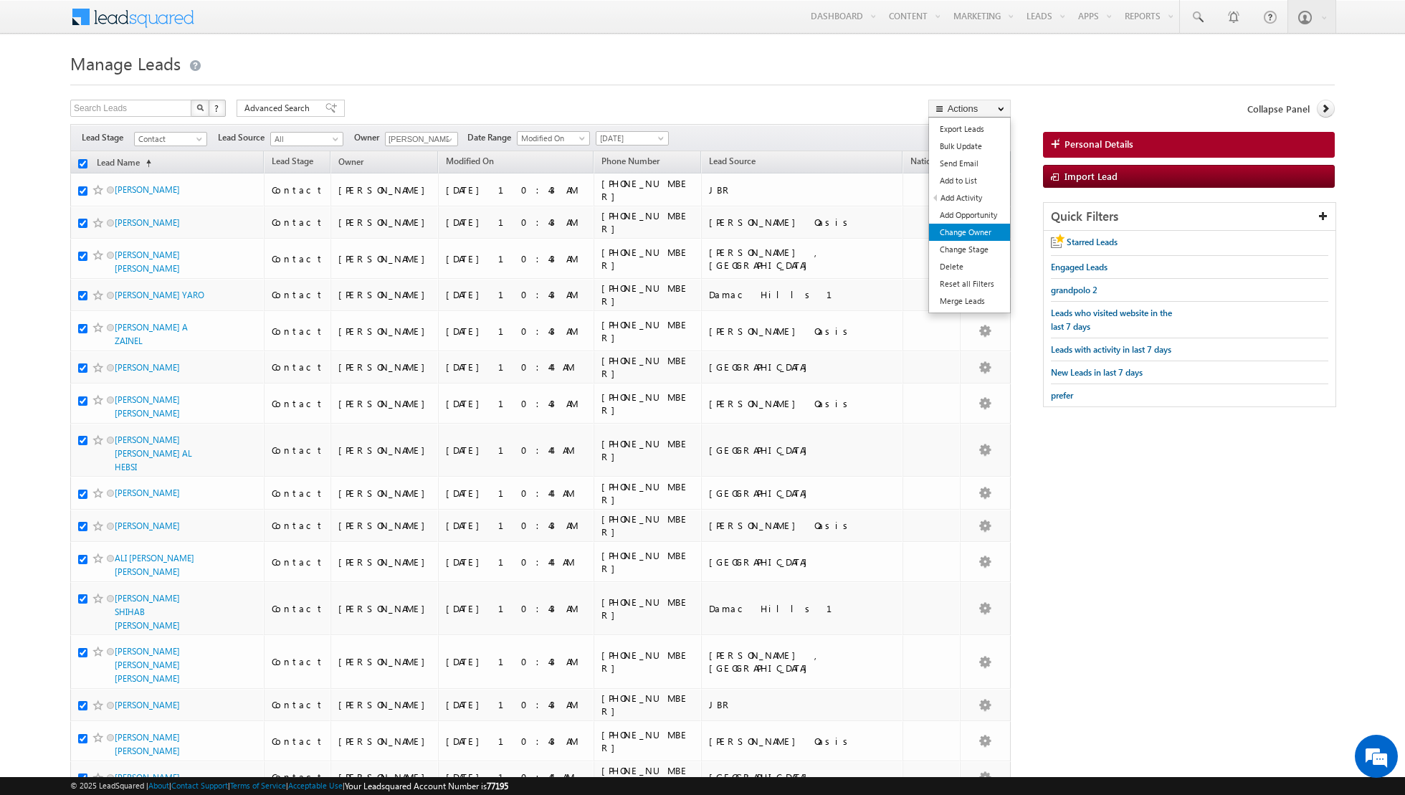
click at [968, 232] on link "Change Owner" at bounding box center [969, 232] width 81 height 17
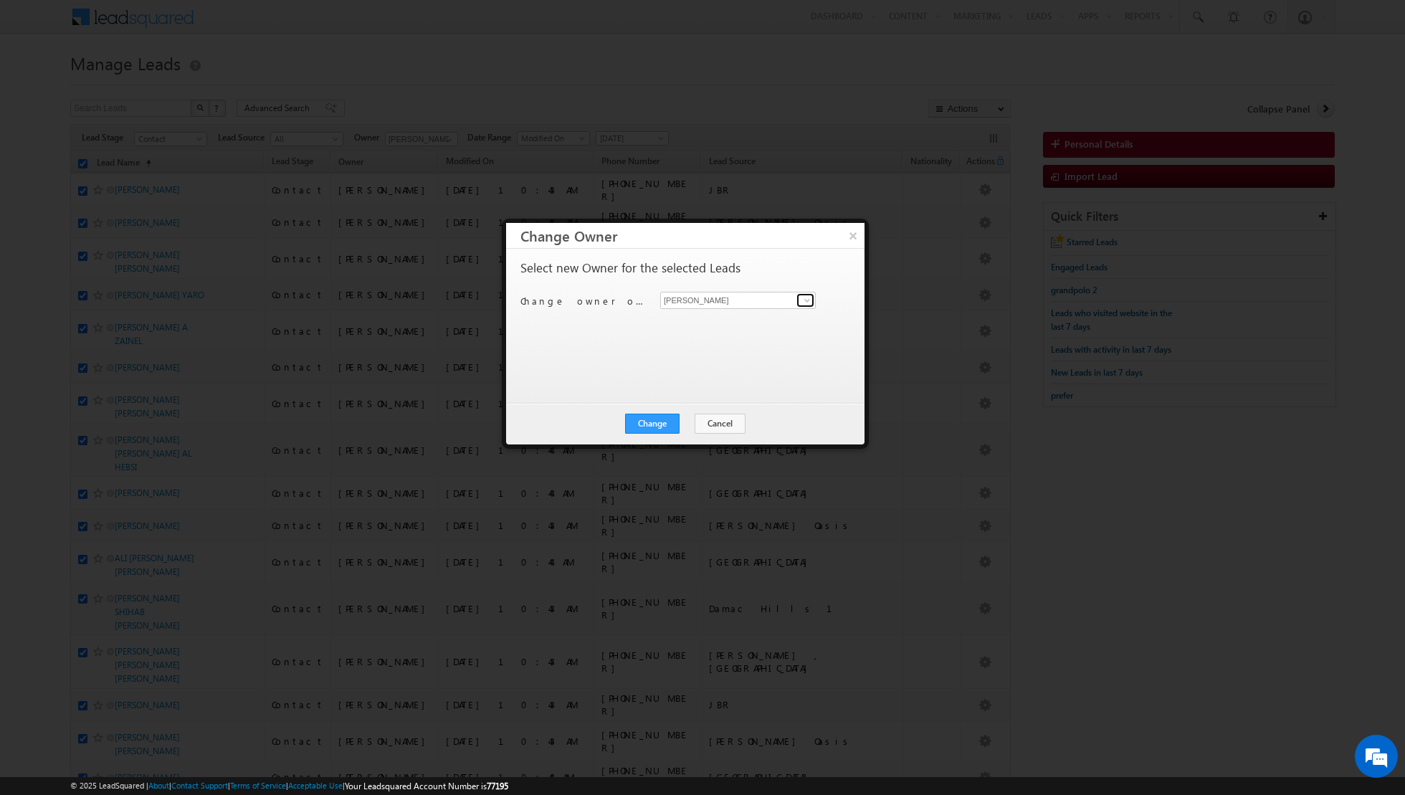
click at [810, 296] on span at bounding box center [806, 300] width 11 height 11
click at [731, 344] on link "[PERSON_NAME] [EMAIL_ADDRESS][PERSON_NAME][DOMAIN_NAME]" at bounding box center [738, 346] width 156 height 27
click at [651, 422] on button "Change" at bounding box center [652, 424] width 54 height 20
click at [706, 426] on button "Close" at bounding box center [688, 424] width 46 height 20
